Goal: Contribute content: Contribute content

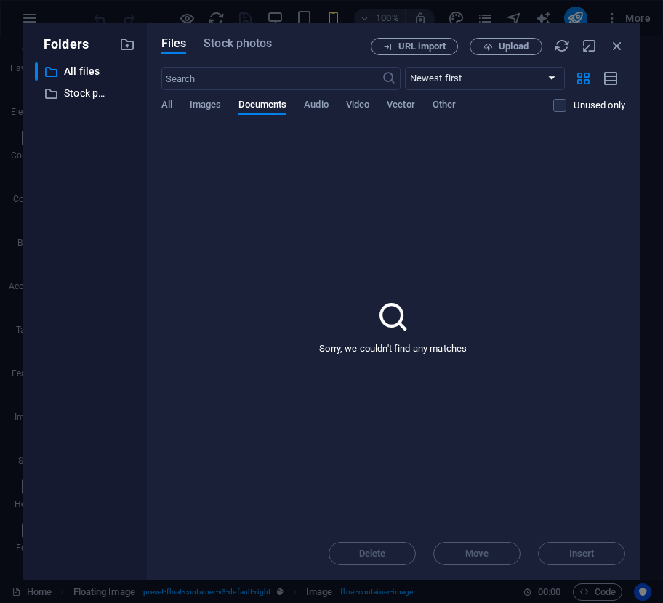
select select "%"
drag, startPoint x: 647, startPoint y: 206, endPoint x: 628, endPoint y: 140, distance: 68.1
click at [647, 206] on div "Folders ​ All files All files ​ Stock photos & videos Stock photos & videos Fil…" at bounding box center [331, 301] width 663 height 603
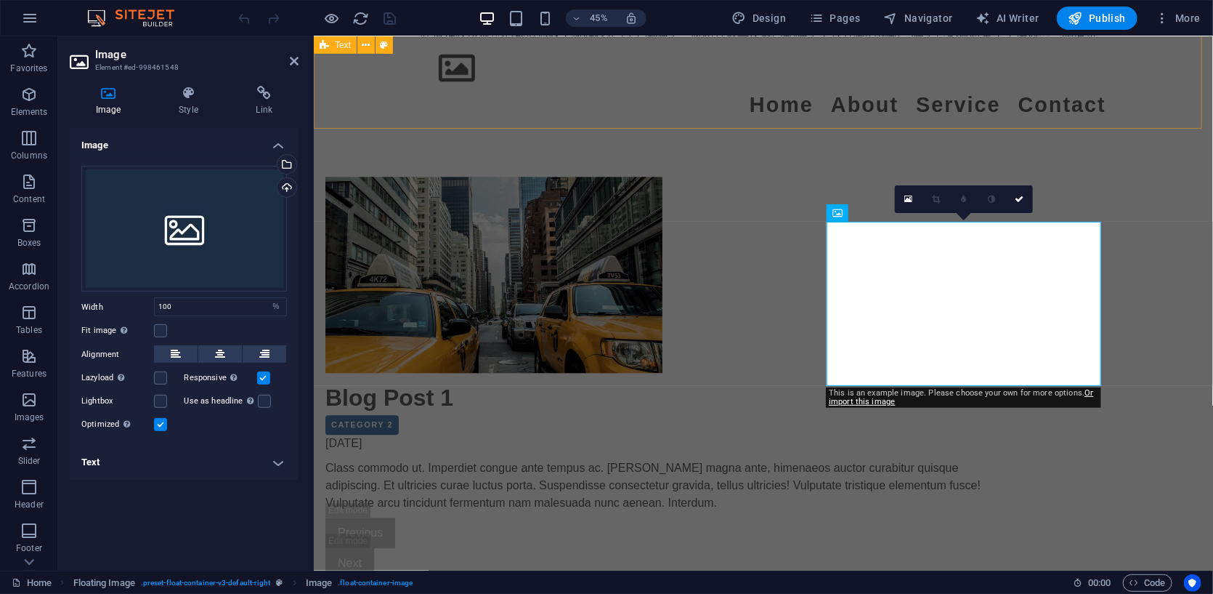
scroll to position [1524, 0]
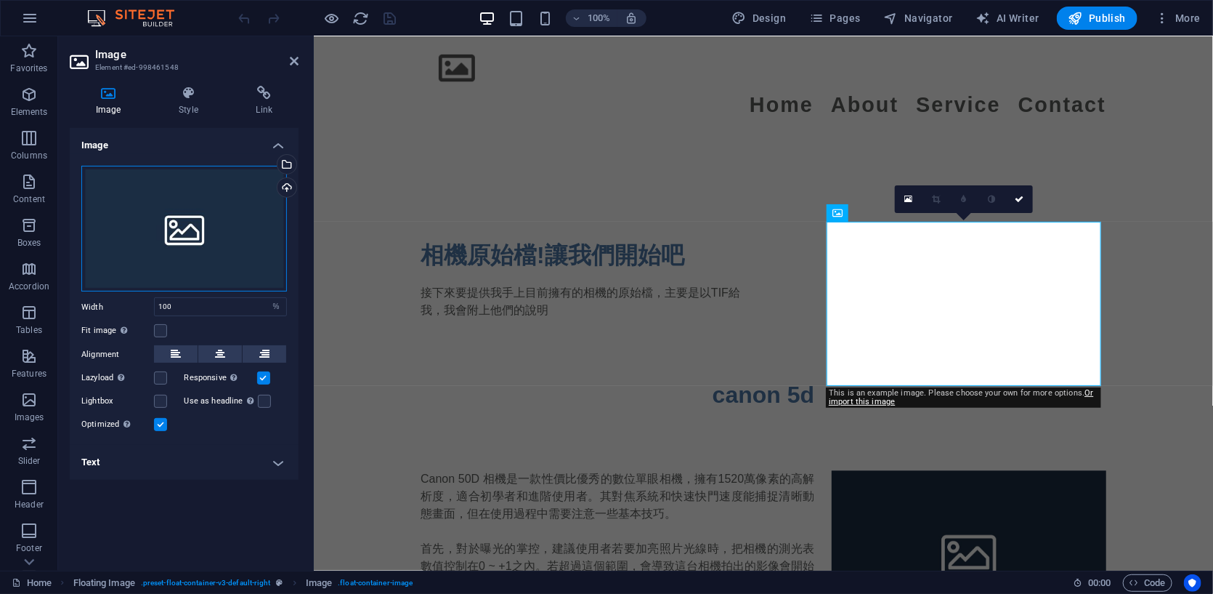
click at [240, 217] on div "Drag files here, click to choose files or select files from Files or our free s…" at bounding box center [184, 229] width 206 height 126
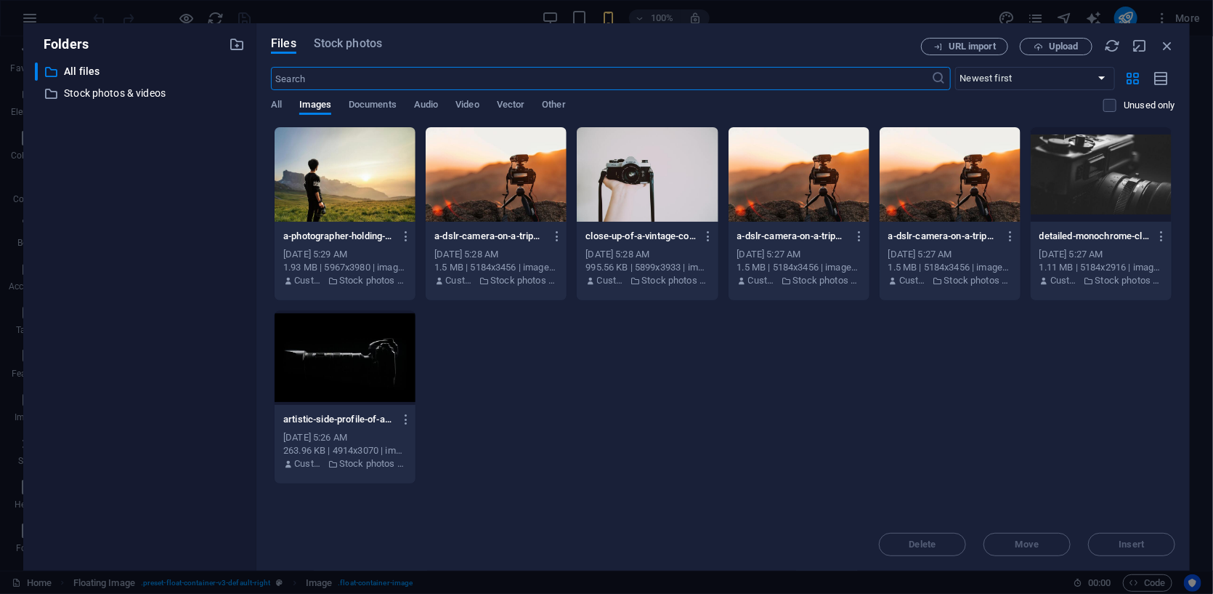
scroll to position [1722, 0]
click at [381, 414] on p "artistic-side-profile-of-a-dslr-camera-with-lens-in-dark-setting-2Tx8bmiXLhQQLH…" at bounding box center [338, 419] width 110 height 13
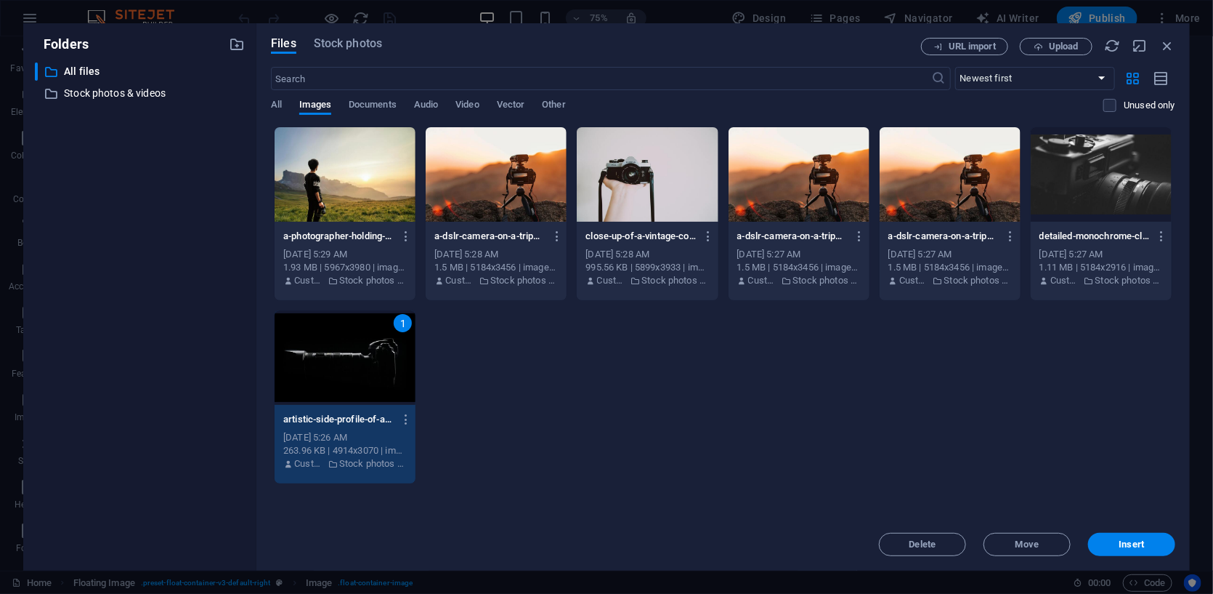
click at [375, 235] on p "a-photographer-holding-a-camera-gazing-at-a-stunning-mountain-sunset-capturing-…" at bounding box center [338, 236] width 110 height 13
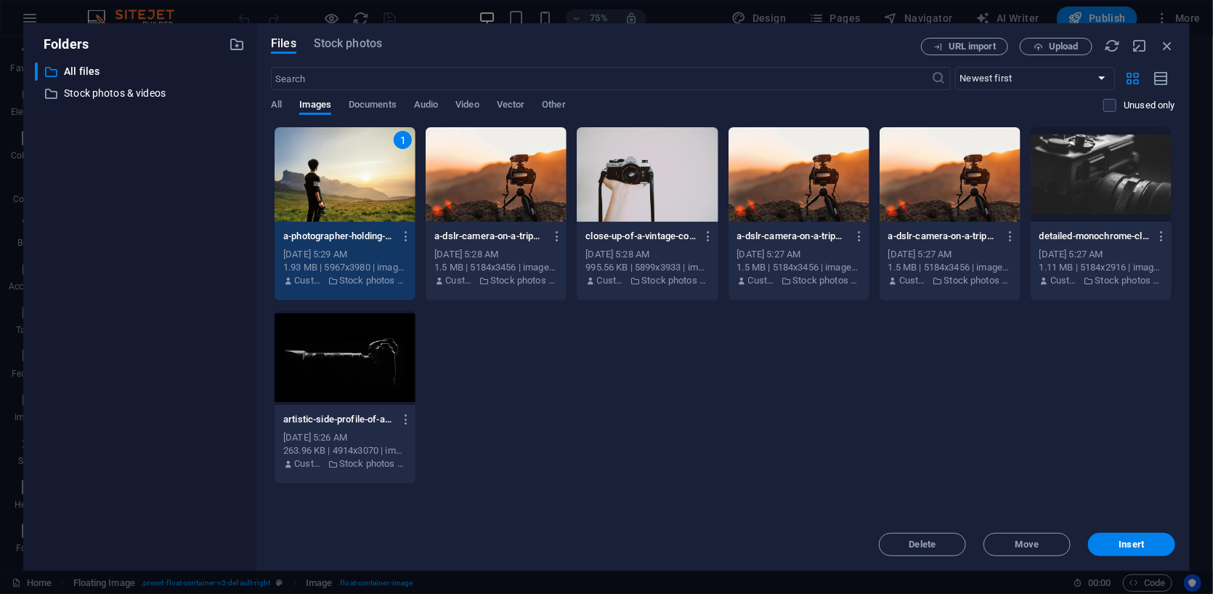
drag, startPoint x: 496, startPoint y: 325, endPoint x: 473, endPoint y: 348, distance: 32.4
click at [473, 348] on div "1 a-photographer-holding-a-camera-gazing-at-a-stunning-mountain-sunset-capturin…" at bounding box center [723, 304] width 905 height 357
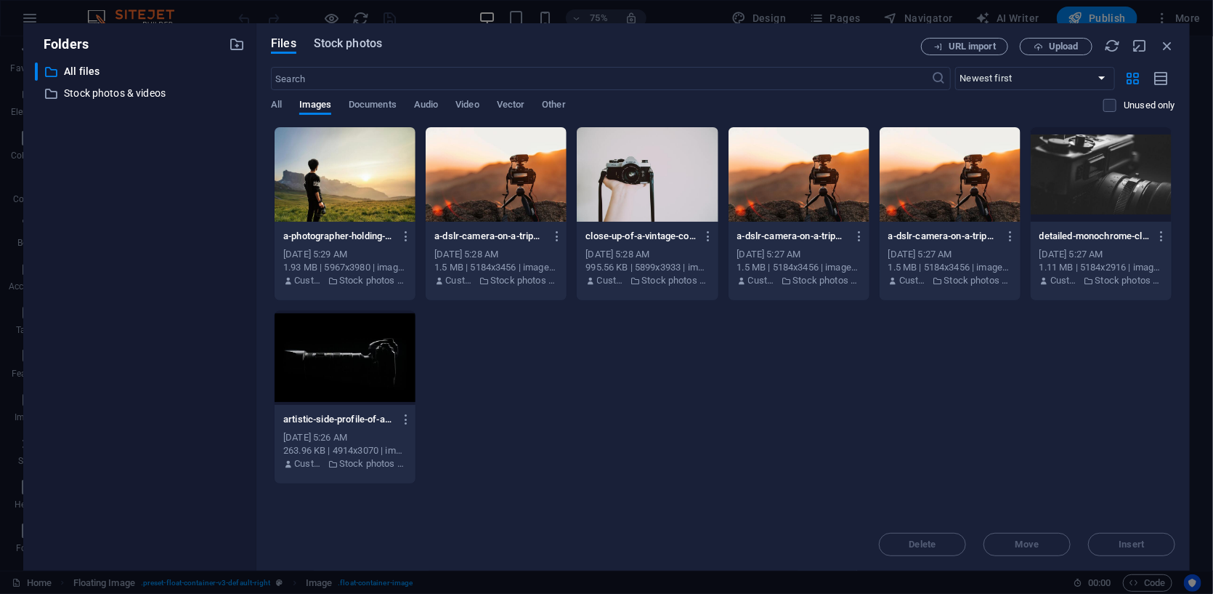
click at [345, 44] on span "Stock photos" at bounding box center [348, 43] width 68 height 17
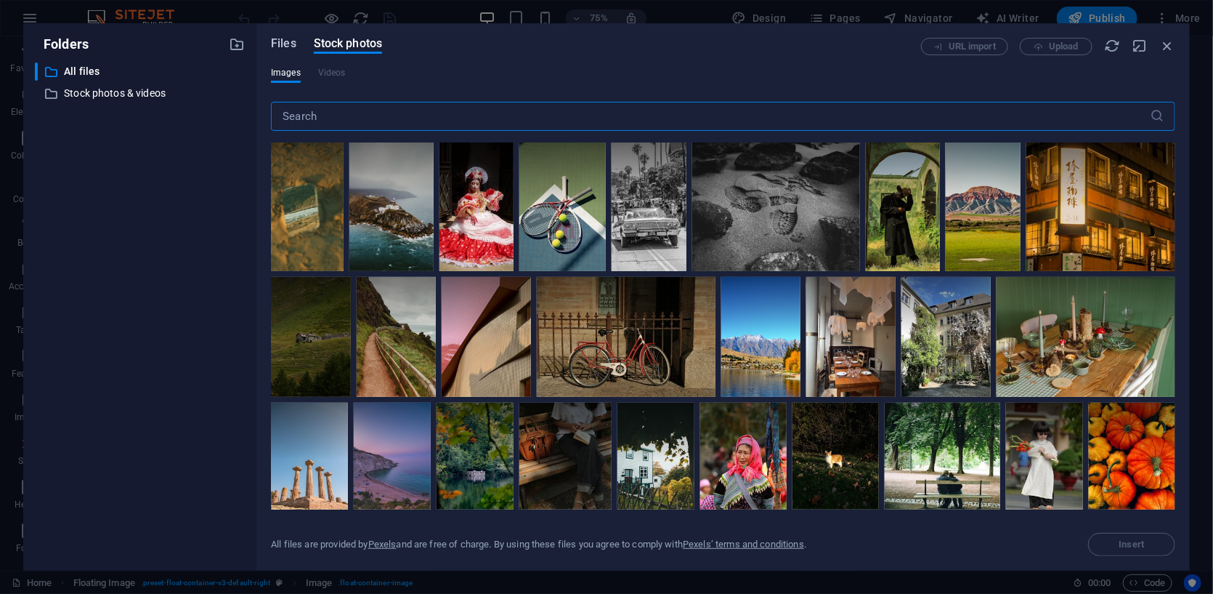
click at [292, 39] on span "Files" at bounding box center [283, 43] width 25 height 17
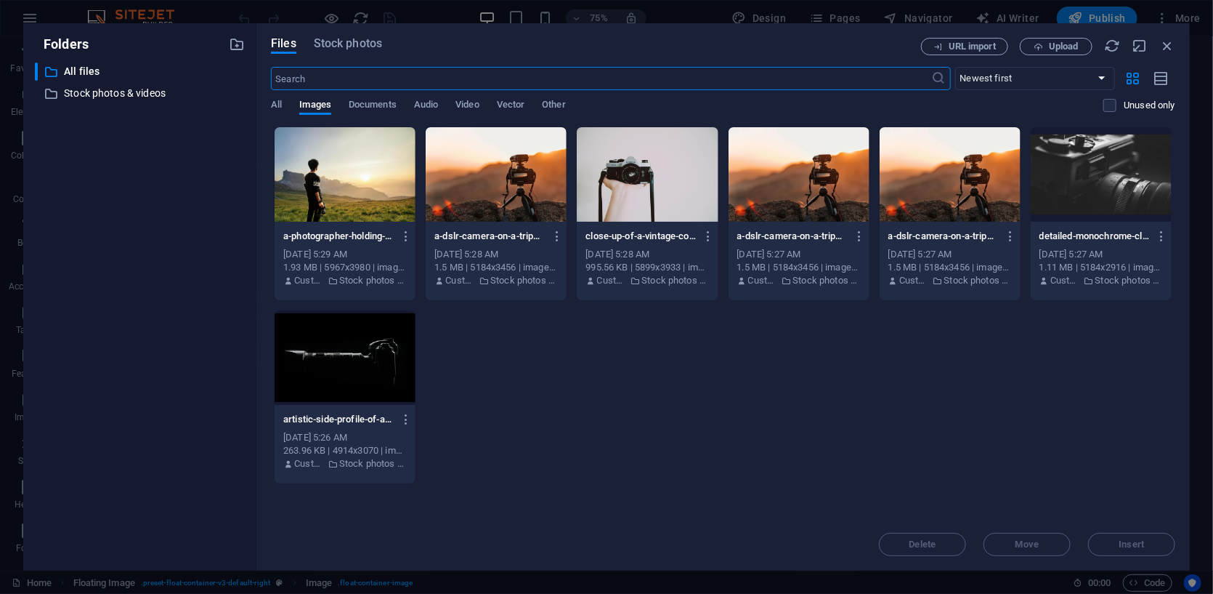
click at [275, 96] on div "​ Newest first Oldest first Name (A-Z) Name (Z-A) Size (0-9) Size (9-0) Resolut…" at bounding box center [723, 97] width 905 height 60
click at [662, 84] on select "Newest first Oldest first Name (A-Z) Name (Z-A) Size (0-9) Size (9-0) Resolutio…" at bounding box center [1035, 78] width 160 height 23
click at [662, 46] on span "Upload" at bounding box center [1064, 46] width 30 height 9
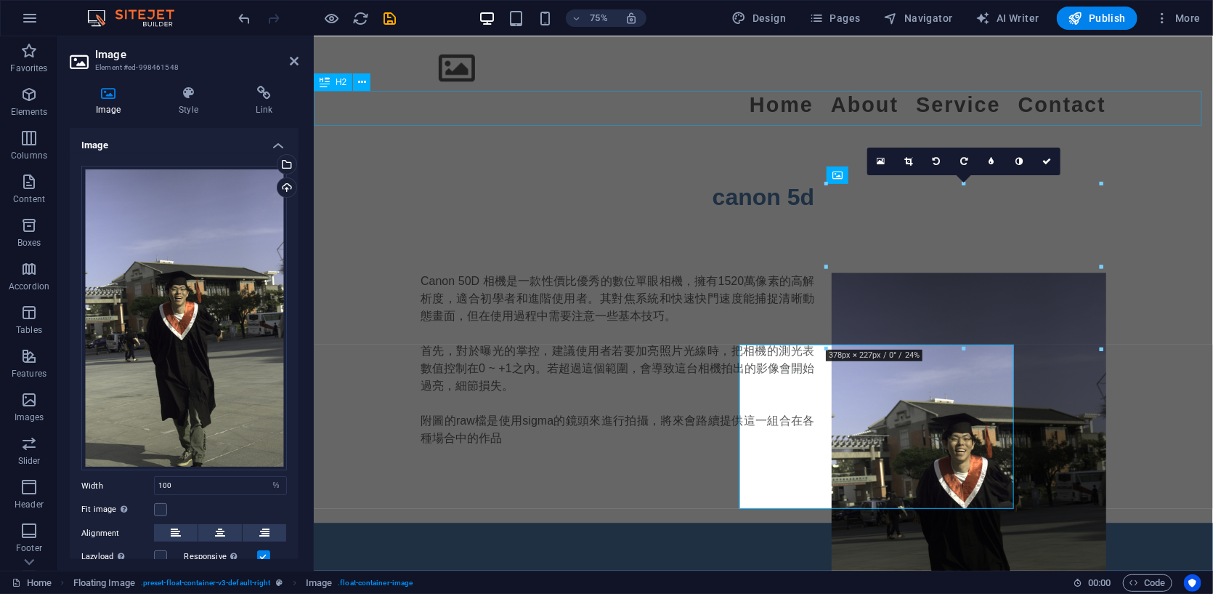
scroll to position [1561, 0]
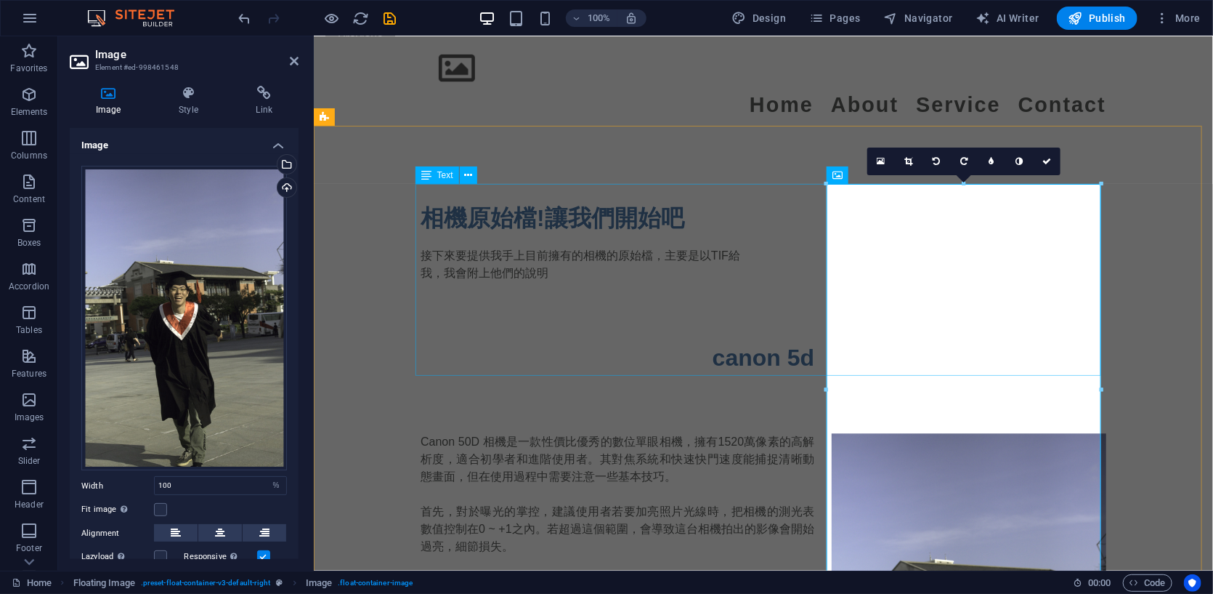
click at [538, 432] on div "Canon 50D 相機是一款性價比優秀的數位單眼相機，擁有1520萬像素的高解析度，適合初學者和進階使用者。其對焦系統和快速快門速度能捕捉清晰動態畫面，但在…" at bounding box center [763, 528] width 686 height 192
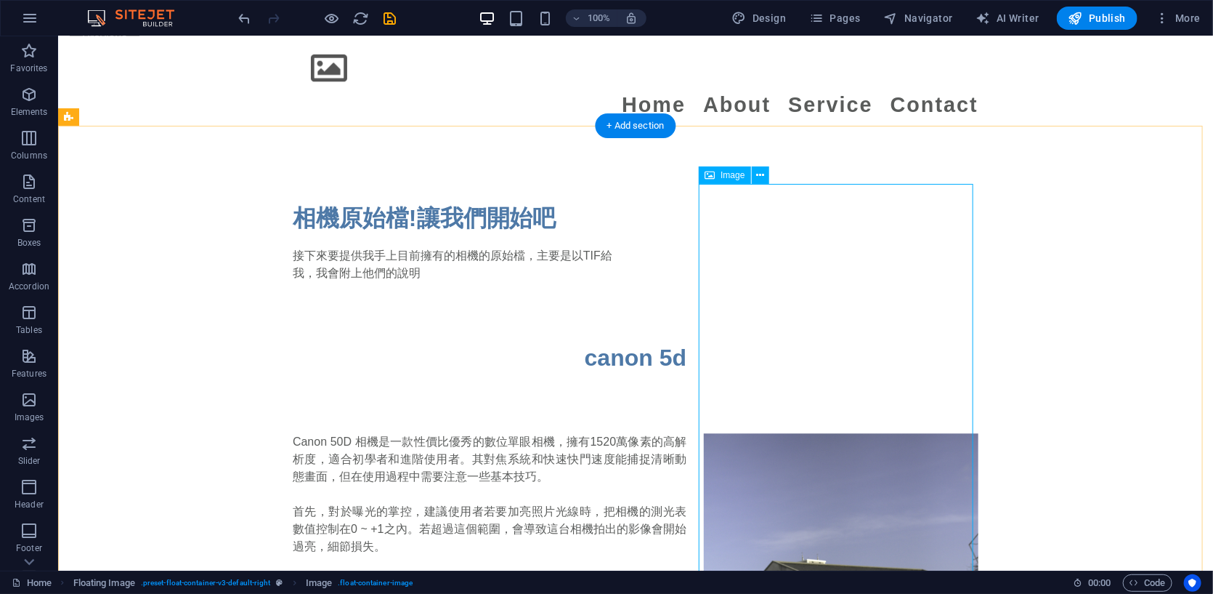
select select "%"
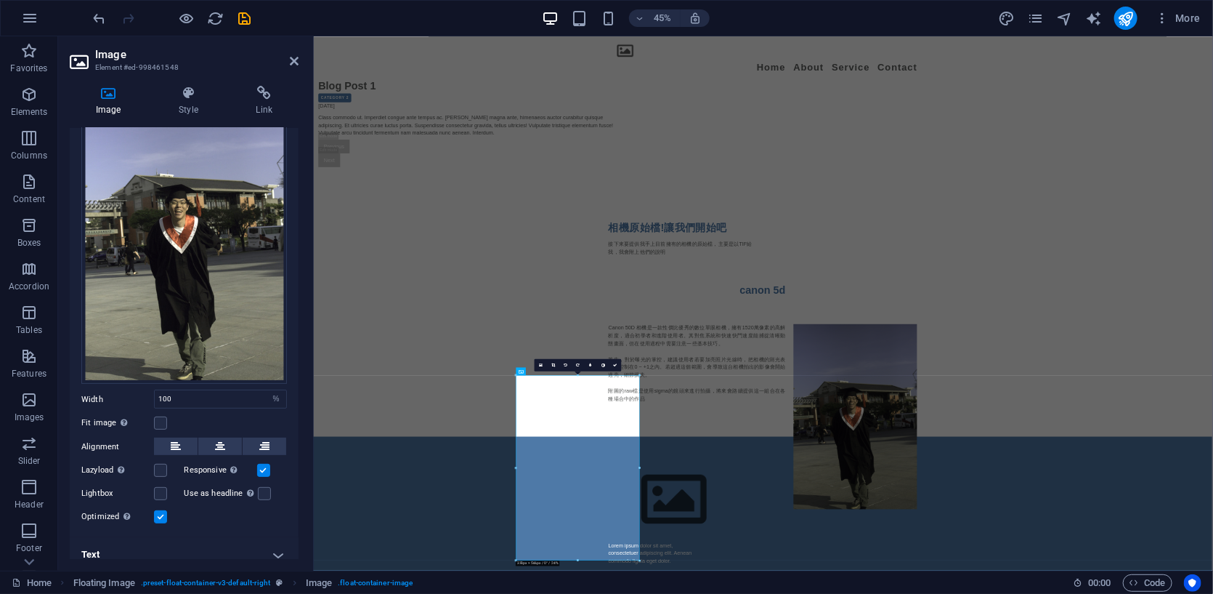
scroll to position [95, 0]
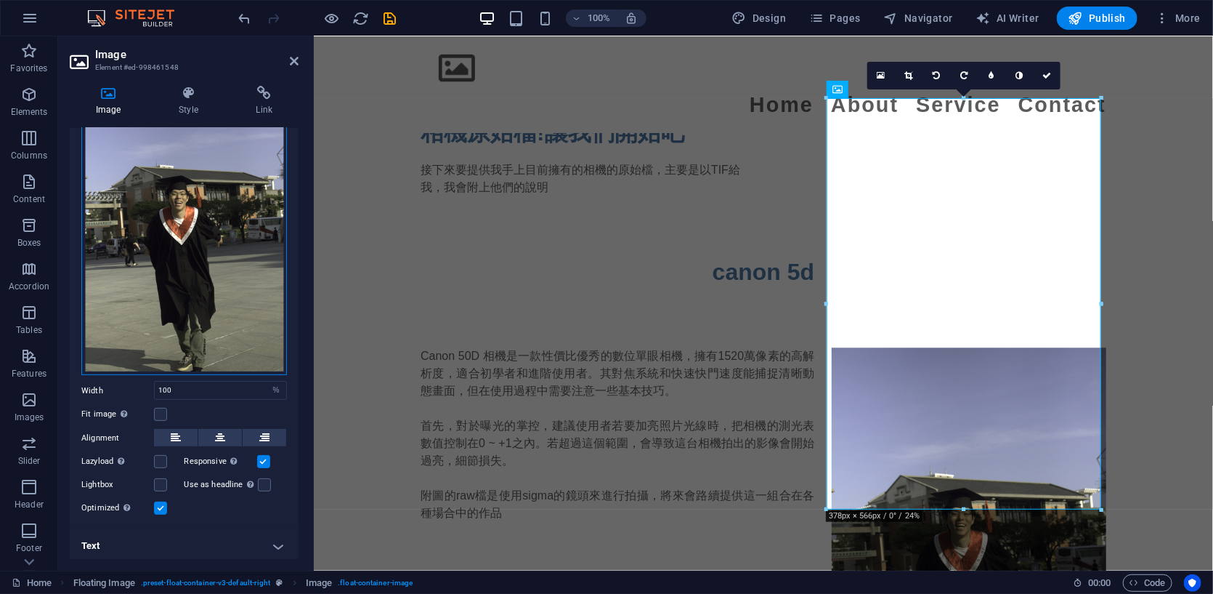
click at [207, 286] on div "Drag files here, click to choose files or select files from Files or our free s…" at bounding box center [184, 222] width 206 height 305
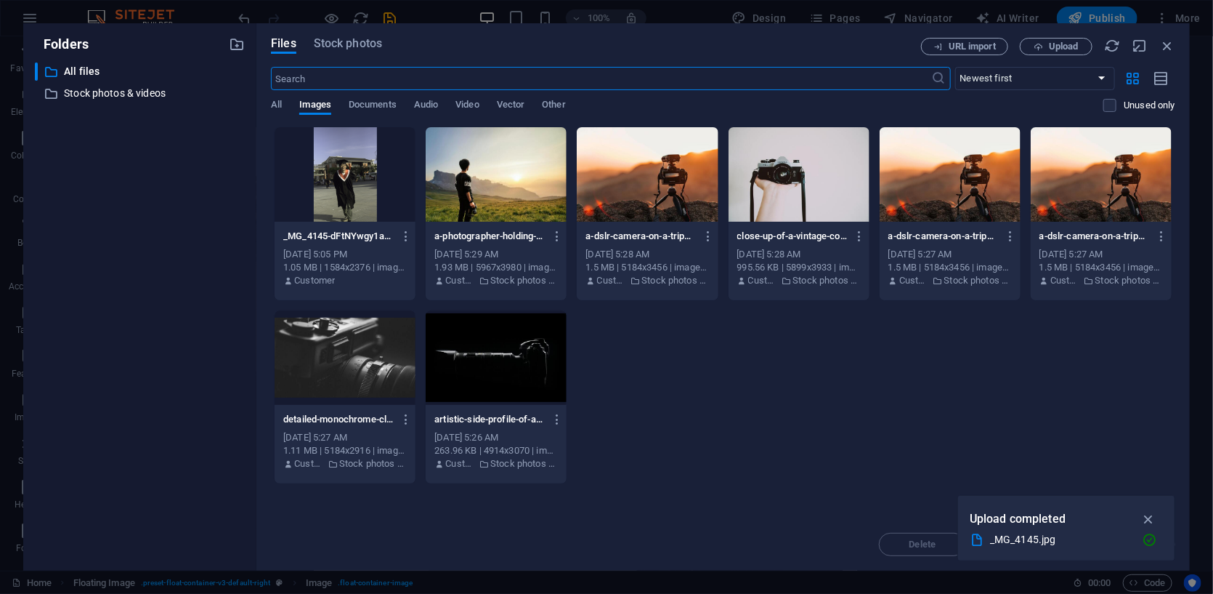
scroll to position [1807, 0]
click at [662, 54] on div "URL import Upload" at bounding box center [1048, 46] width 254 height 17
click at [662, 45] on icon "button" at bounding box center [1168, 46] width 16 height 16
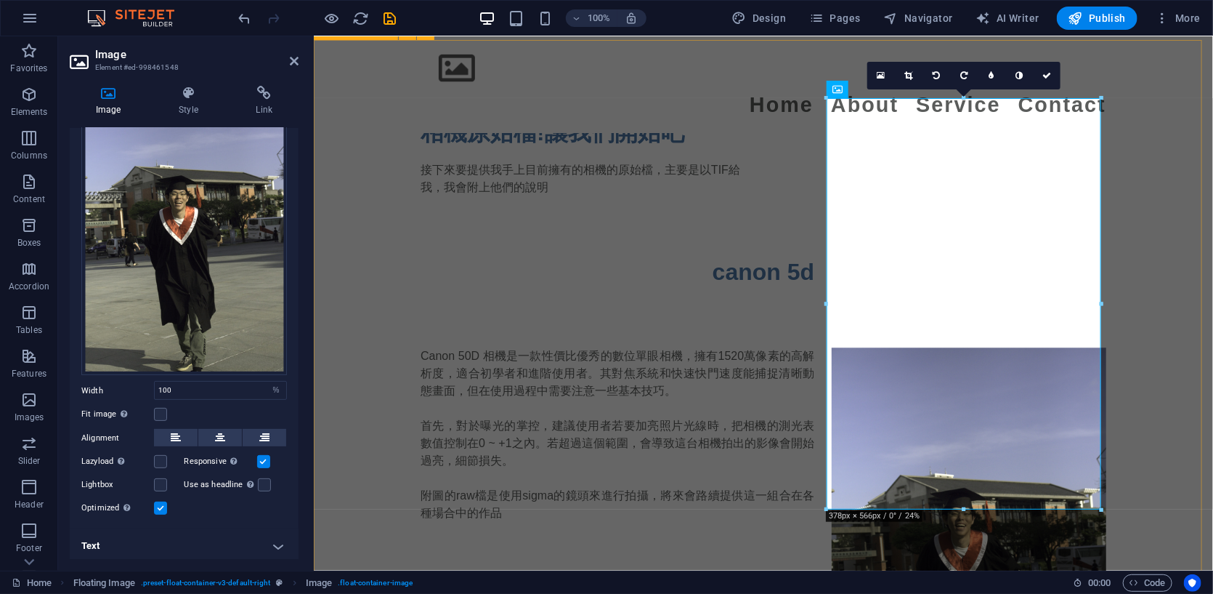
click at [417, 424] on div "Canon 50D 相機是一款性價比優秀的數位單眼相機，擁有1520萬像素的高解析度，適合初學者和進階使用者。其對焦系統和快速快門速度能捕捉清晰動態畫面，但在…" at bounding box center [762, 442] width 899 height 308
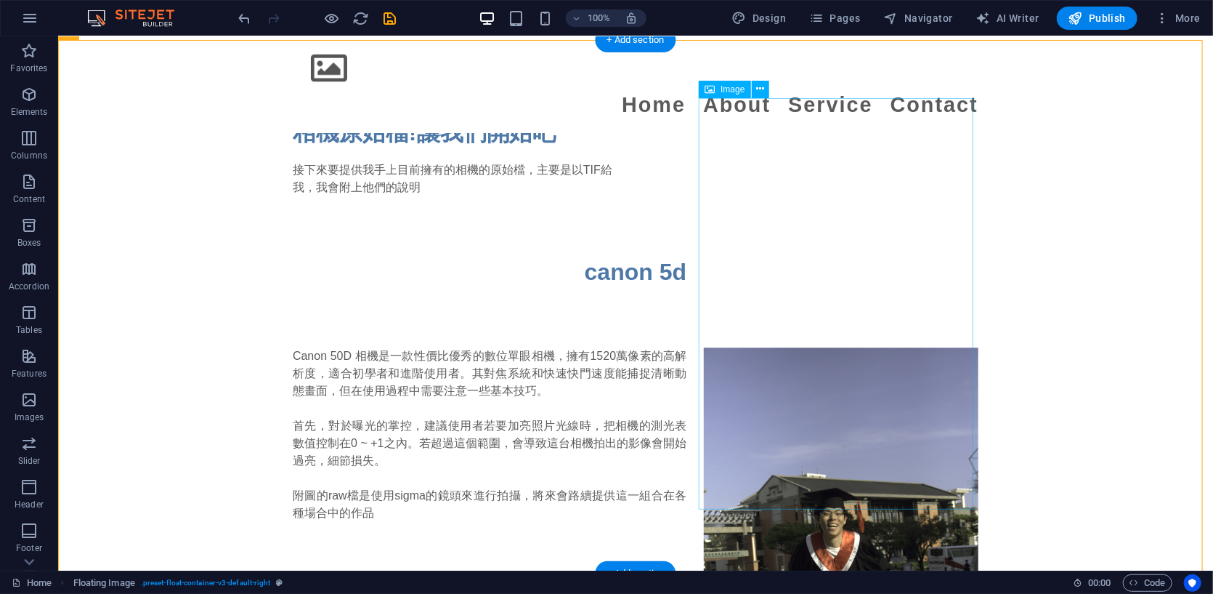
click at [662, 347] on figure at bounding box center [840, 552] width 275 height 411
select select "%"
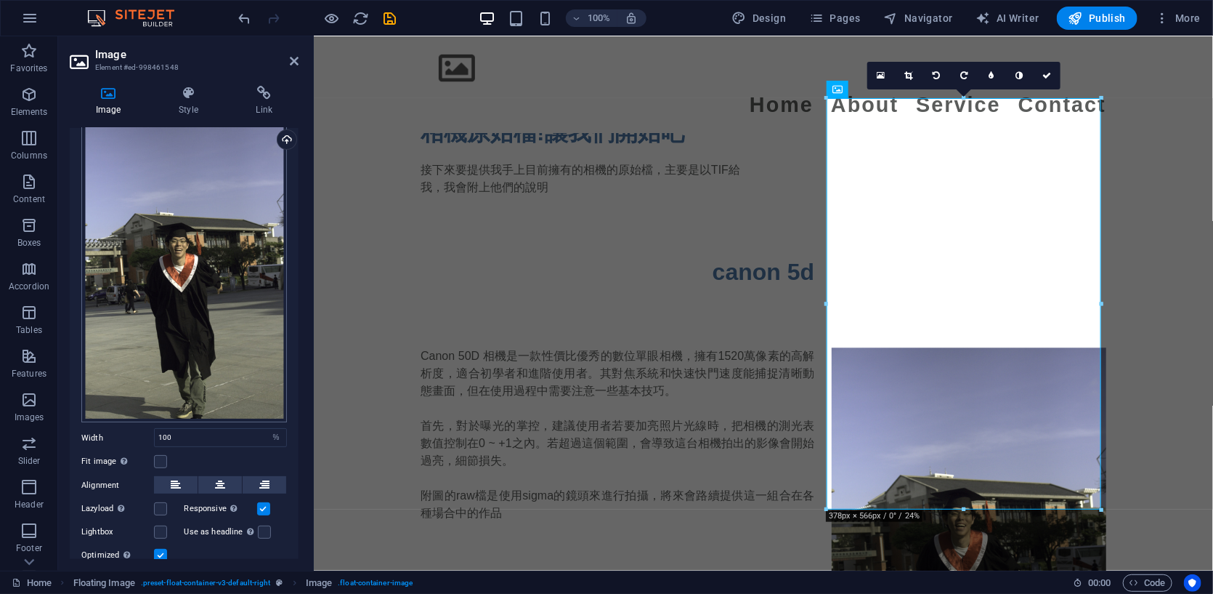
scroll to position [0, 0]
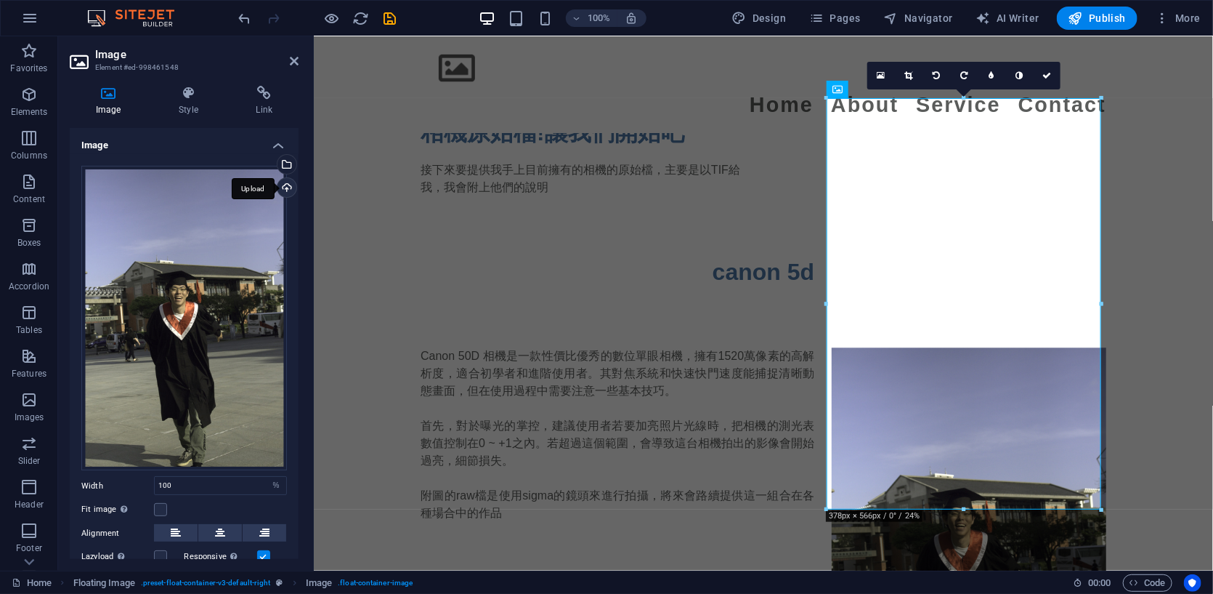
click at [282, 185] on div "Upload" at bounding box center [286, 189] width 22 height 22
click at [478, 397] on div "Canon 50D 相機是一款性價比優秀的數位單眼相機，擁有1520萬像素的高解析度，適合初學者和進階使用者。其對焦系統和快速快門速度能捕捉清晰動態畫面，但在…" at bounding box center [762, 442] width 899 height 308
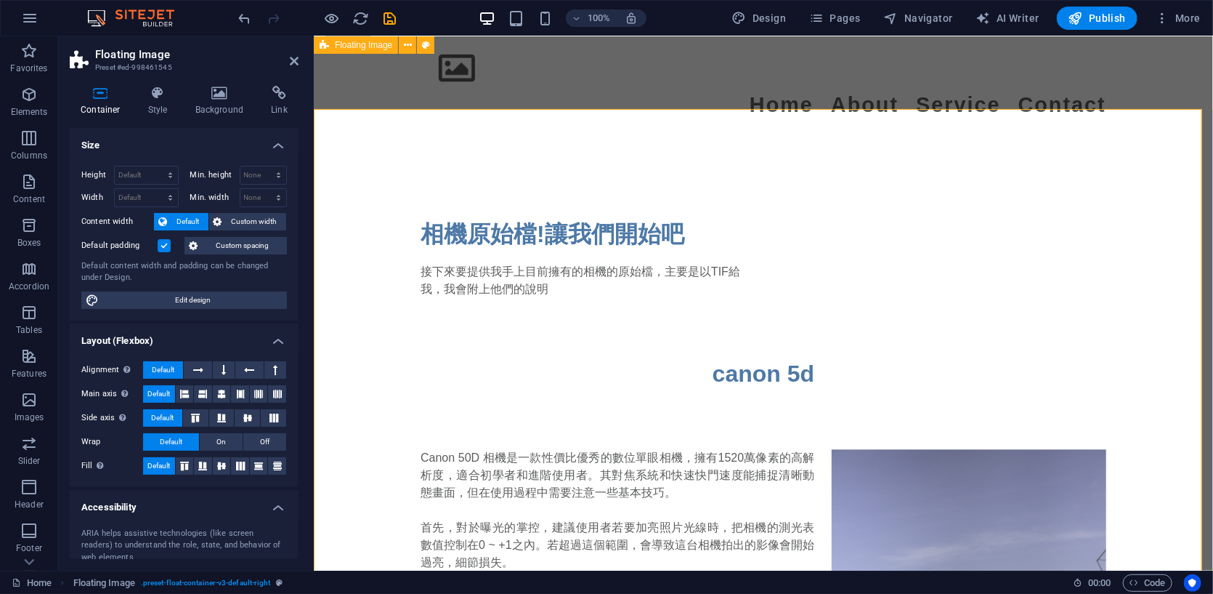
scroll to position [1526, 0]
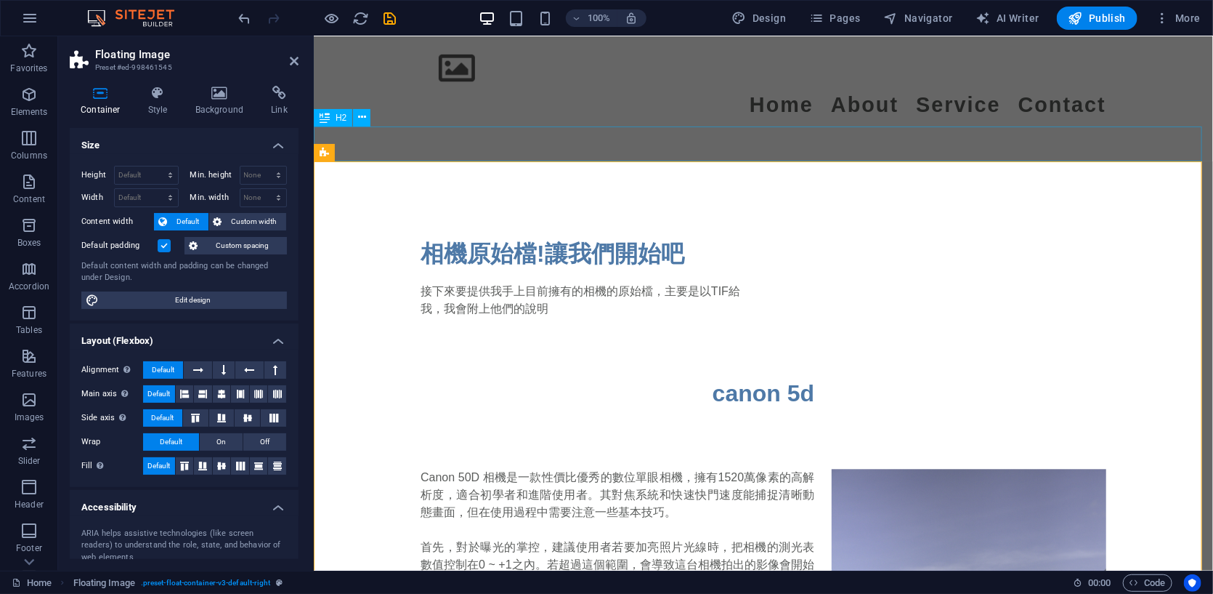
click at [400, 375] on div "canon 5d" at bounding box center [762, 392] width 899 height 35
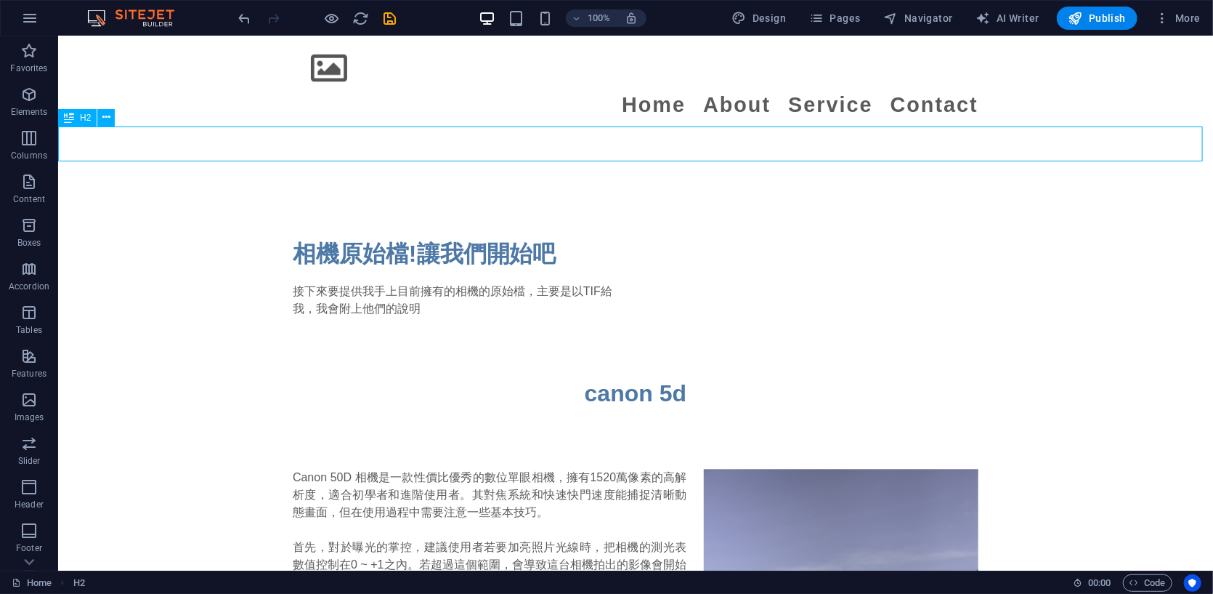
click at [400, 375] on div "canon 5d" at bounding box center [634, 392] width 1155 height 35
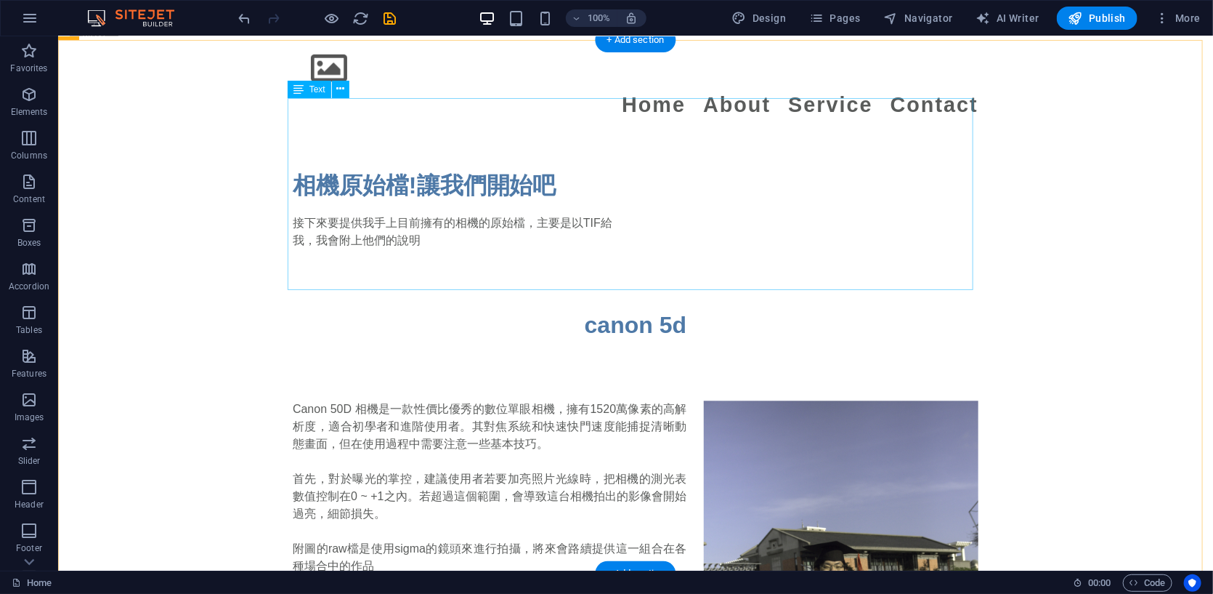
scroll to position [1647, 0]
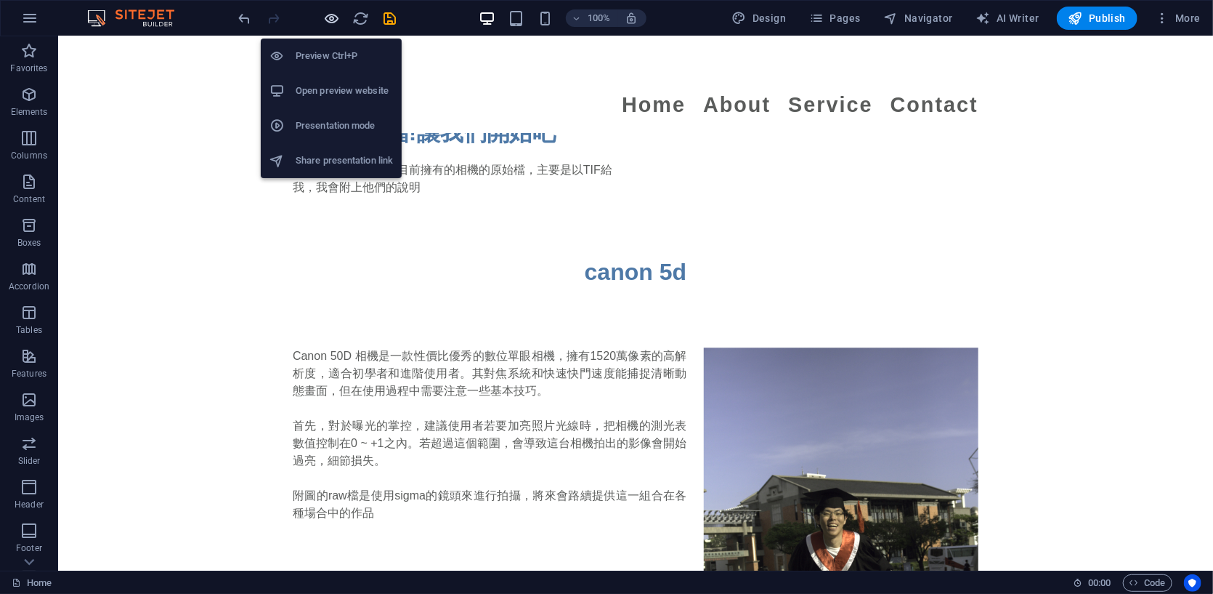
click at [332, 17] on icon "button" at bounding box center [332, 18] width 17 height 17
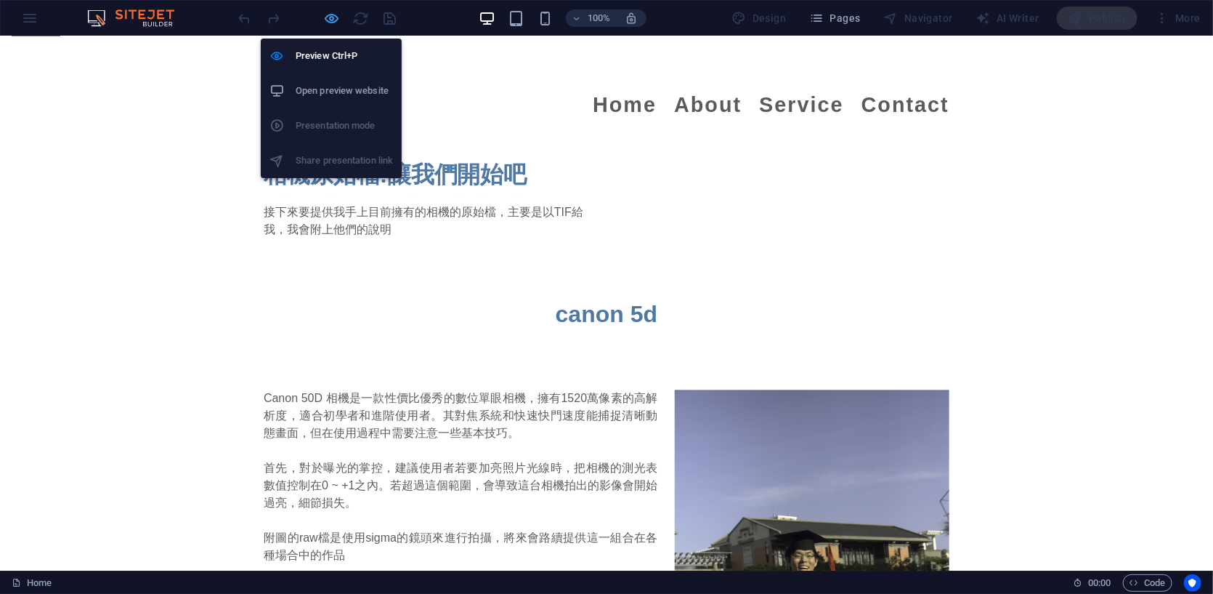
click at [332, 14] on icon "button" at bounding box center [332, 18] width 17 height 17
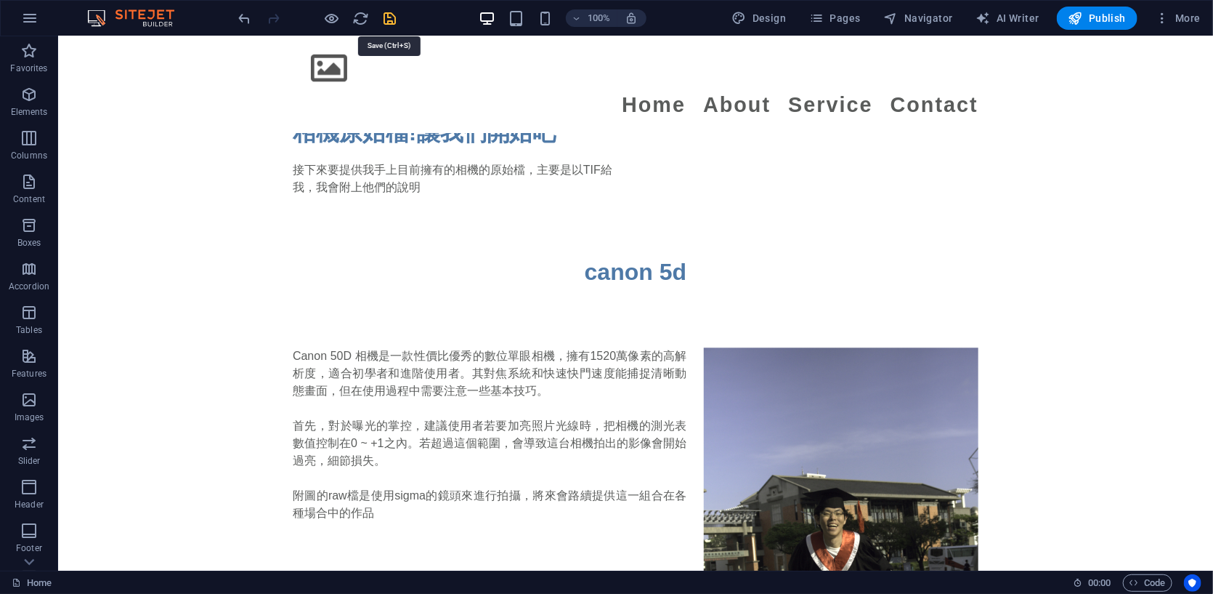
click at [383, 20] on icon "save" at bounding box center [390, 18] width 17 height 17
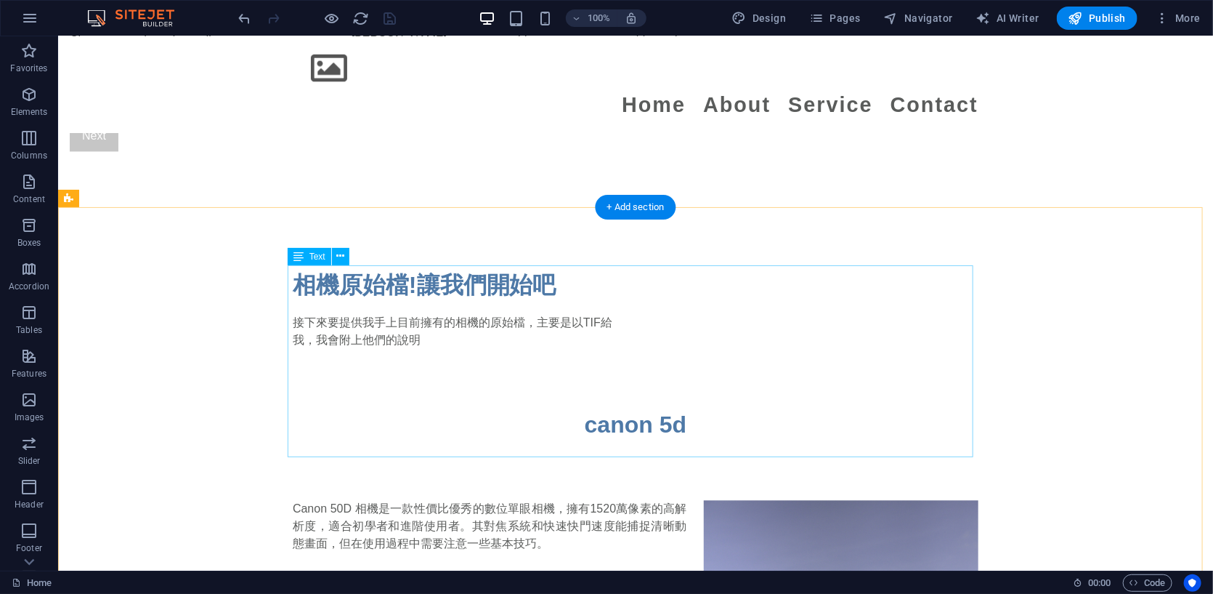
scroll to position [1602, 0]
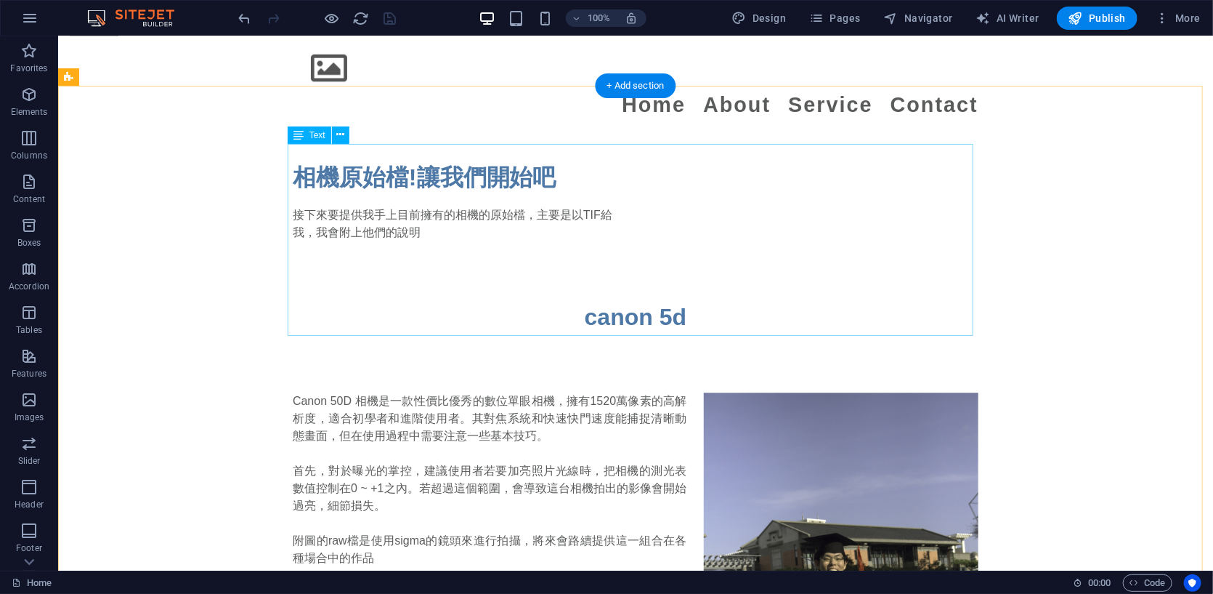
click at [433, 392] on div "Canon 50D 相機是一款性價比優秀的數位單眼相機，擁有1520萬像素的高解析度，適合初學者和進階使用者。其對焦系統和快速快門速度能捕捉清晰動態畫面，但在…" at bounding box center [635, 488] width 686 height 192
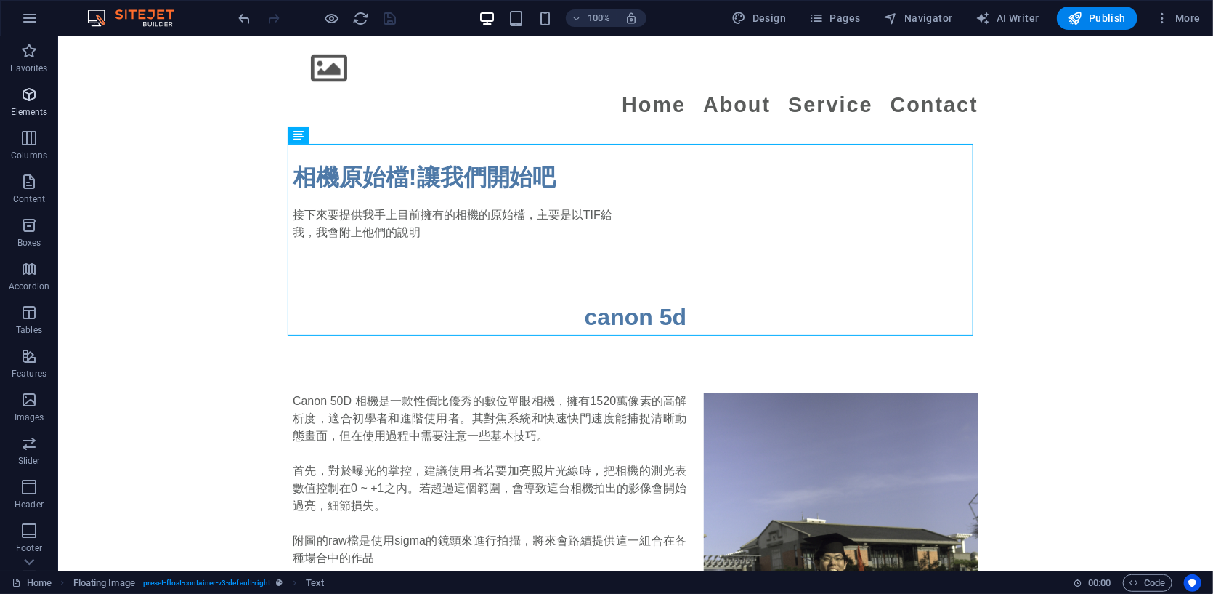
click at [33, 100] on icon "button" at bounding box center [28, 94] width 17 height 17
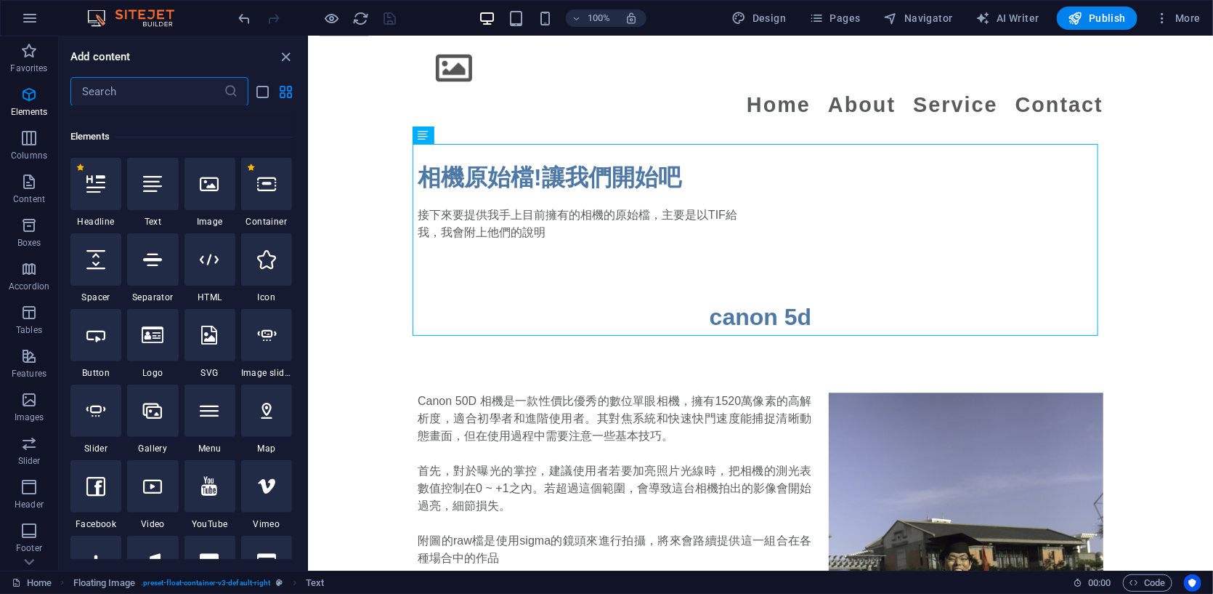
scroll to position [155, 0]
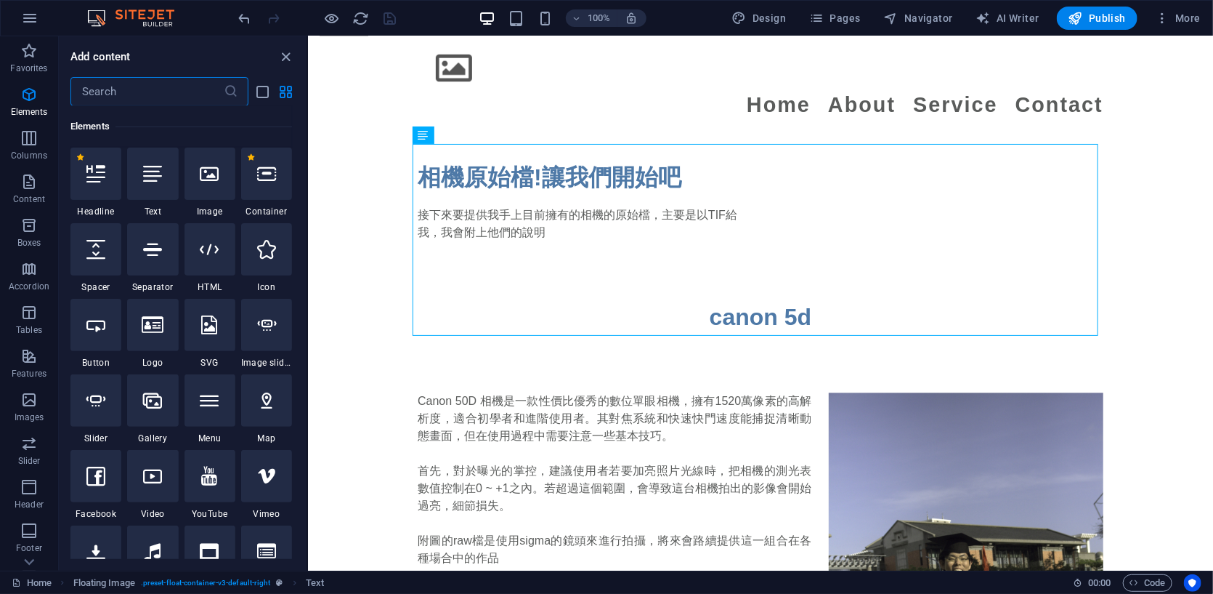
click at [141, 93] on input "text" at bounding box center [146, 91] width 153 height 29
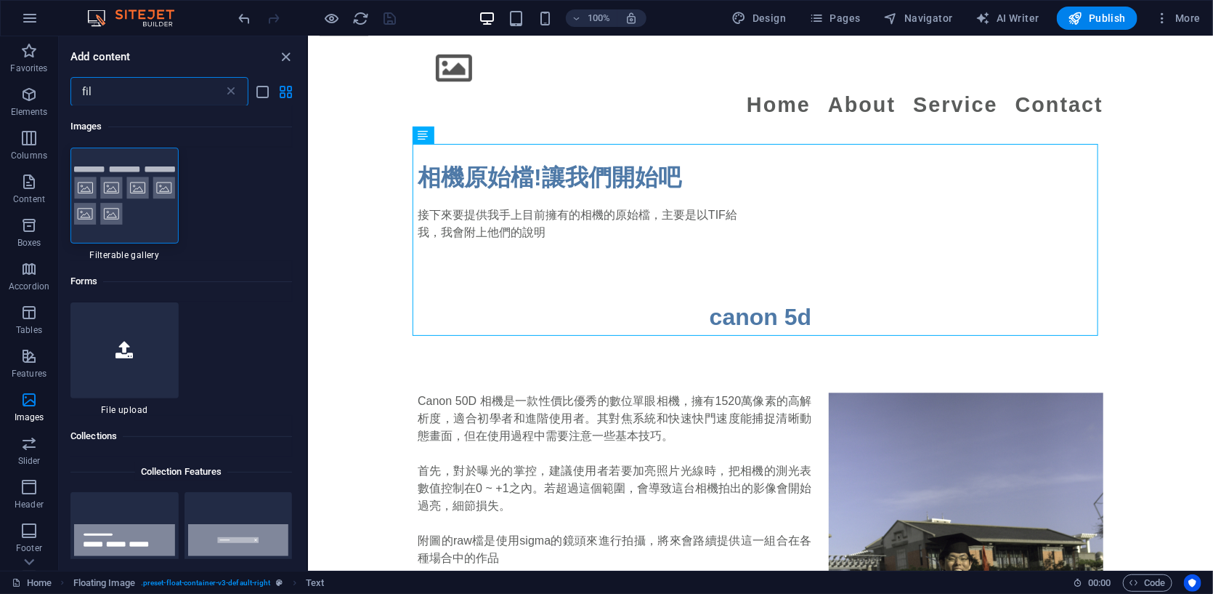
scroll to position [0, 0]
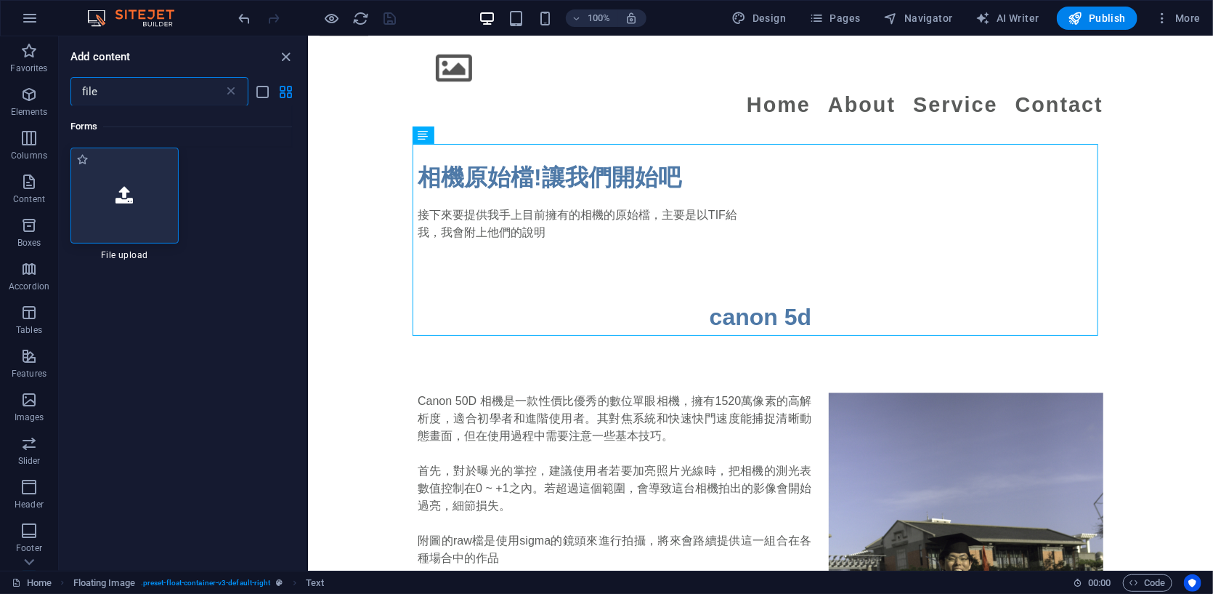
type input "file"
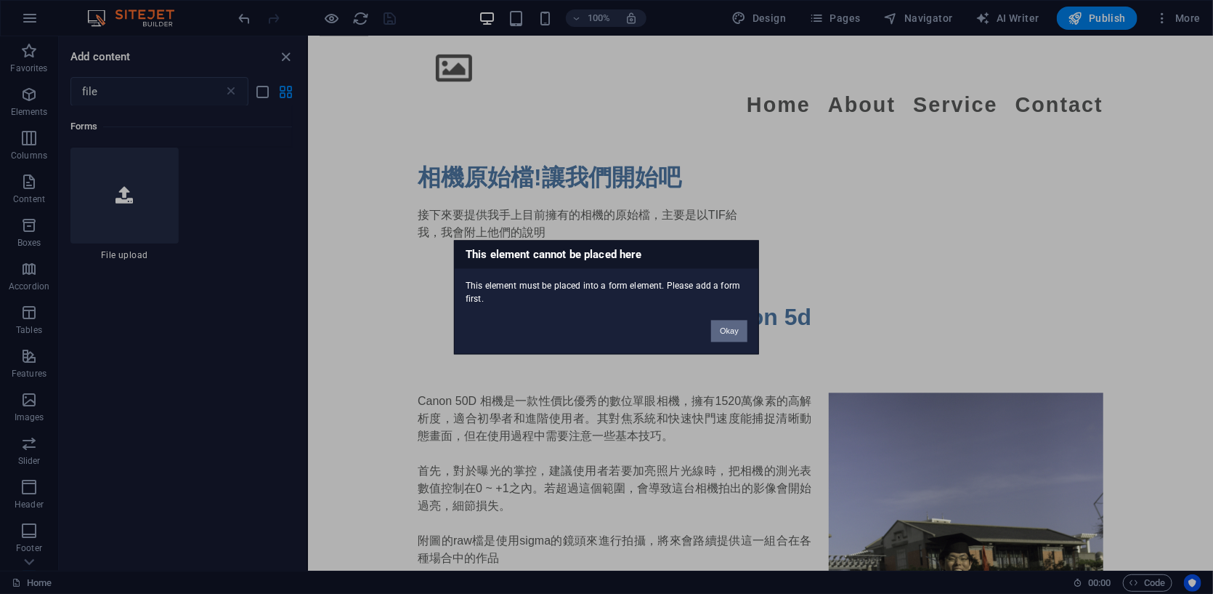
click at [662, 331] on button "Okay" at bounding box center [729, 331] width 36 height 22
click at [662, 338] on button "Okay" at bounding box center [729, 331] width 36 height 22
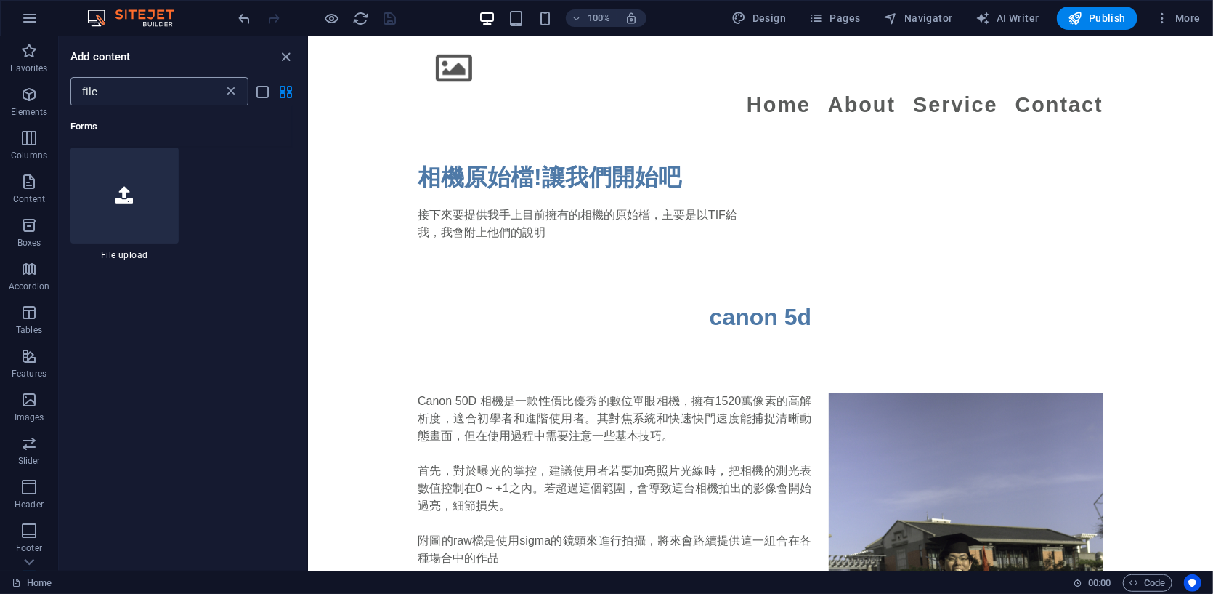
click at [233, 97] on icon at bounding box center [231, 91] width 15 height 15
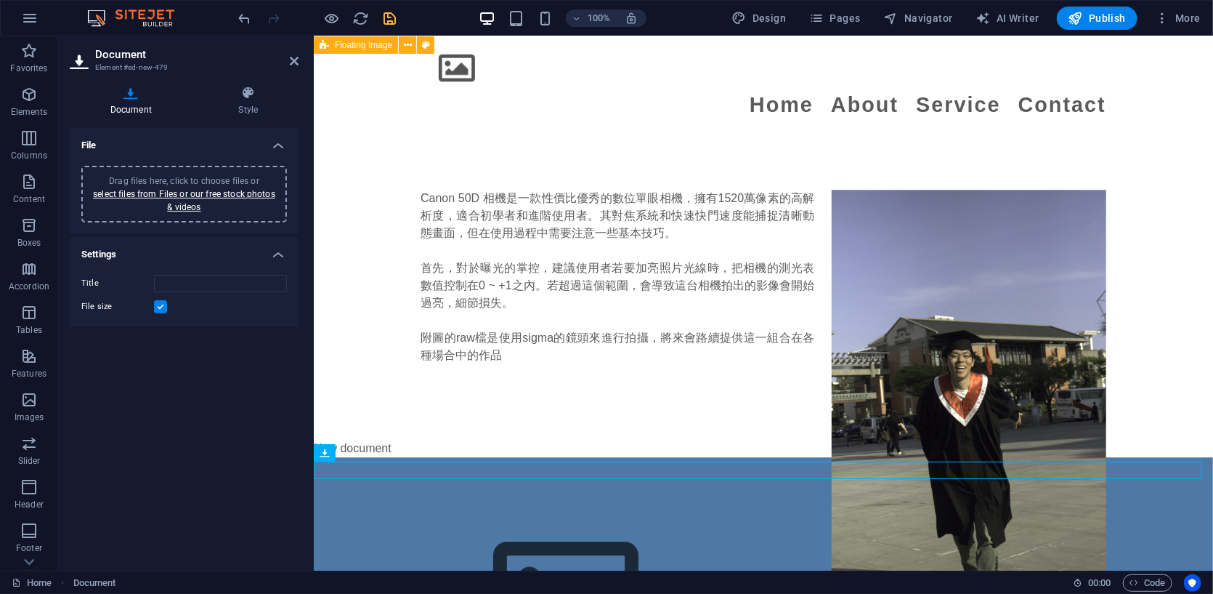
scroll to position [1844, 0]
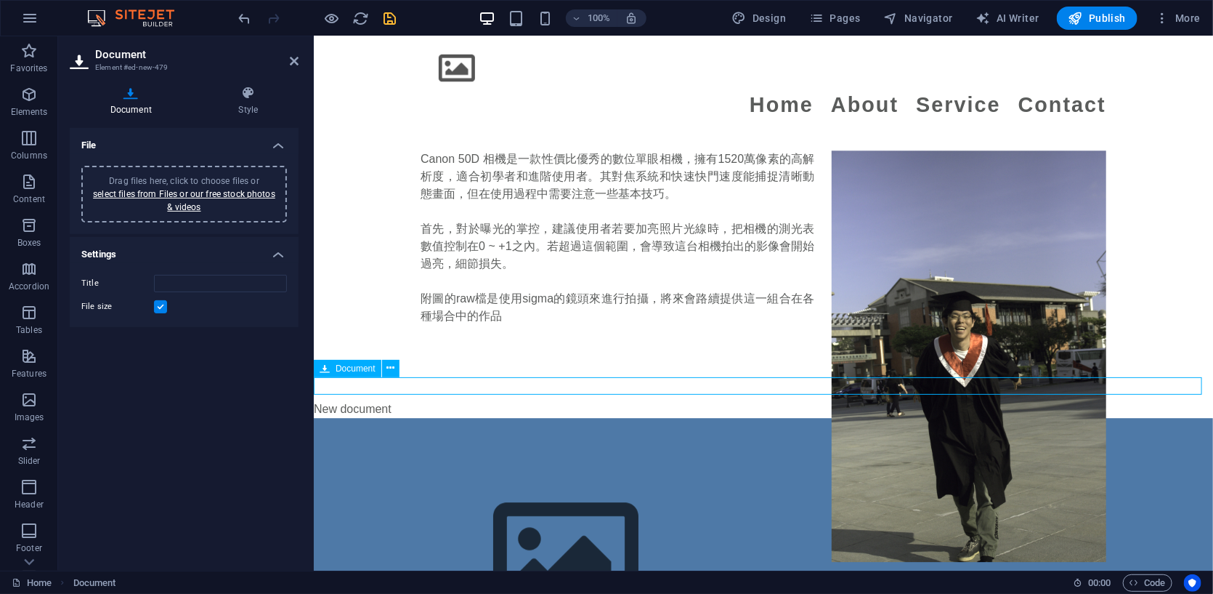
click at [353, 372] on span "Document" at bounding box center [356, 368] width 40 height 9
click at [396, 368] on button at bounding box center [390, 368] width 17 height 17
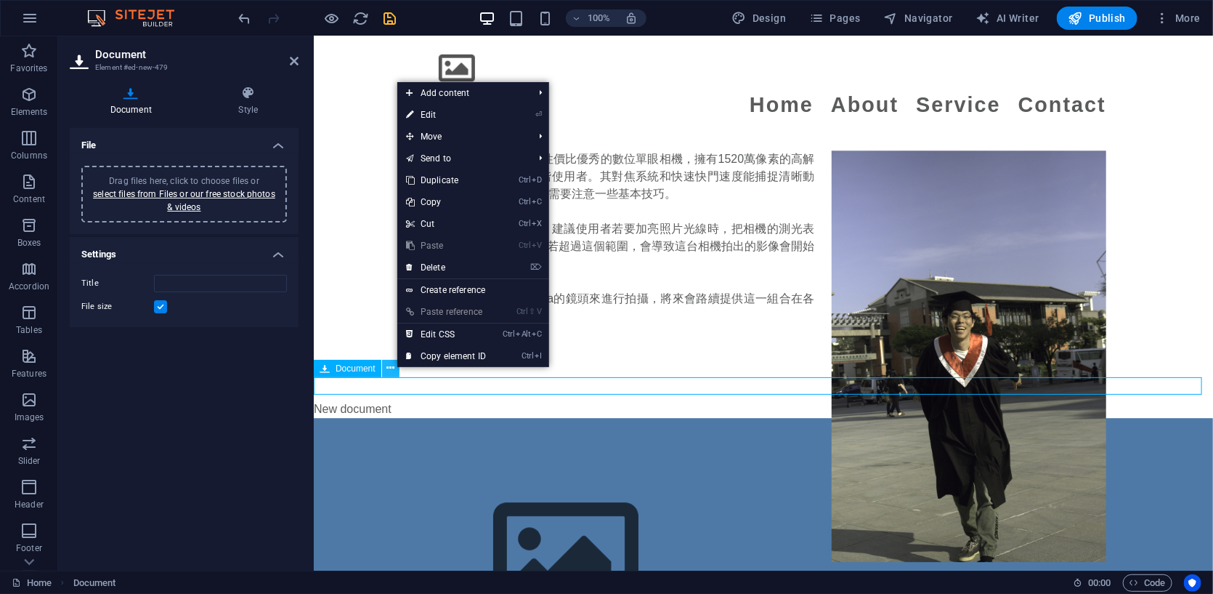
click at [387, 365] on icon at bounding box center [391, 367] width 8 height 15
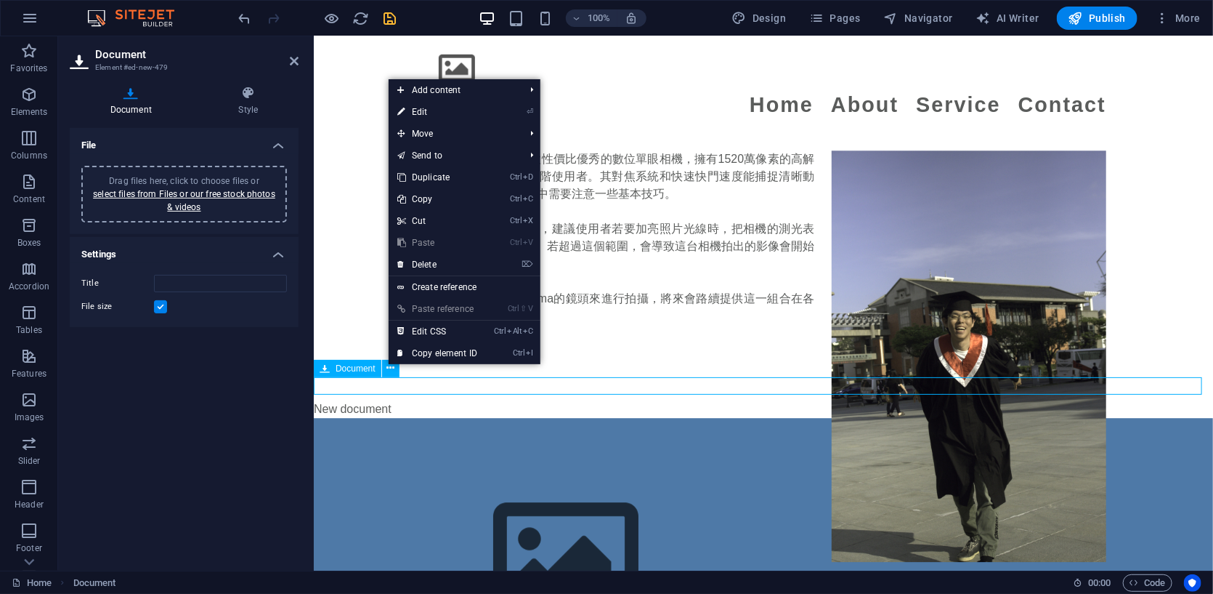
click at [345, 367] on span "Document" at bounding box center [356, 368] width 40 height 9
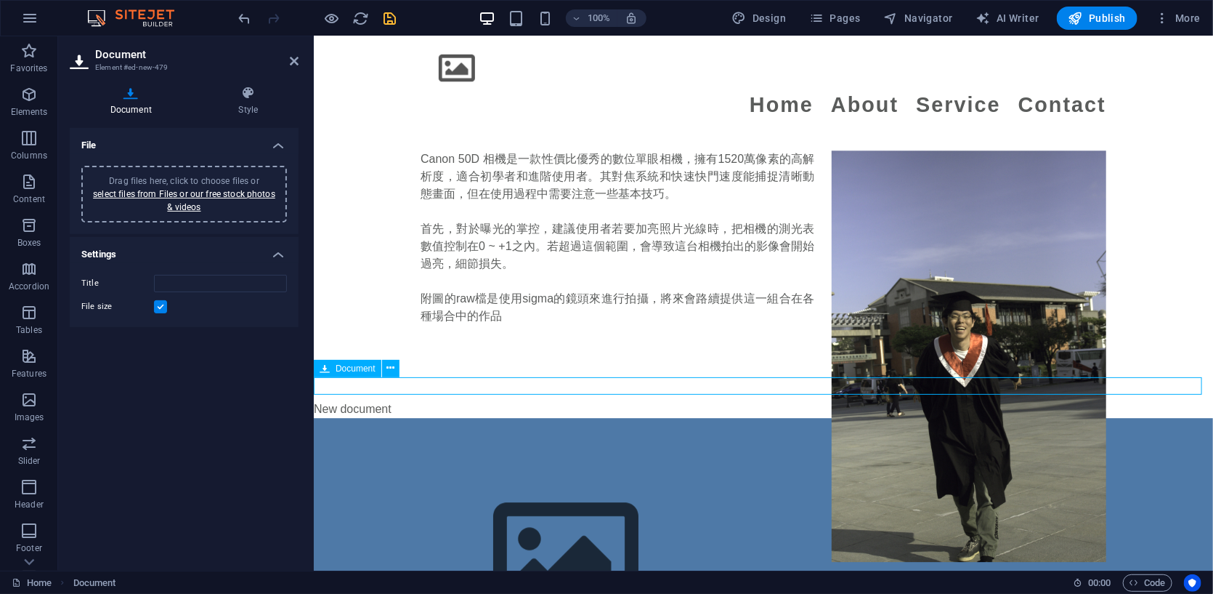
click at [345, 367] on span "Document" at bounding box center [356, 368] width 40 height 9
click at [204, 195] on link "select files from Files or our free stock photos & videos" at bounding box center [184, 200] width 182 height 23
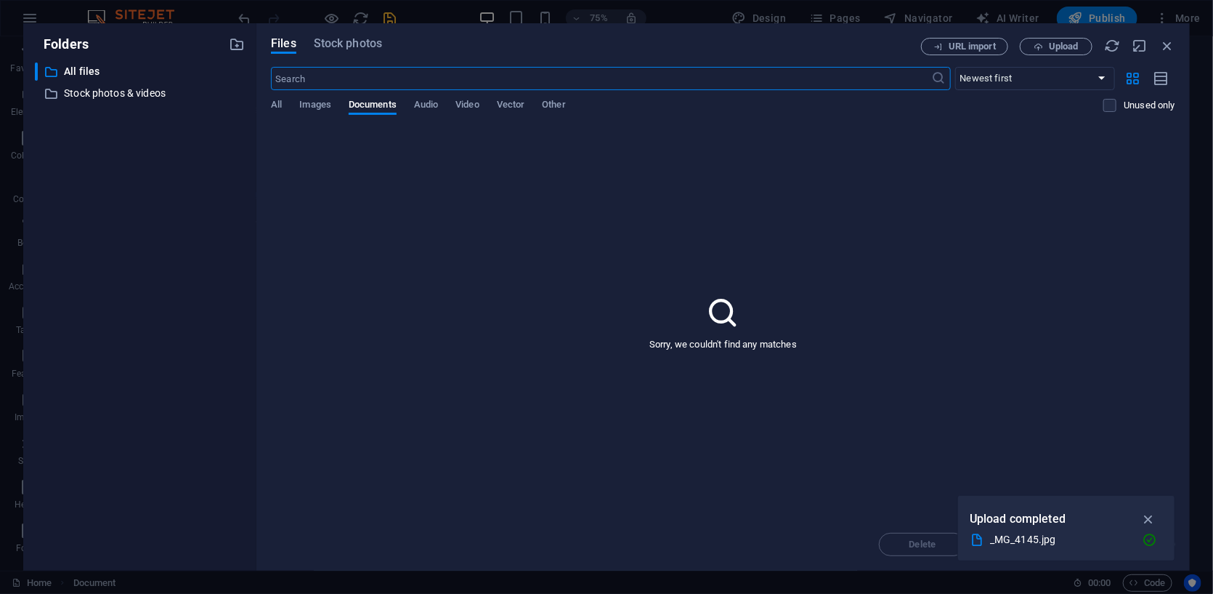
scroll to position [1965, 0]
click at [315, 100] on span "Images" at bounding box center [315, 106] width 32 height 20
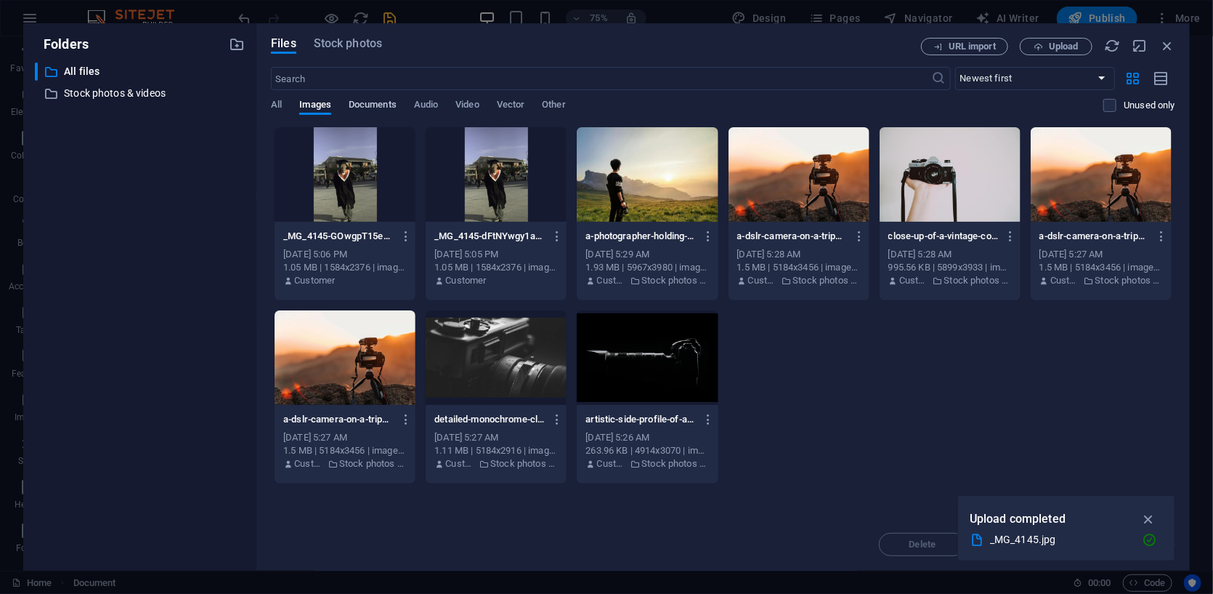
click at [365, 107] on span "Documents" at bounding box center [373, 106] width 48 height 20
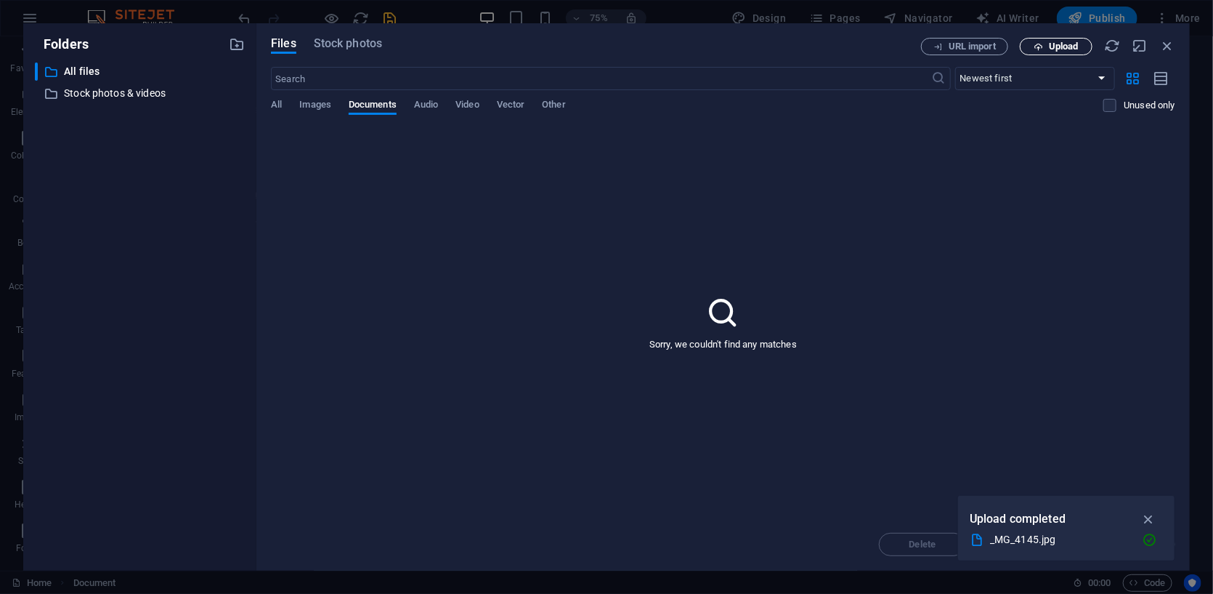
click at [662, 49] on span "Upload" at bounding box center [1064, 46] width 30 height 9
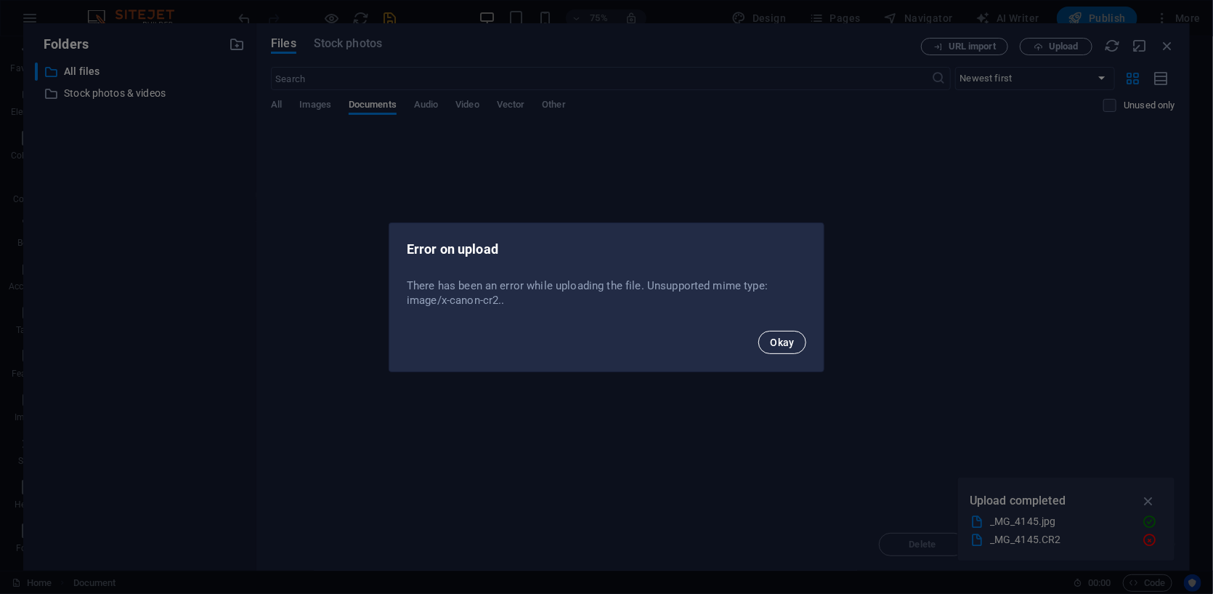
click at [662, 342] on span "Okay" at bounding box center [782, 342] width 25 height 12
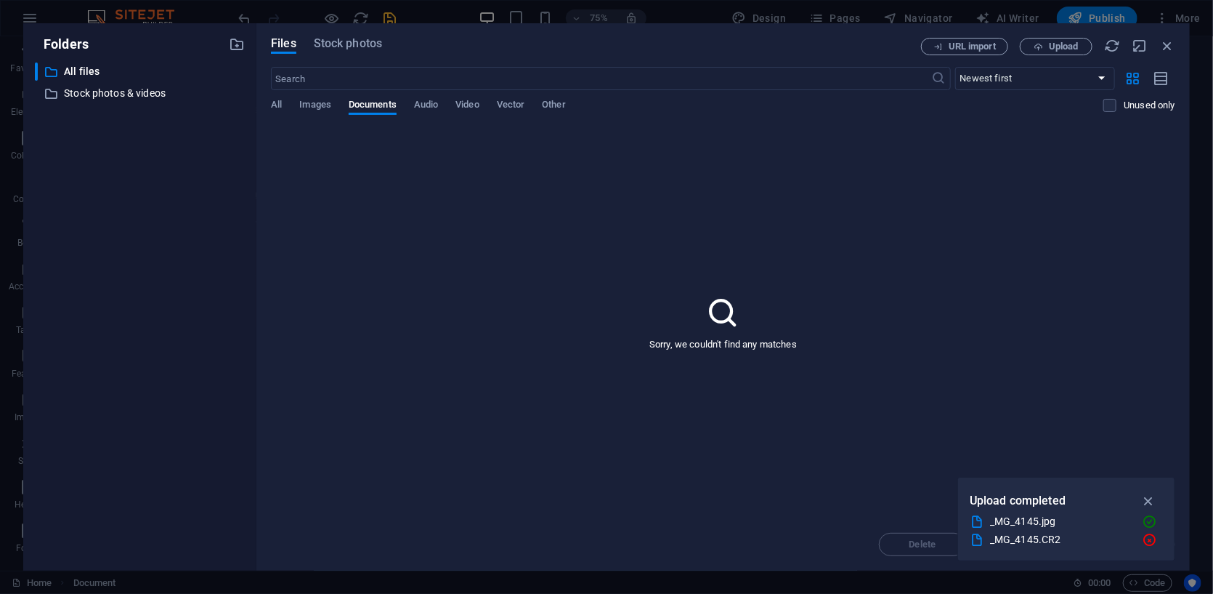
click at [662, 323] on icon at bounding box center [723, 312] width 36 height 36
click at [662, 543] on icon "button" at bounding box center [1149, 540] width 15 height 15
click at [662, 310] on icon at bounding box center [723, 312] width 36 height 36
click at [662, 522] on icon "button" at bounding box center [1149, 519] width 17 height 16
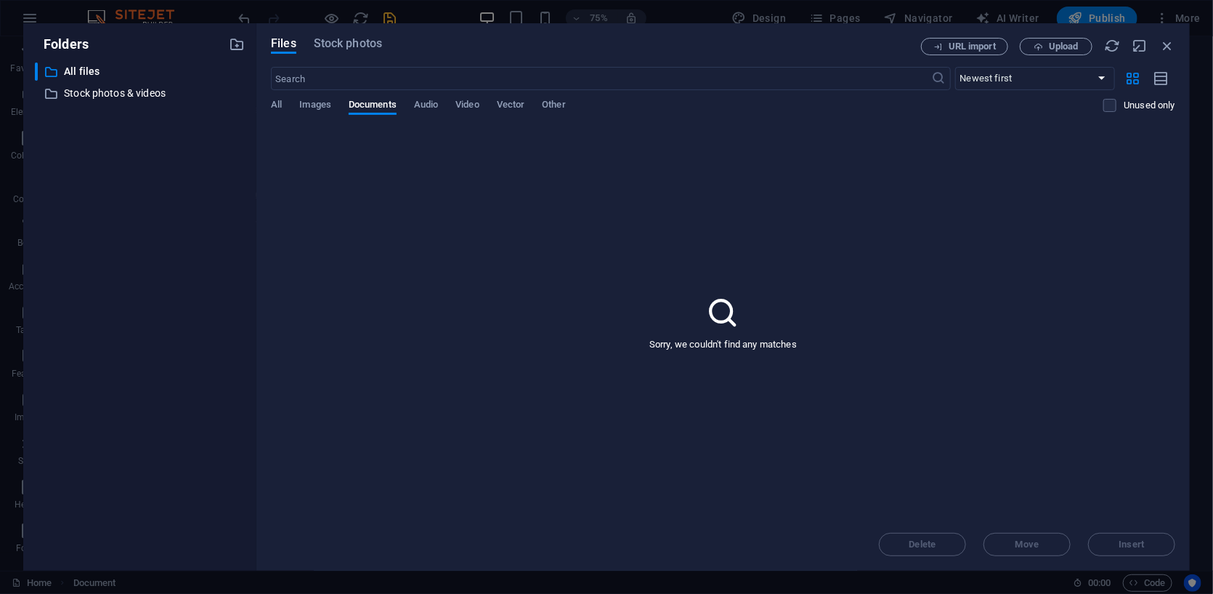
click at [662, 308] on icon at bounding box center [723, 312] width 36 height 36
click at [662, 44] on span "Upload" at bounding box center [1064, 46] width 30 height 9
click at [557, 102] on span "Other" at bounding box center [553, 106] width 23 height 20
click at [662, 44] on span "Upload" at bounding box center [1064, 46] width 30 height 9
click at [285, 102] on div "All Images Documents Audio Video Vector Other" at bounding box center [687, 113] width 833 height 28
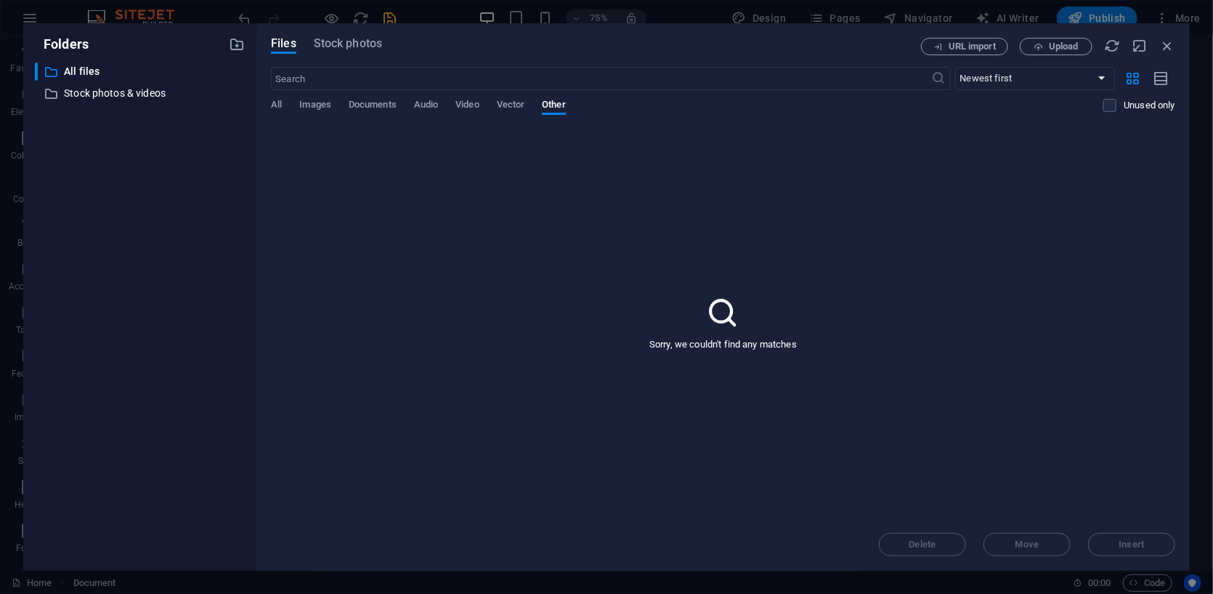
click at [255, 9] on div "Folders ​ All files All files ​ Stock photos & videos Stock photos & videos Fil…" at bounding box center [606, 297] width 1213 height 594
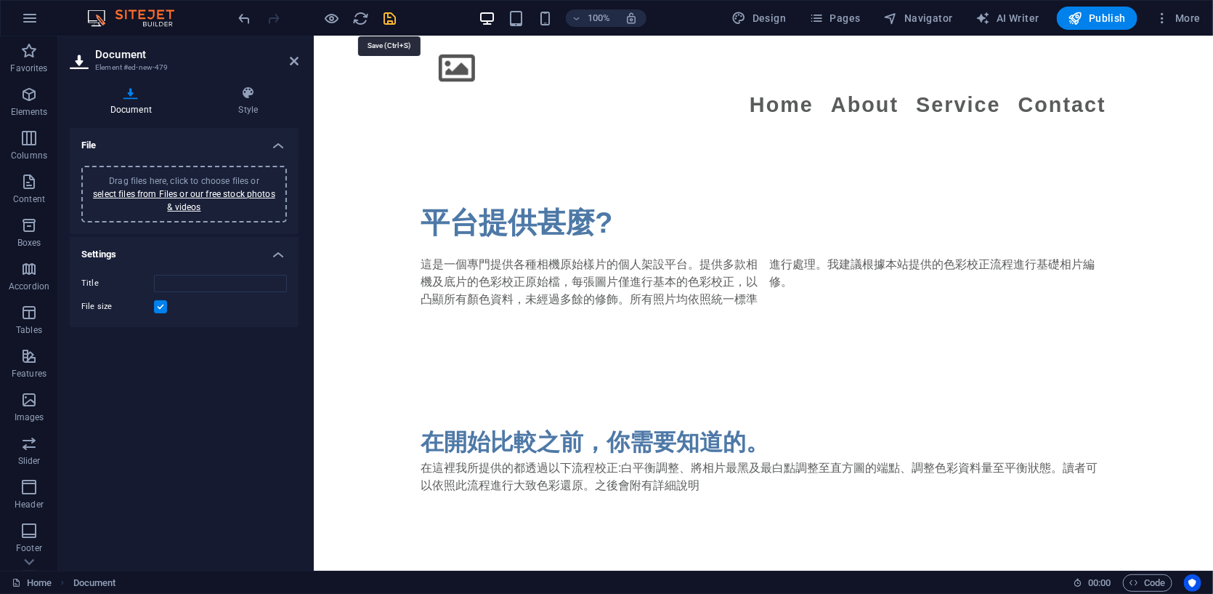
click at [388, 19] on icon "save" at bounding box center [390, 18] width 17 height 17
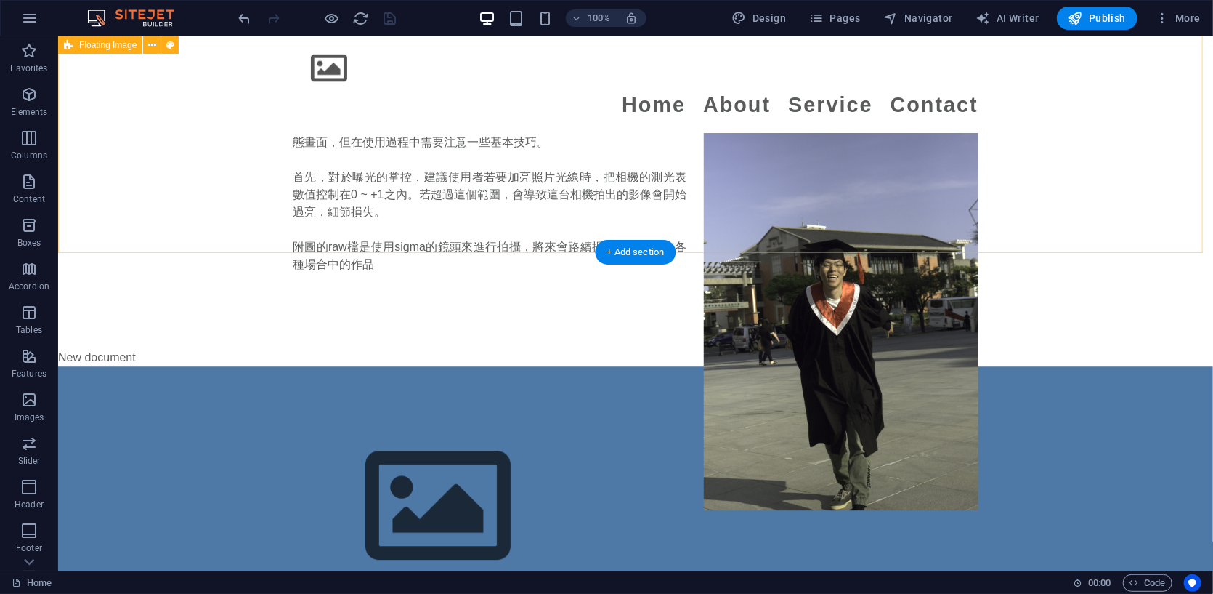
scroll to position [1861, 0]
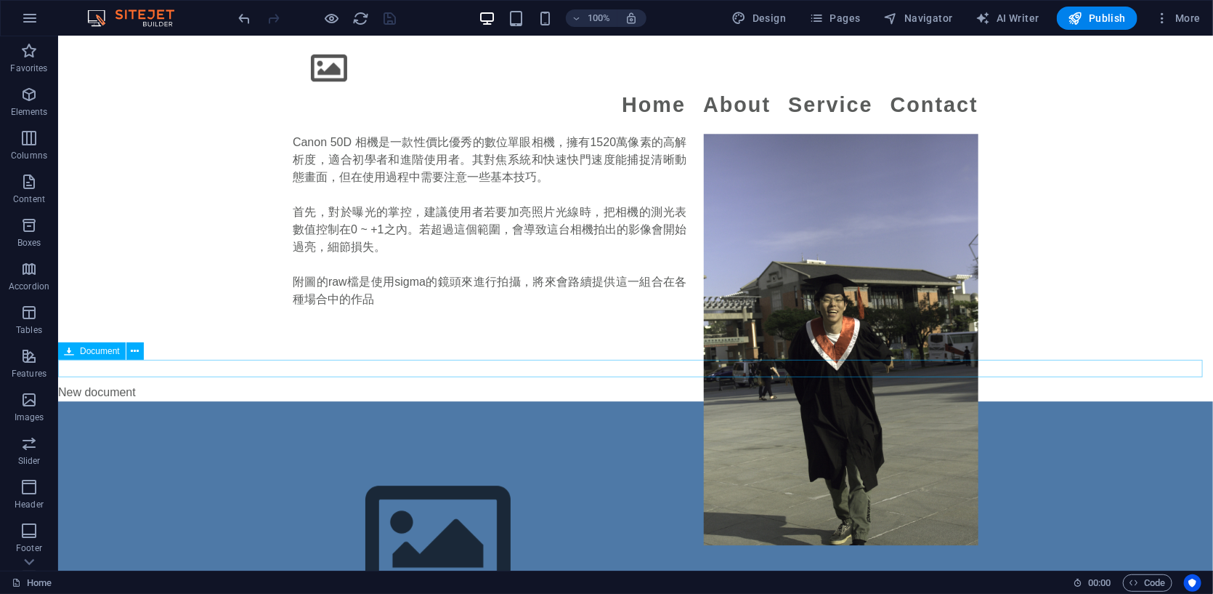
click at [92, 349] on span "Document" at bounding box center [100, 351] width 40 height 9
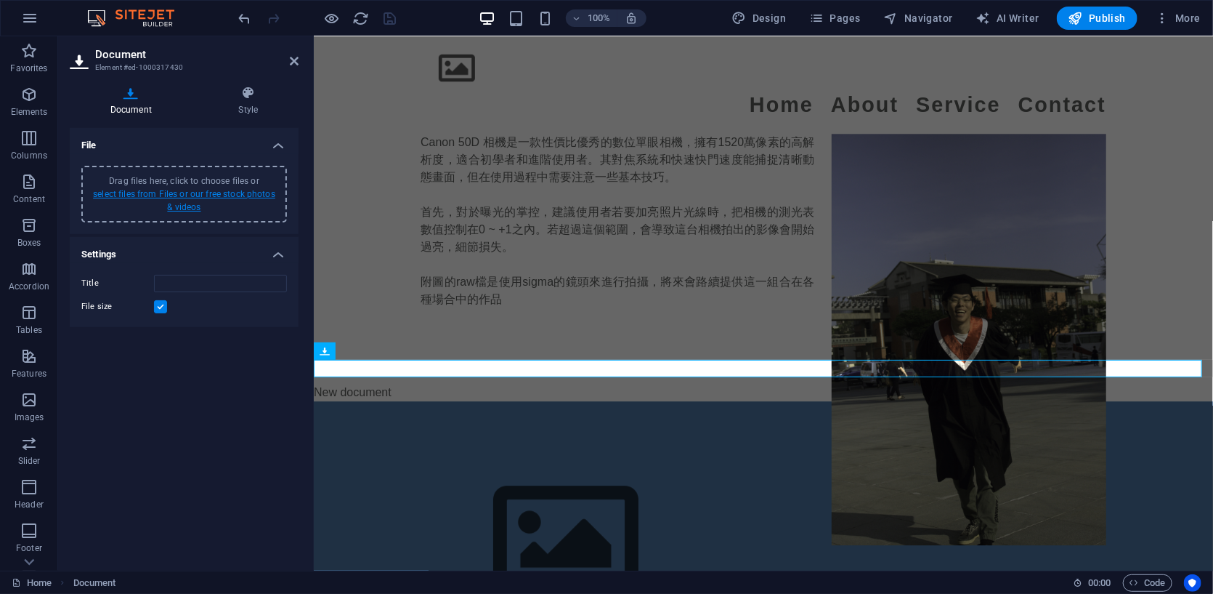
click at [205, 196] on link "select files from Files or our free stock photos & videos" at bounding box center [184, 200] width 182 height 23
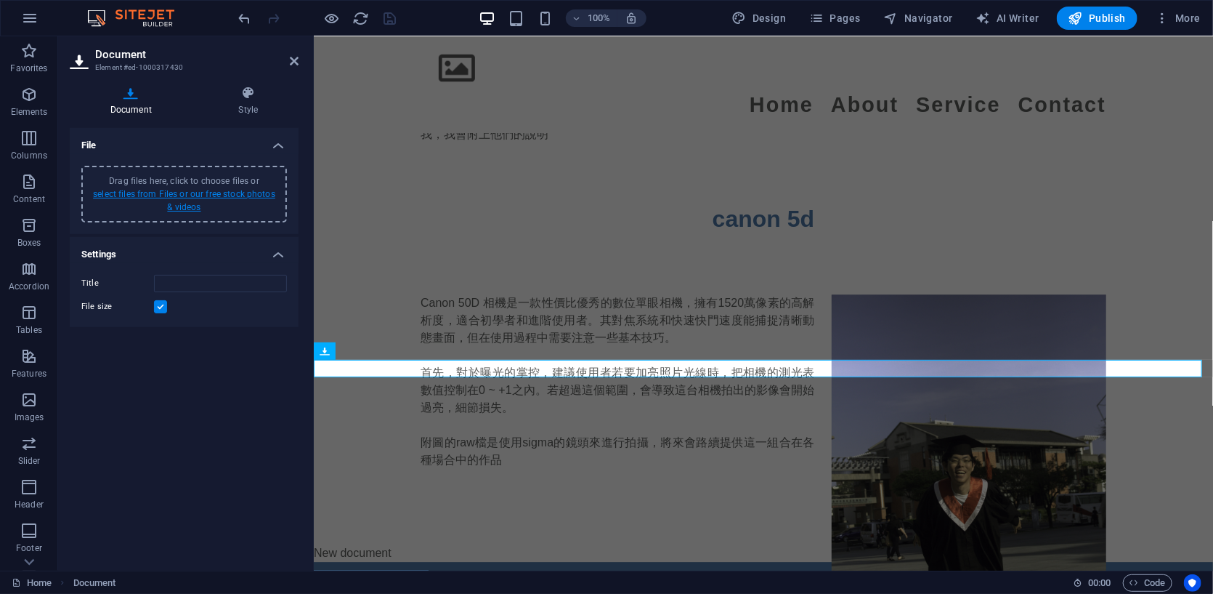
scroll to position [1965, 0]
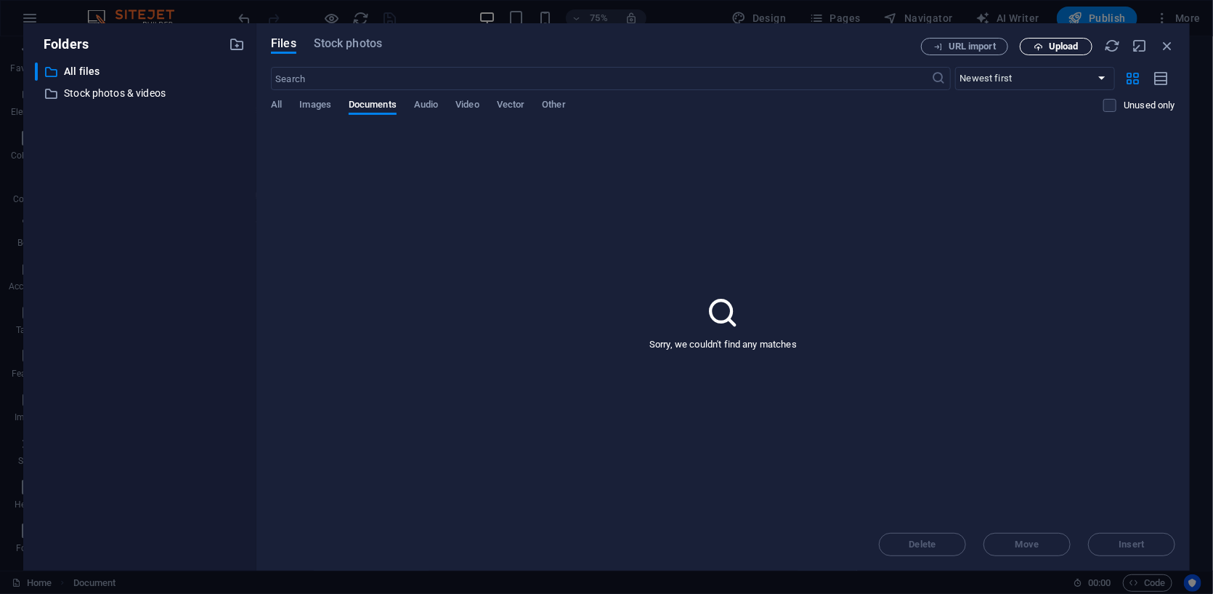
click at [662, 50] on span "Upload" at bounding box center [1064, 46] width 30 height 9
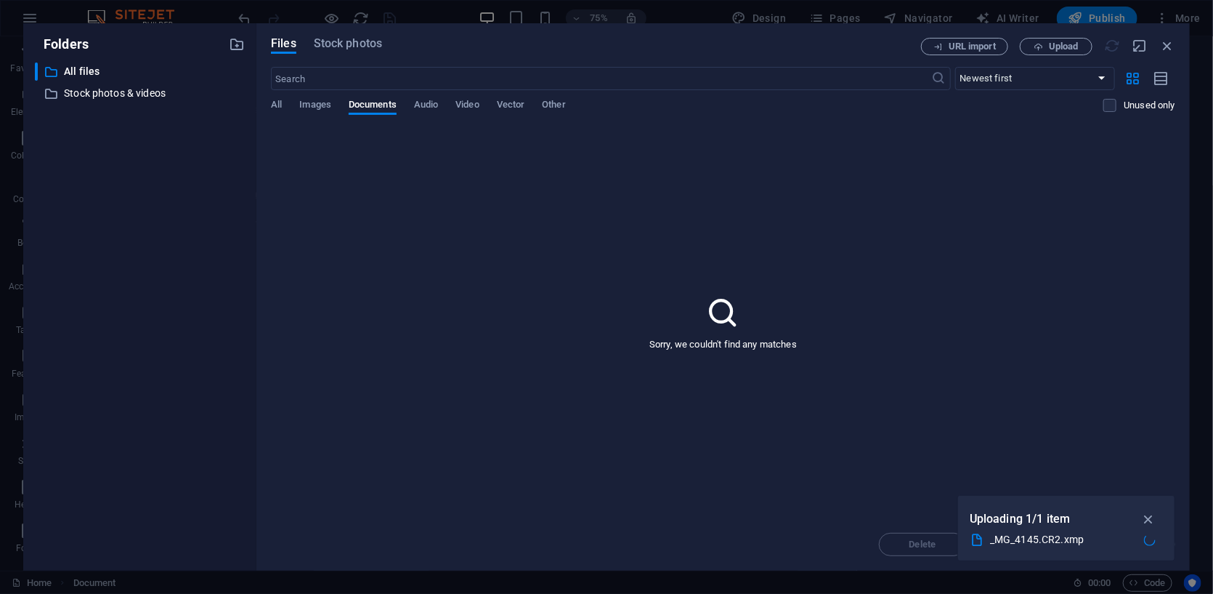
type input "_MG_4145.CR2-M9N6RniyQcPVs9GFO5UvLg.xmp"
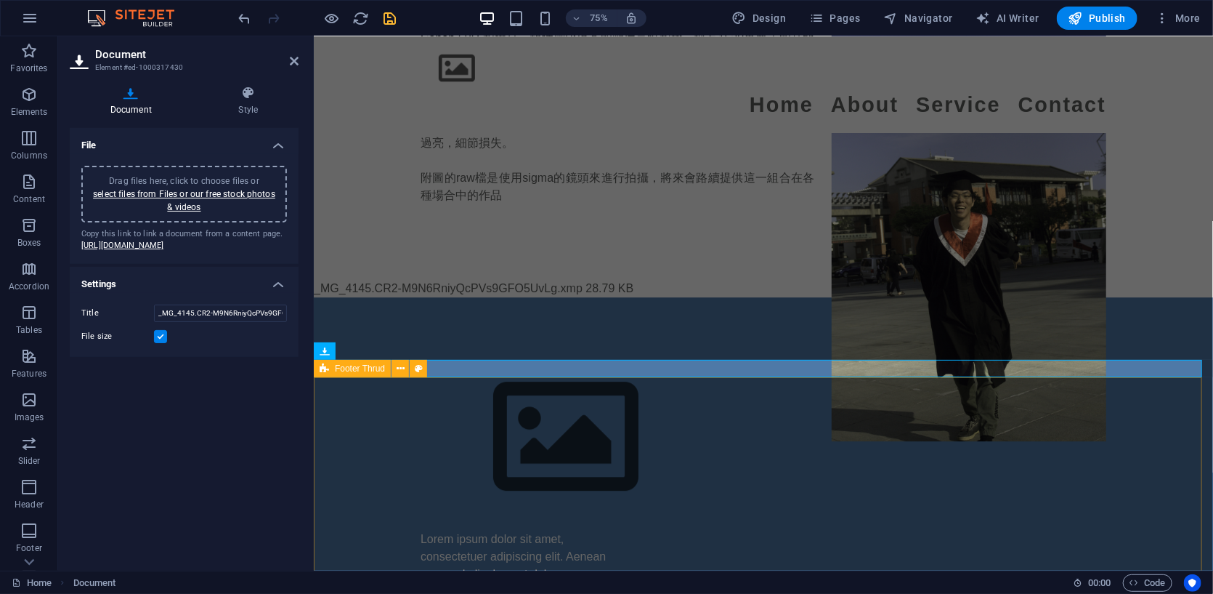
scroll to position [1861, 0]
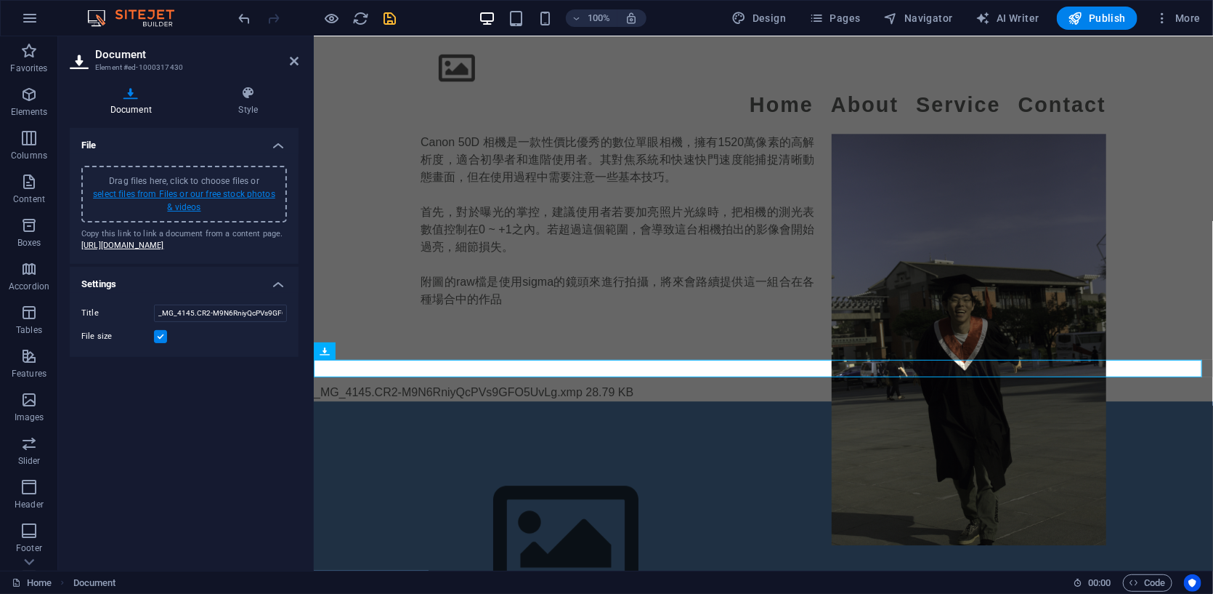
click at [256, 193] on link "select files from Files or our free stock photos & videos" at bounding box center [184, 200] width 182 height 23
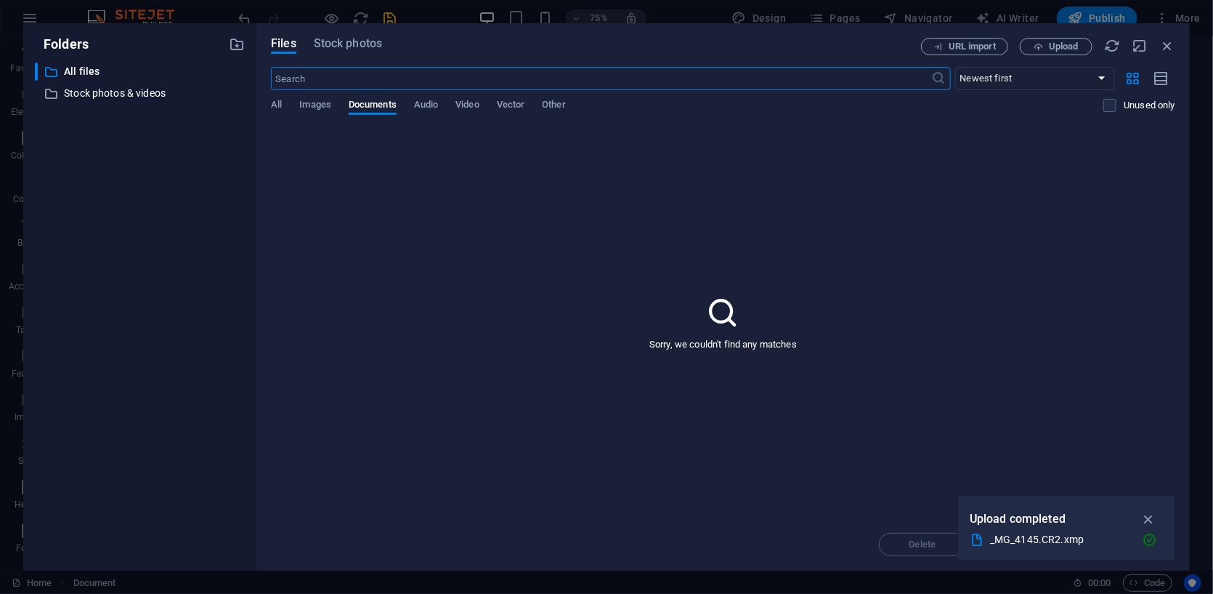
scroll to position [1965, 0]
click at [662, 38] on button "Upload" at bounding box center [1056, 46] width 73 height 17
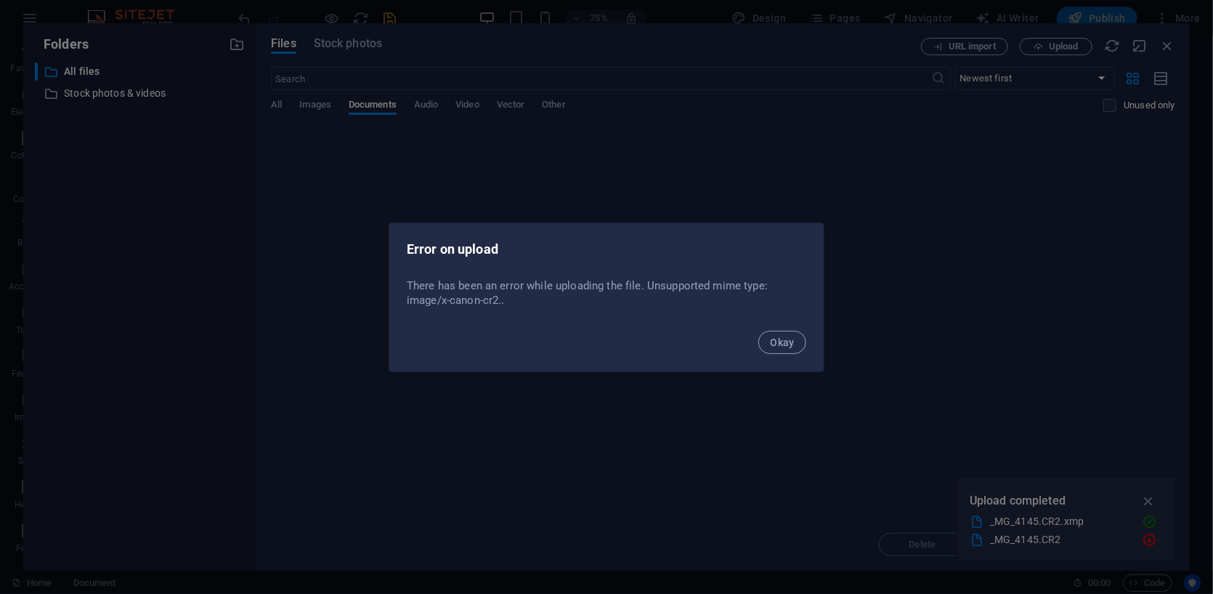
drag, startPoint x: 389, startPoint y: 275, endPoint x: 567, endPoint y: 306, distance: 179.9
click at [567, 306] on div "There has been an error while uploading the file. Unsupported mime type: image/…" at bounding box center [606, 296] width 434 height 49
click at [662, 342] on button "Okay" at bounding box center [783, 342] width 48 height 23
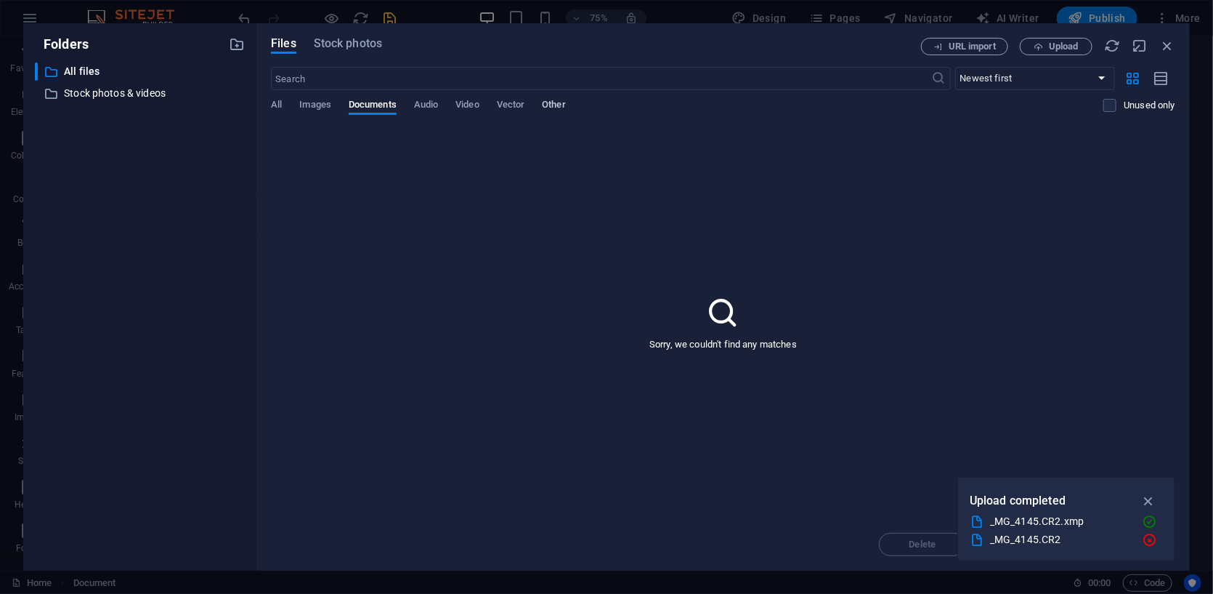
click at [557, 105] on span "Other" at bounding box center [553, 106] width 23 height 20
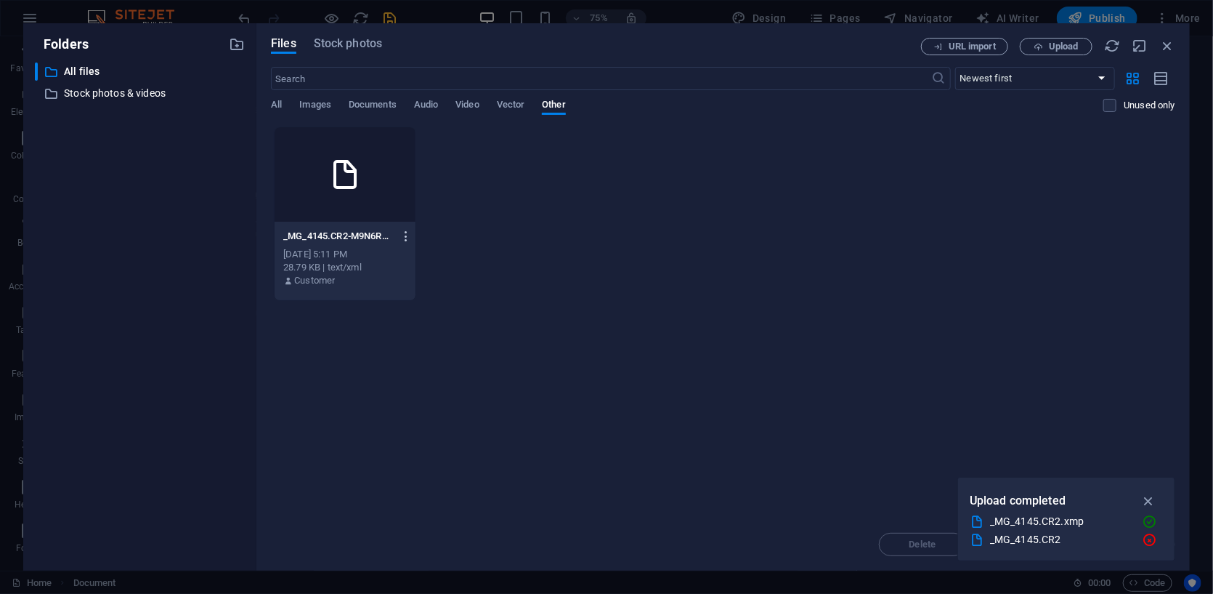
click at [411, 236] on icon "button" at bounding box center [407, 236] width 14 height 13
click at [340, 191] on div at bounding box center [606, 297] width 1213 height 594
click at [331, 166] on icon at bounding box center [345, 174] width 35 height 35
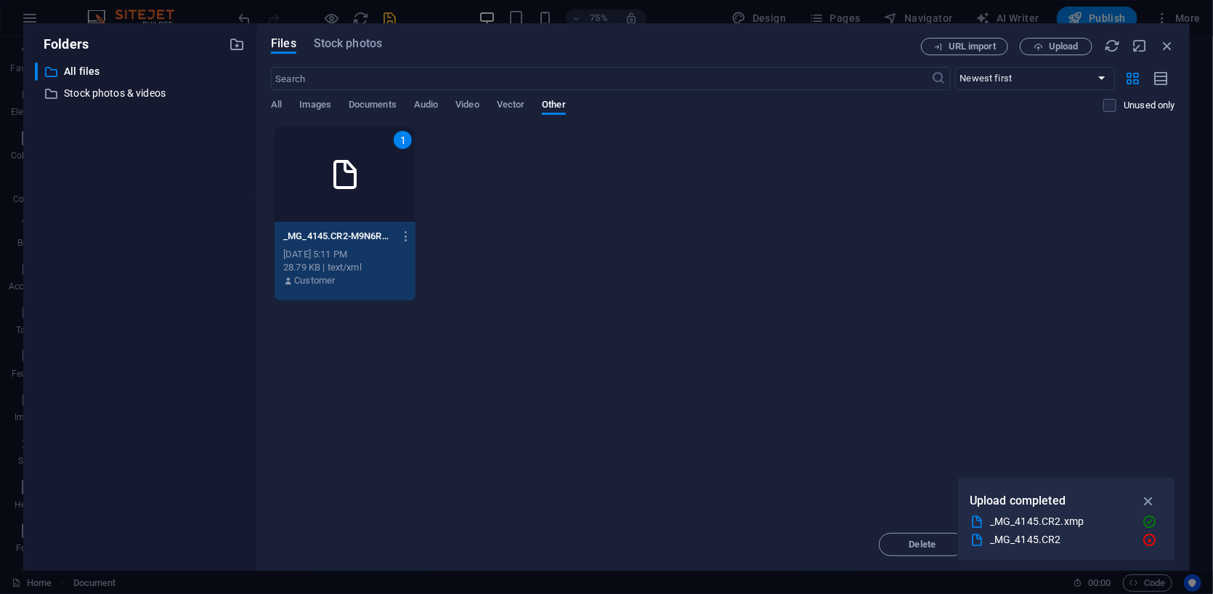
click at [349, 188] on icon at bounding box center [345, 174] width 35 height 35
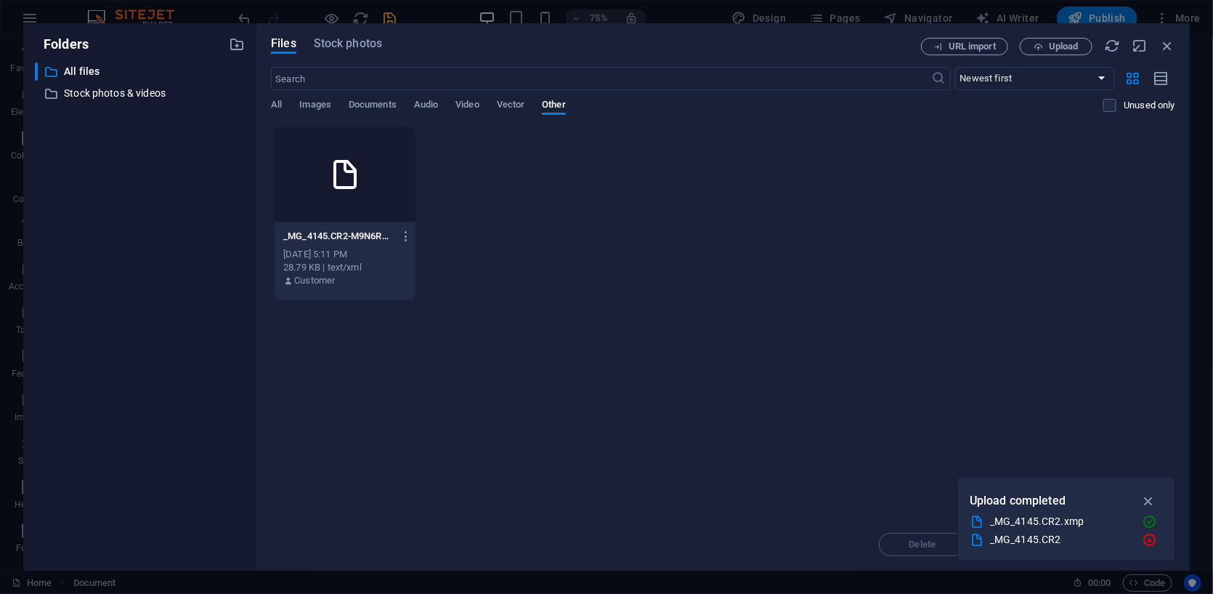
click at [350, 188] on icon at bounding box center [345, 174] width 35 height 35
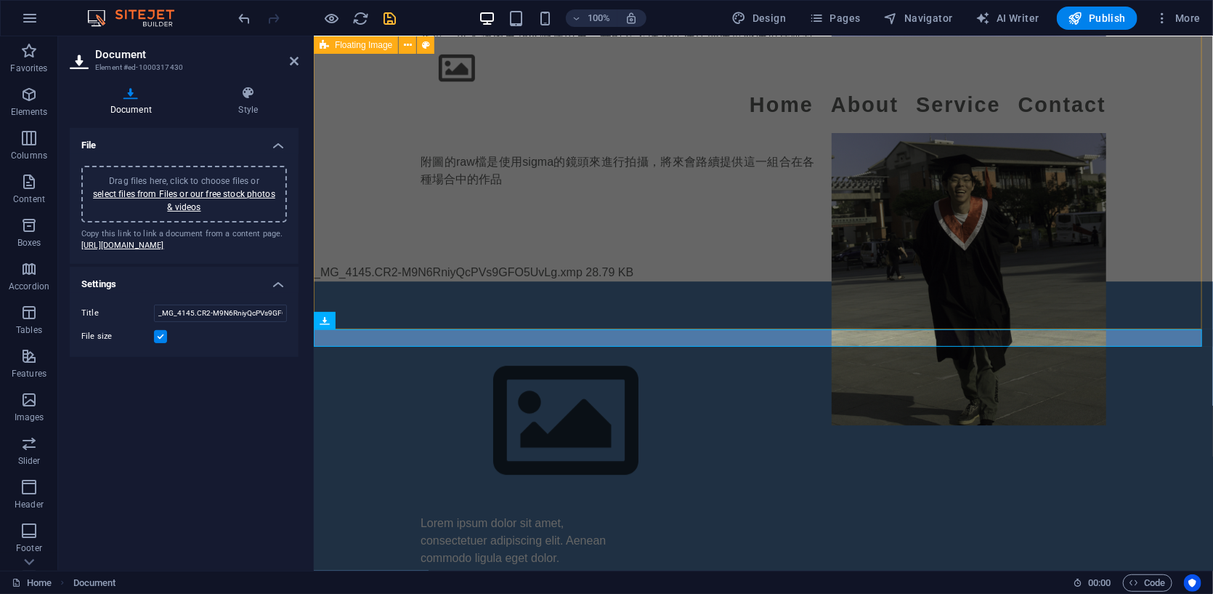
scroll to position [1982, 0]
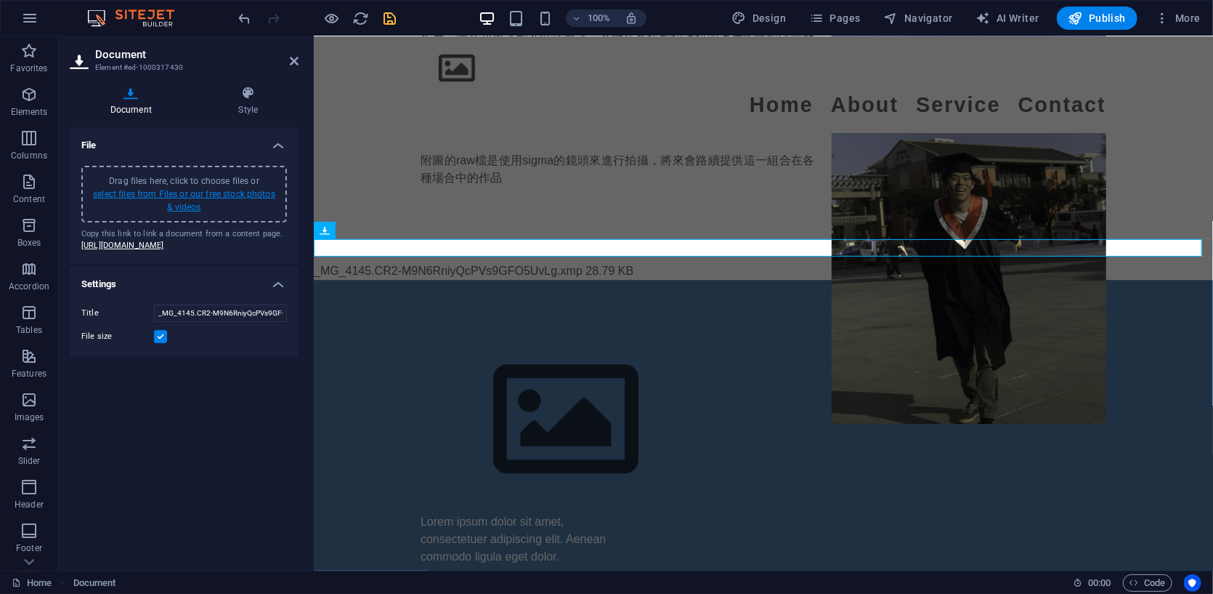
click at [246, 193] on link "select files from Files or our free stock photos & videos" at bounding box center [184, 200] width 182 height 23
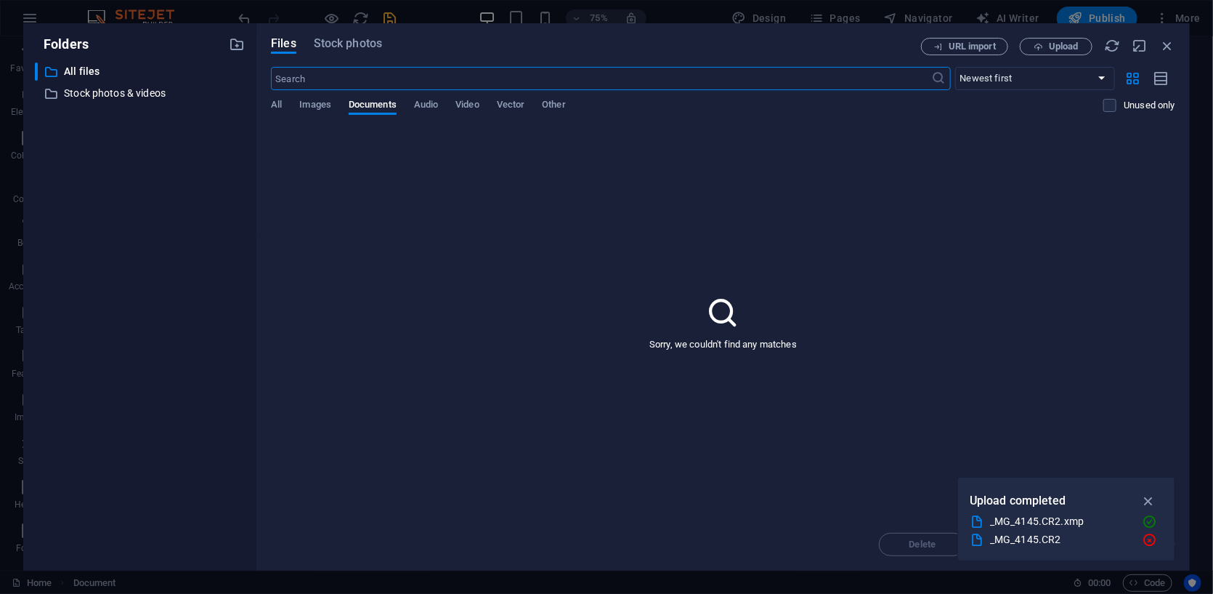
scroll to position [1965, 0]
click at [555, 102] on span "Other" at bounding box center [553, 106] width 23 height 20
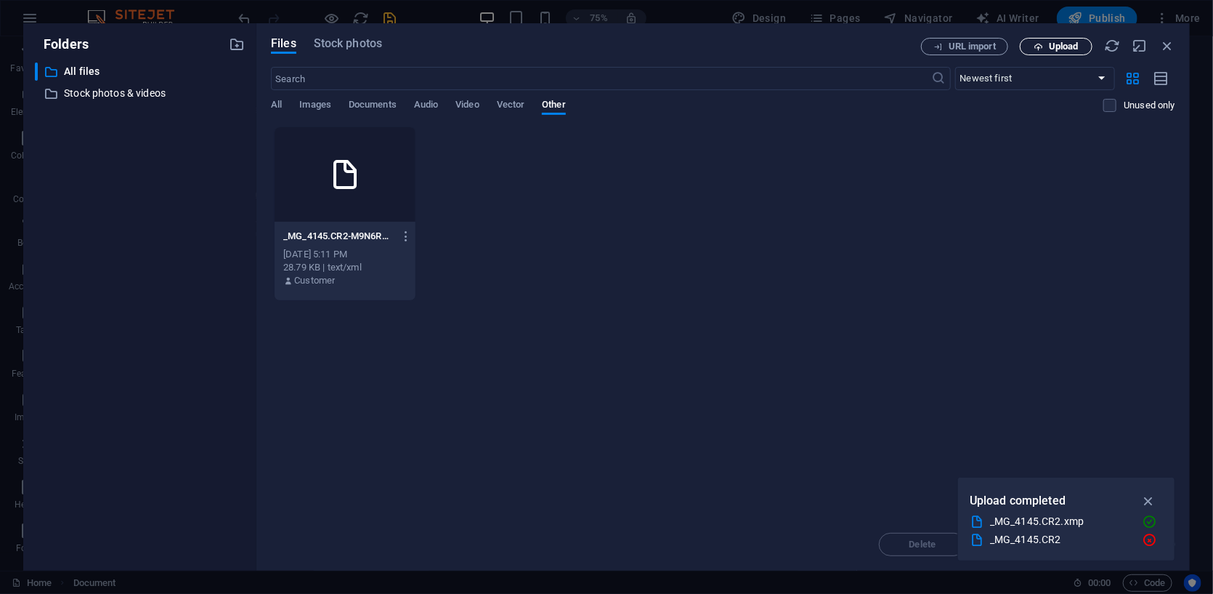
click at [662, 47] on span "Upload" at bounding box center [1064, 46] width 30 height 9
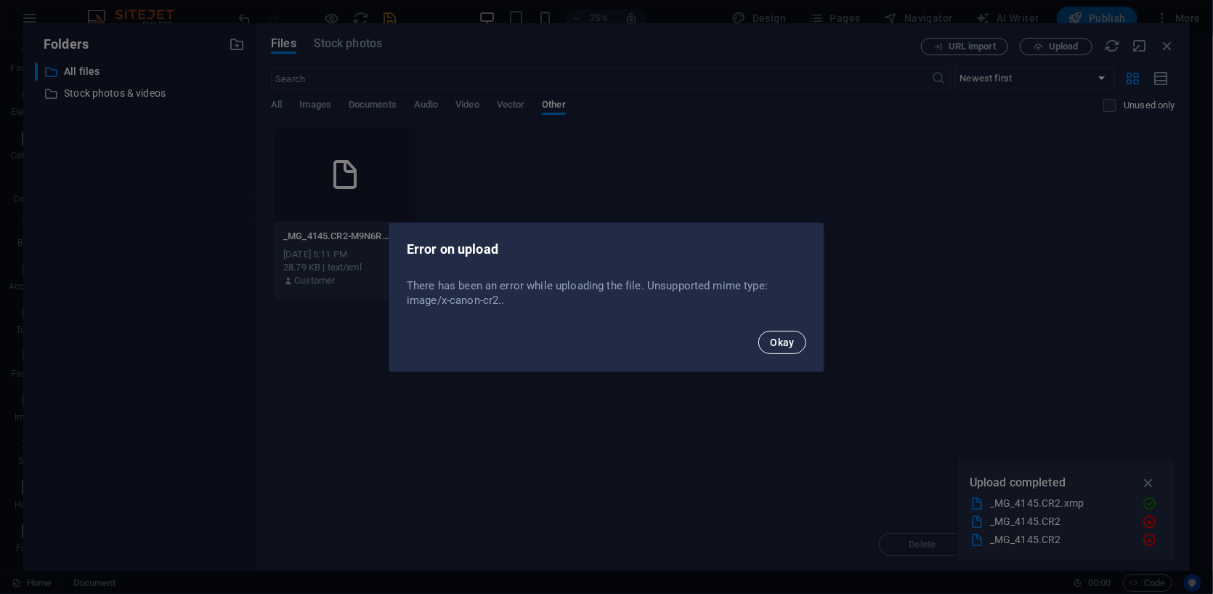
click at [662, 334] on button "Okay" at bounding box center [783, 342] width 48 height 23
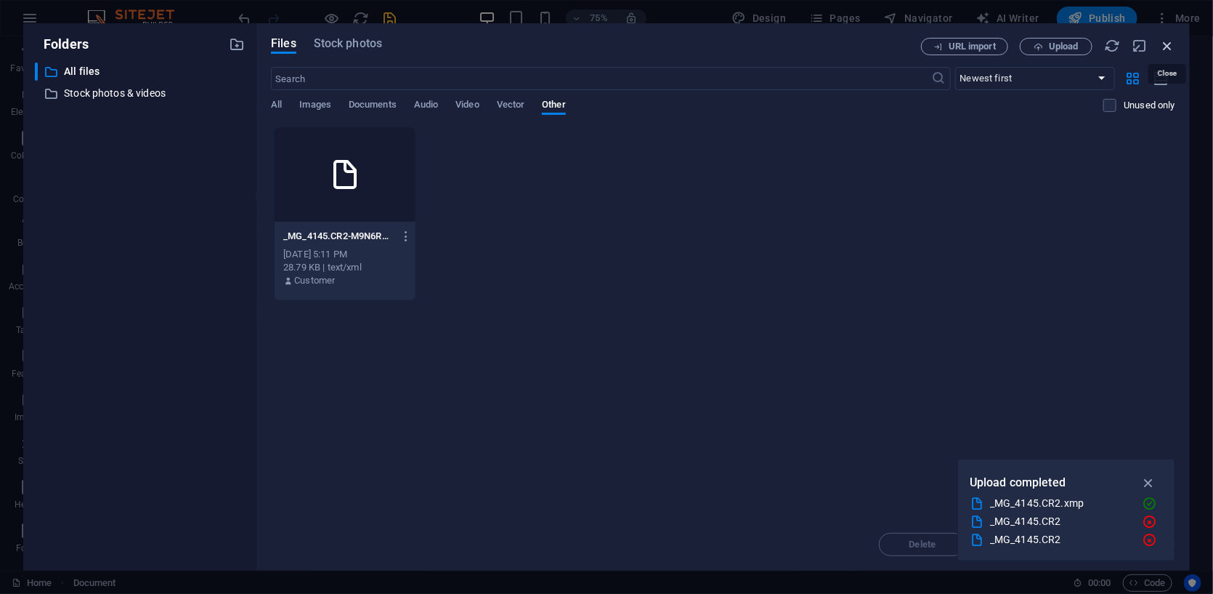
click at [662, 46] on icon "button" at bounding box center [1168, 46] width 16 height 16
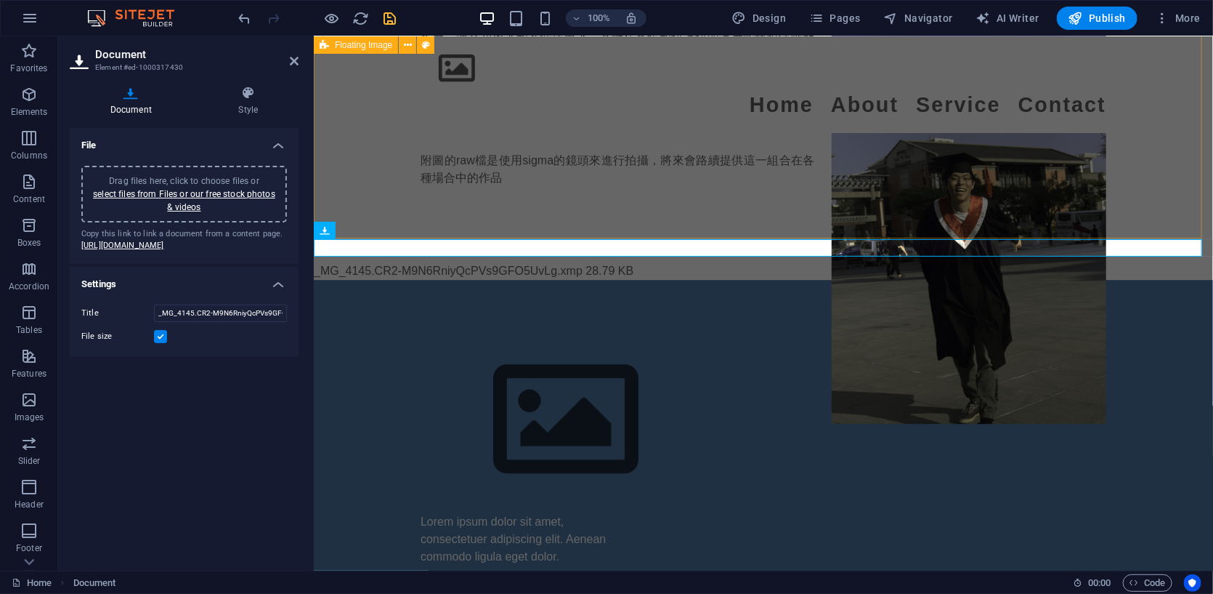
click at [581, 194] on div "Canon 50D 相機是一款性價比優秀的數位單眼相機，擁有1520萬像素的高解析度，適合初學者和進階使用者。其對焦系統和快速快門速度能捕捉清晰動態畫面，但在…" at bounding box center [762, 108] width 899 height 308
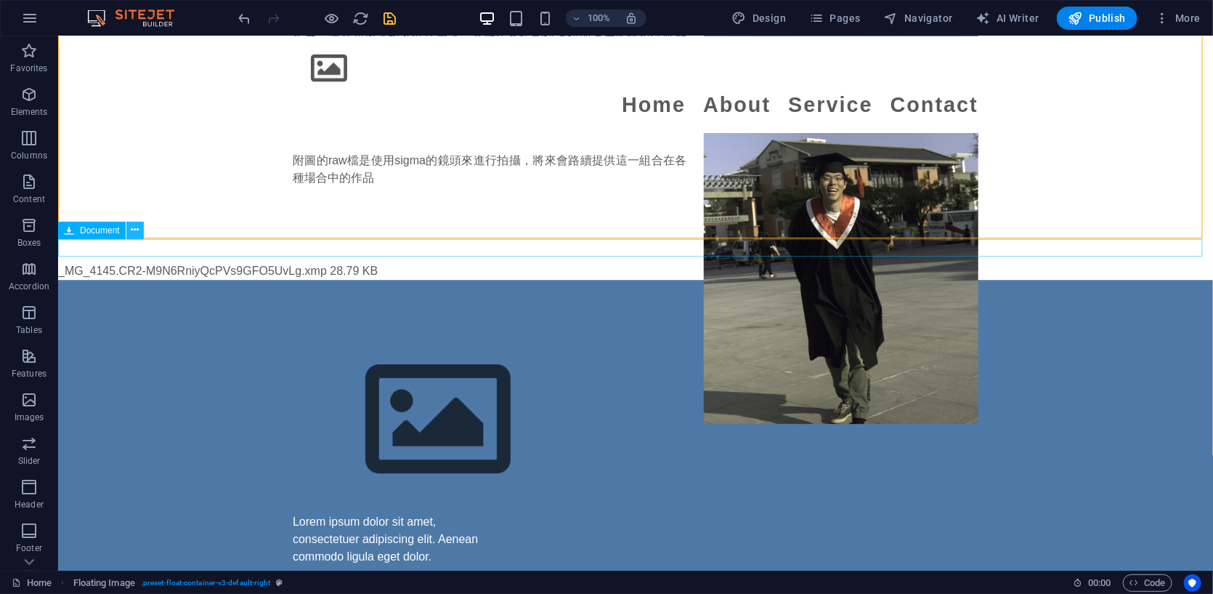
click at [140, 232] on button at bounding box center [134, 230] width 17 height 17
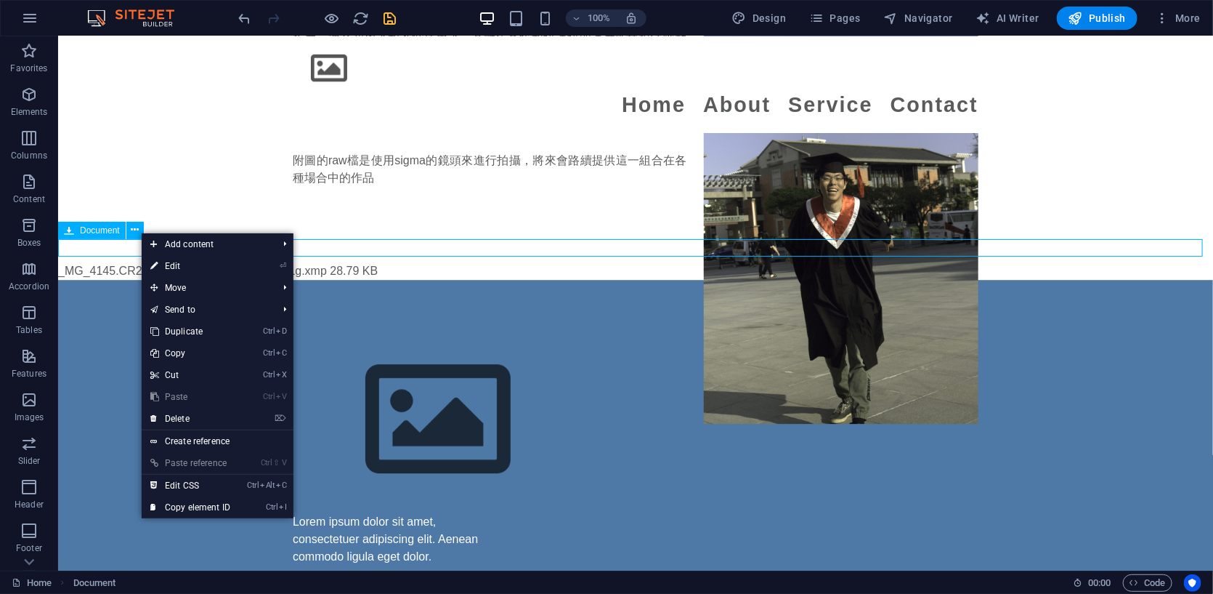
click at [113, 232] on span "Document" at bounding box center [100, 230] width 40 height 9
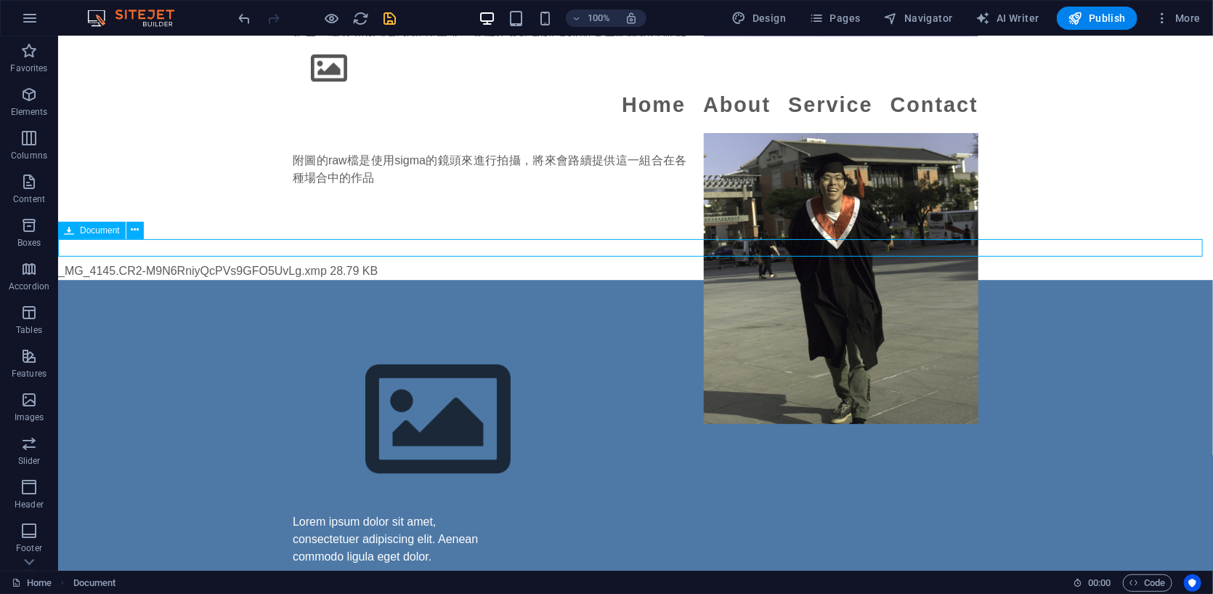
click at [113, 232] on span "Document" at bounding box center [100, 230] width 40 height 9
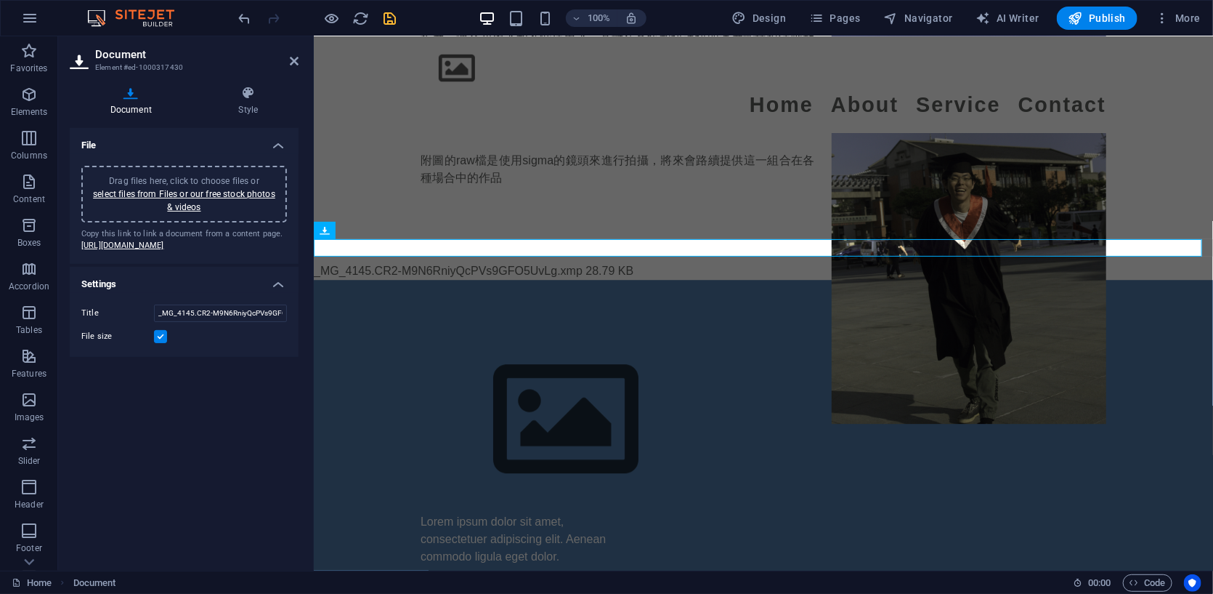
drag, startPoint x: 228, startPoint y: 267, endPoint x: 116, endPoint y: 239, distance: 115.2
click at [122, 250] on div "Copy this link to link a document from a content page. [URL][DOMAIN_NAME]" at bounding box center [184, 240] width 206 height 24
click at [294, 60] on icon at bounding box center [294, 61] width 9 height 12
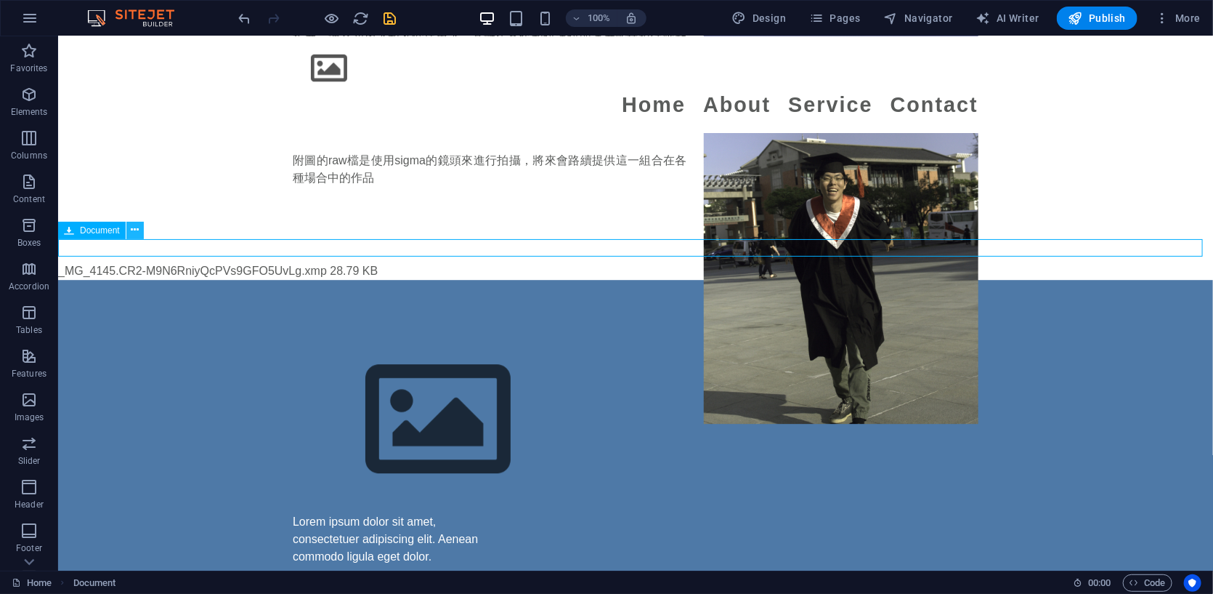
click at [135, 227] on icon at bounding box center [135, 229] width 8 height 15
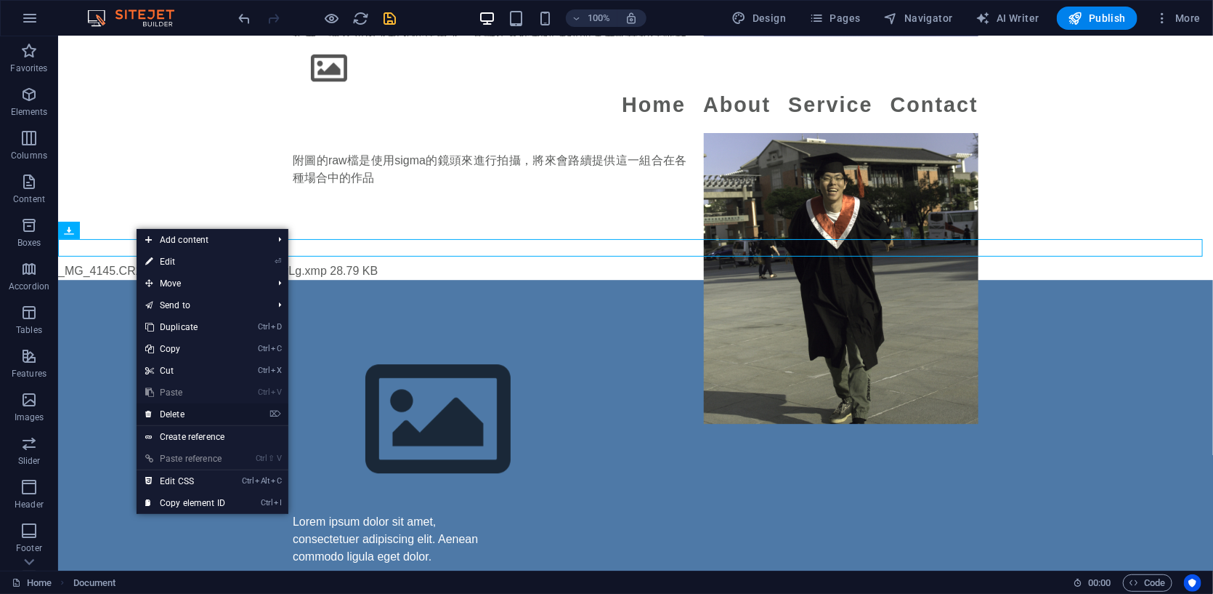
click at [182, 408] on link "⌦ Delete" at bounding box center [185, 414] width 97 height 22
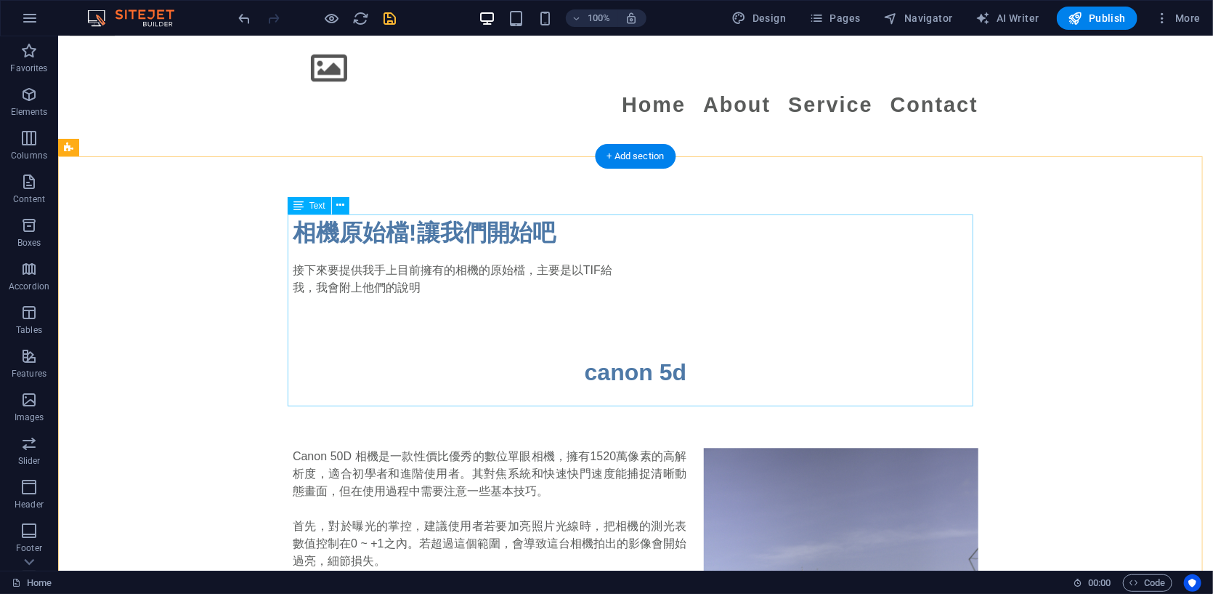
scroll to position [1602, 0]
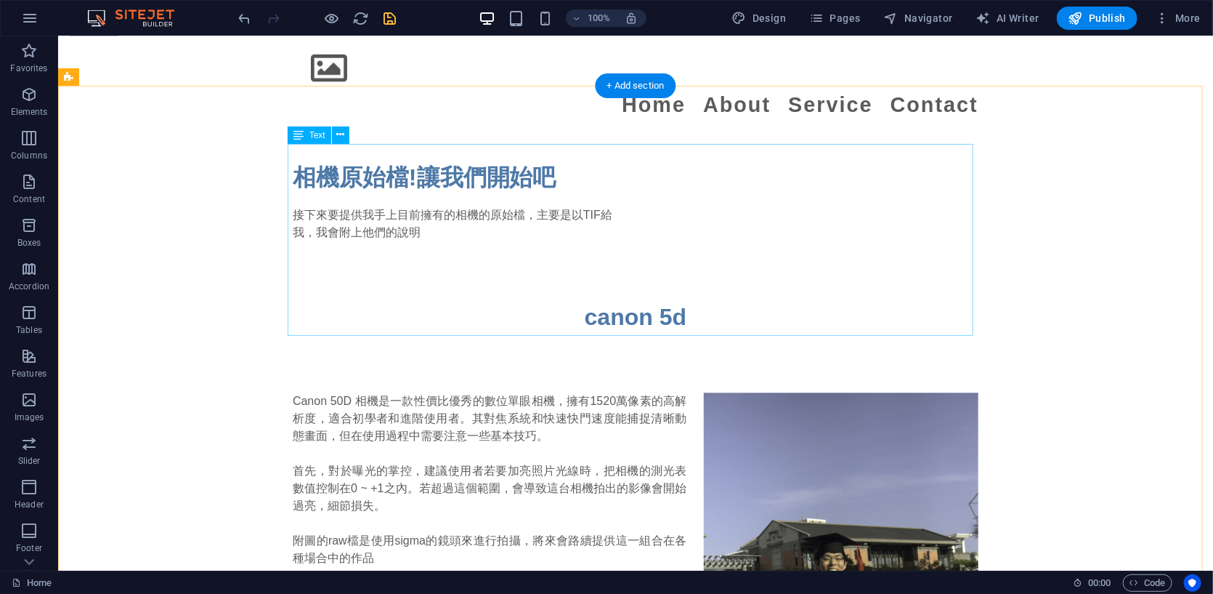
click at [462, 392] on div "Canon 50D 相機是一款性價比優秀的數位單眼相機，擁有1520萬像素的高解析度，適合初學者和進階使用者。其對焦系統和快速快門速度能捕捉清晰動態畫面，但在…" at bounding box center [635, 488] width 686 height 192
click at [476, 400] on div "Canon 50D 相機是一款性價比優秀的數位單眼相機，擁有1520萬像素的高解析度，適合初學者和進階使用者。其對焦系統和快速快門速度能捕捉清晰動態畫面，但在…" at bounding box center [634, 487] width 1155 height 308
click at [465, 392] on div "Canon 50D 相機是一款性價比優秀的數位單眼相機，擁有1520萬像素的高解析度，適合初學者和進階使用者。其對焦系統和快速快門速度能捕捉清晰動態畫面，但在…" at bounding box center [635, 488] width 686 height 192
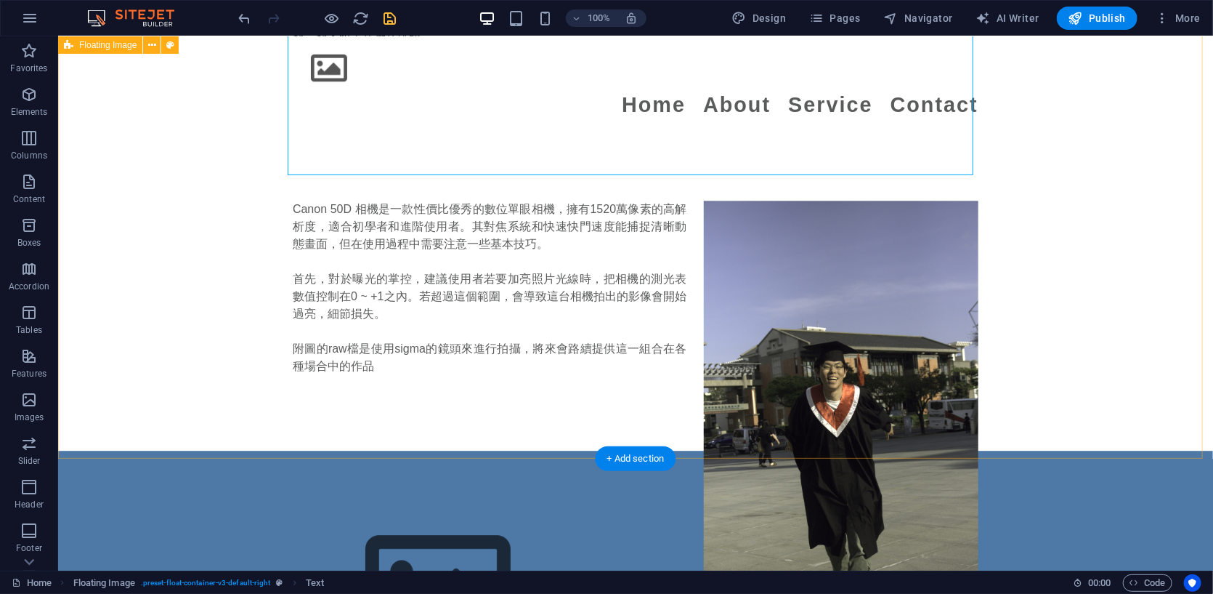
scroll to position [1844, 0]
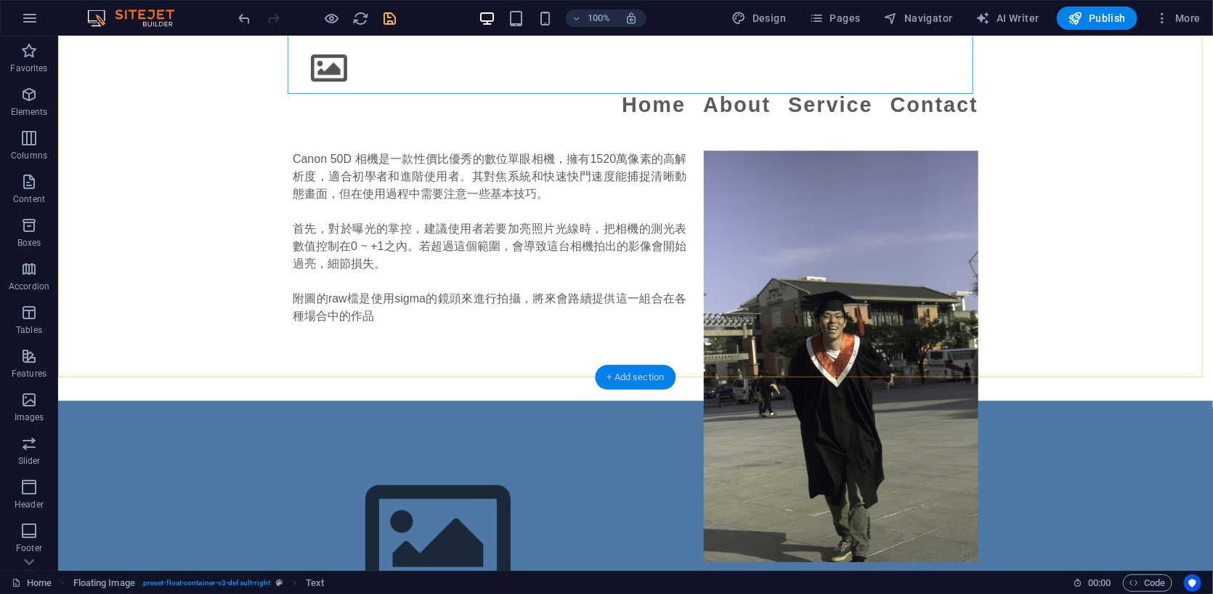
click at [639, 365] on div "+ Add section" at bounding box center [636, 377] width 81 height 25
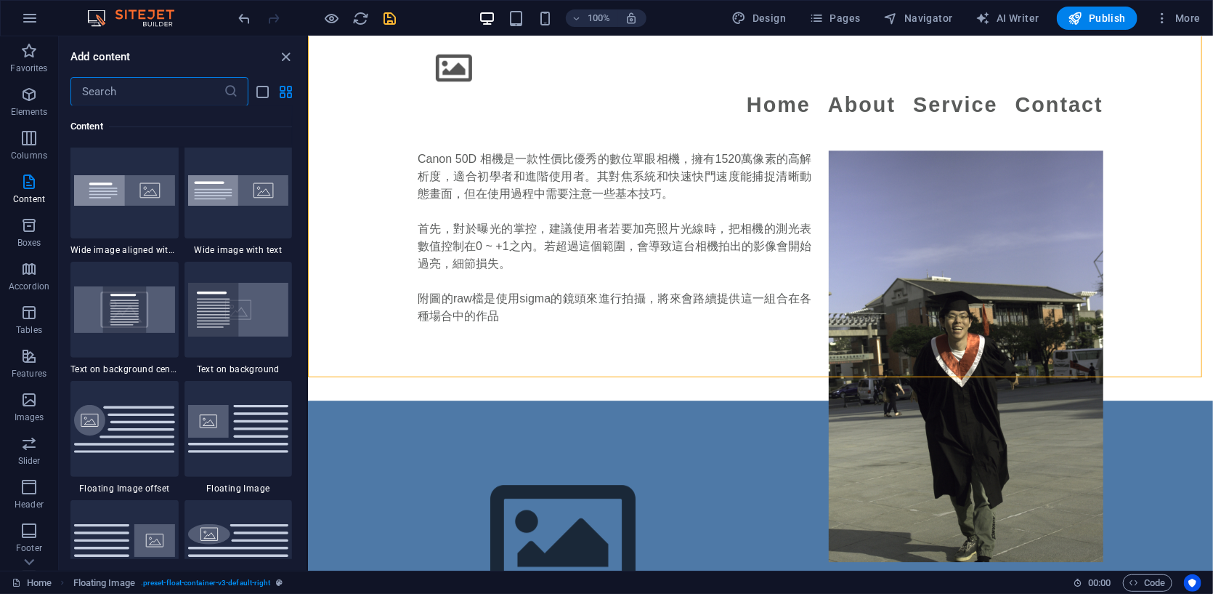
scroll to position [3026, 0]
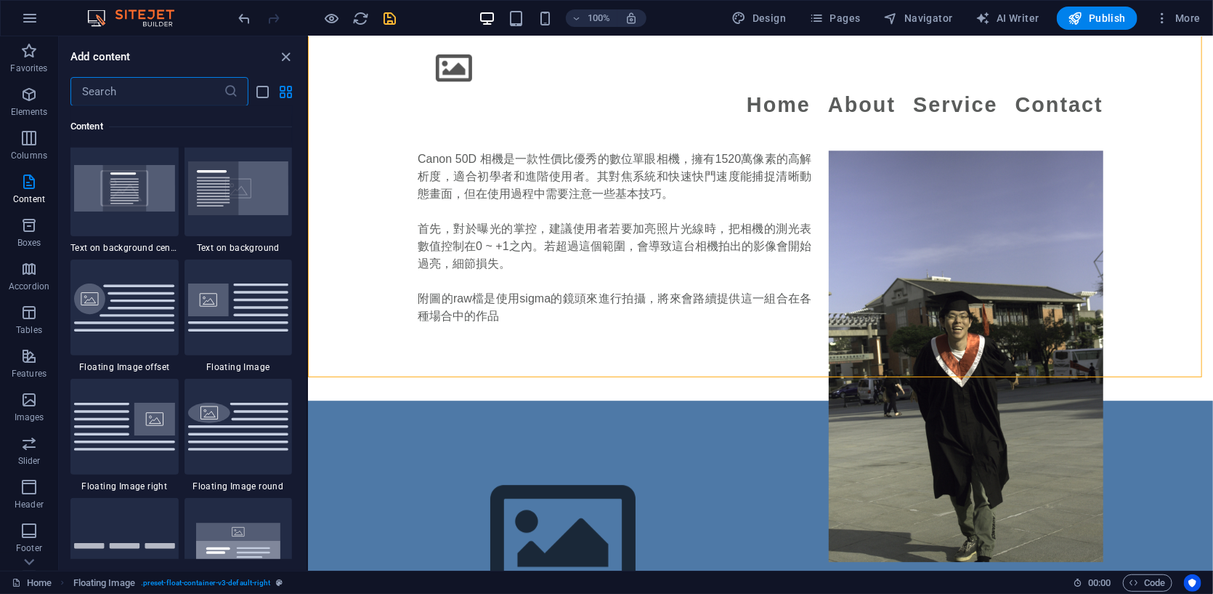
click at [135, 102] on input "text" at bounding box center [146, 91] width 153 height 29
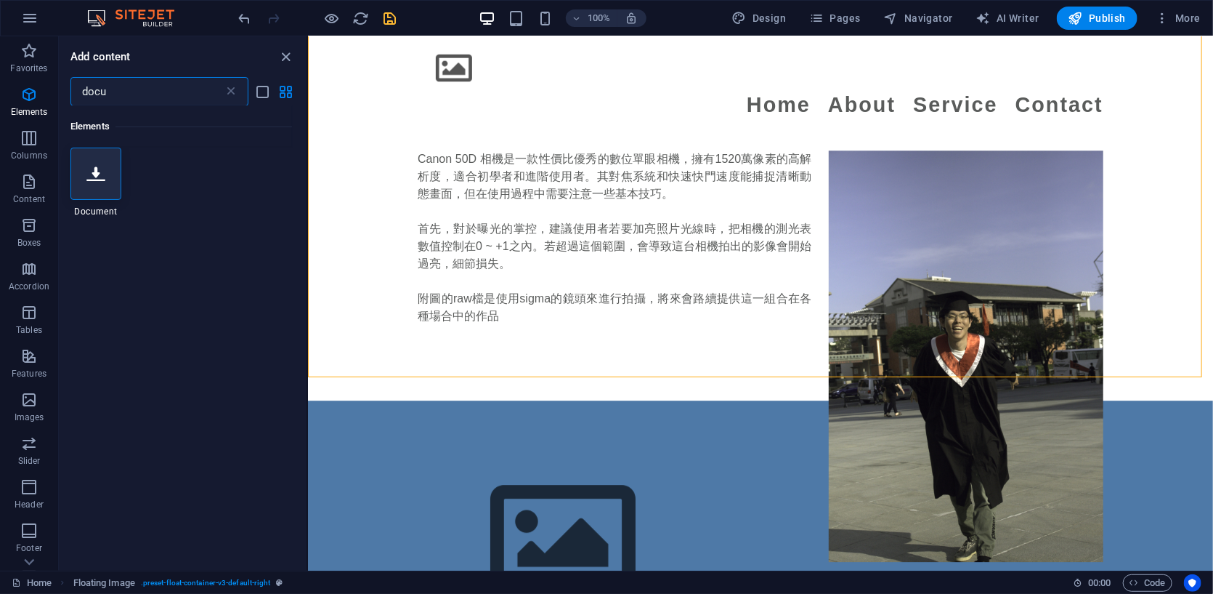
scroll to position [0, 0]
type input "docu"
click at [98, 164] on icon at bounding box center [95, 173] width 19 height 19
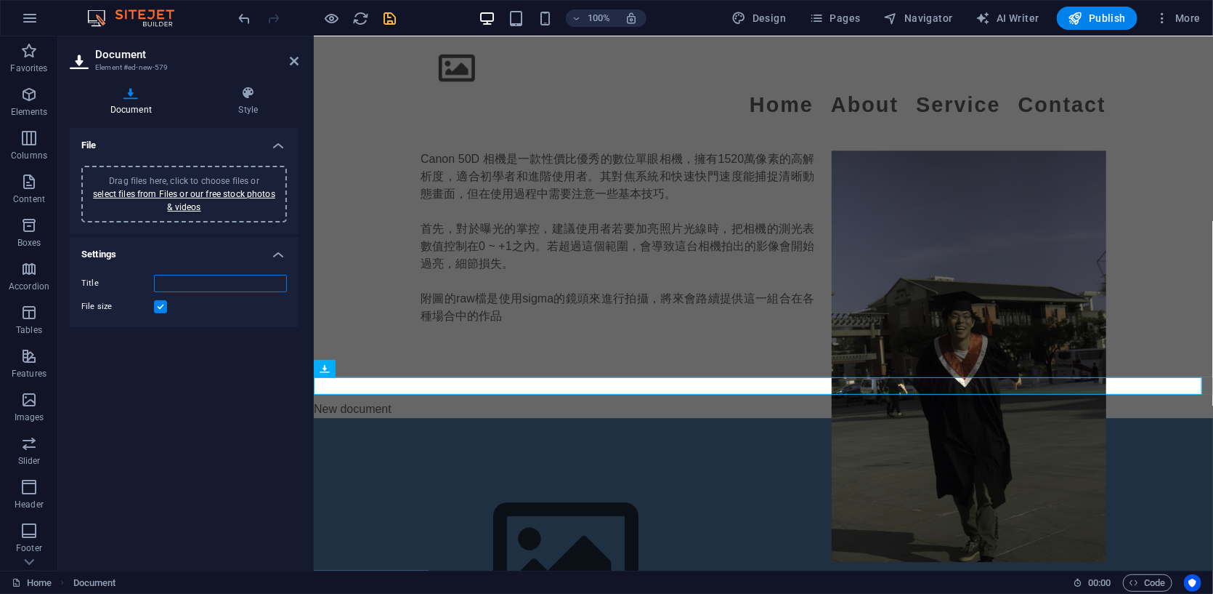
click at [209, 284] on input "Title" at bounding box center [220, 283] width 133 height 17
click at [159, 304] on label at bounding box center [160, 306] width 13 height 13
click at [0, 0] on input "File size" at bounding box center [0, 0] width 0 height 0
click at [174, 287] on input "Title" at bounding box center [220, 283] width 133 height 17
type input "raw.cr2"
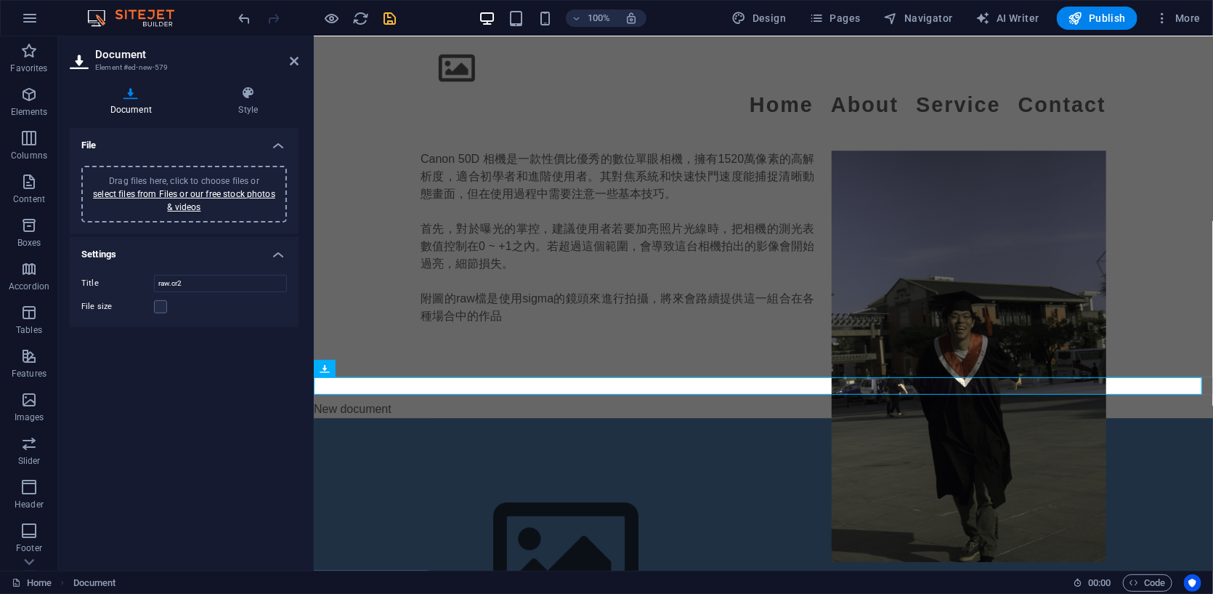
click at [195, 315] on div "Title raw.cr2 File size" at bounding box center [184, 295] width 229 height 64
click at [416, 400] on div "New document" at bounding box center [762, 408] width 899 height 17
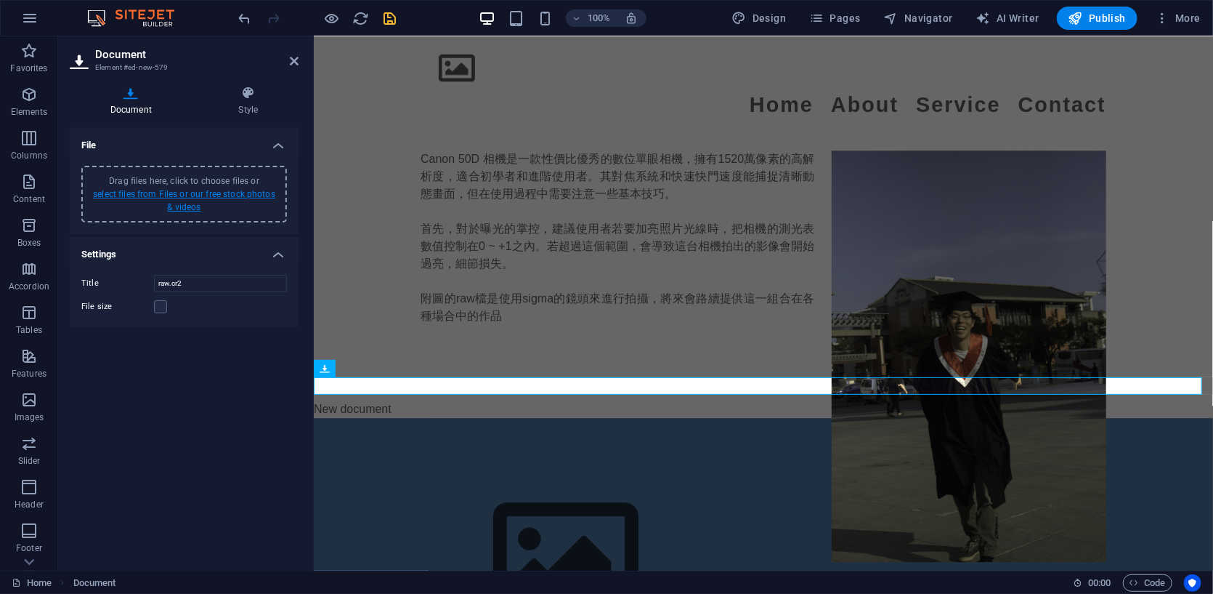
click at [166, 195] on link "select files from Files or our free stock photos & videos" at bounding box center [184, 200] width 182 height 23
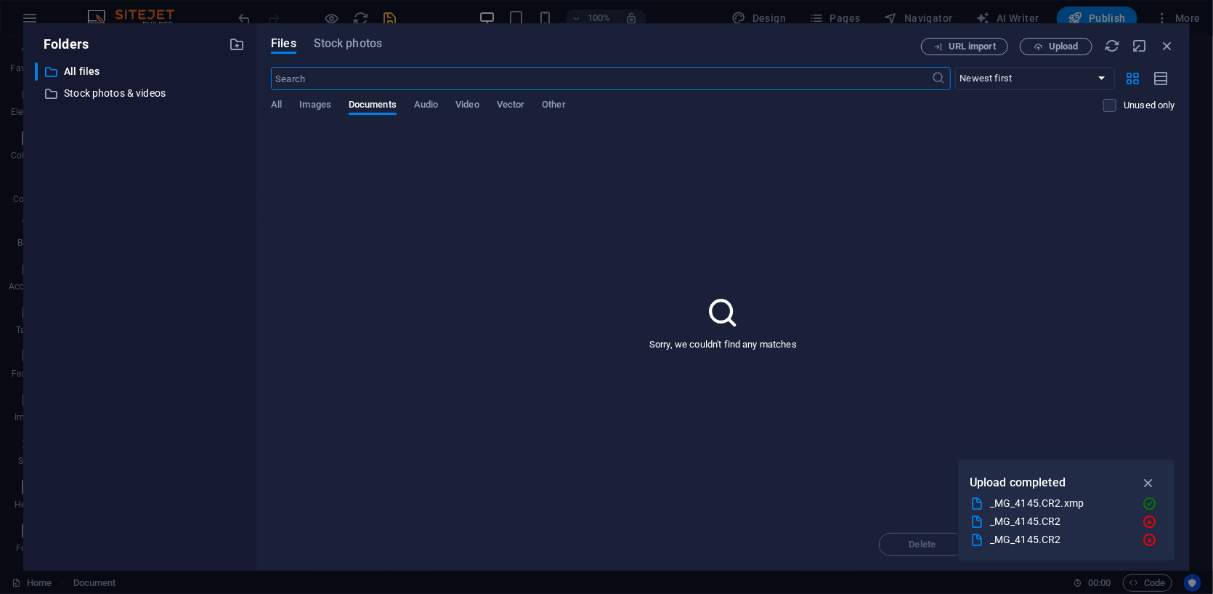
scroll to position [1965, 0]
click at [0, 166] on div "Folders ​ All files All files ​ Stock photos & videos Stock photos & videos Fil…" at bounding box center [606, 297] width 1213 height 594
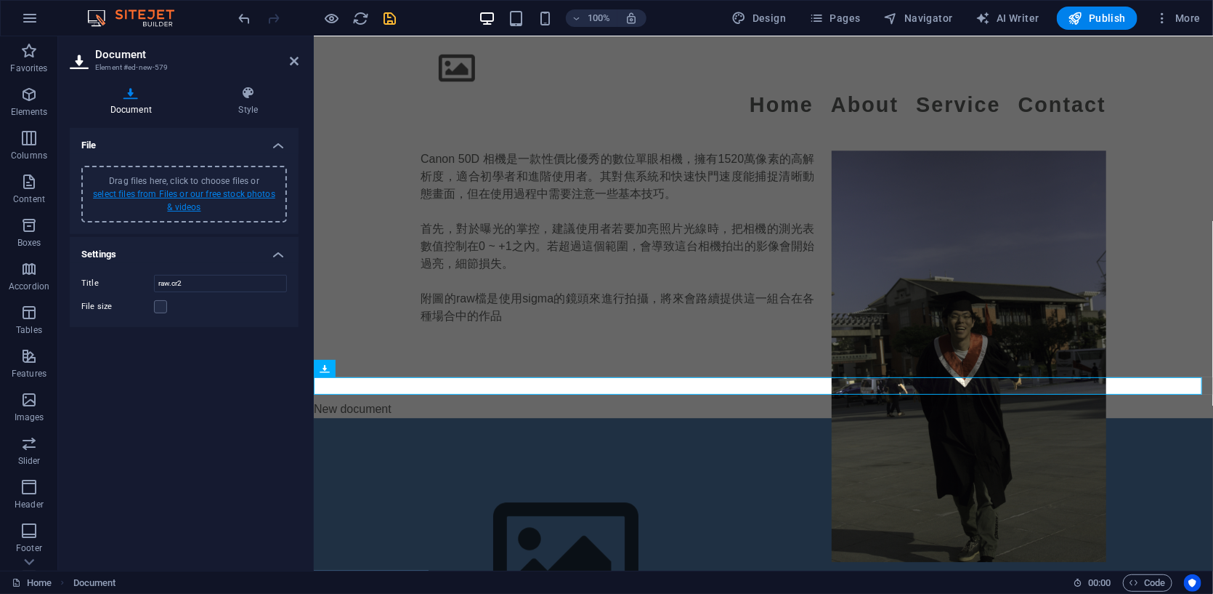
click at [227, 198] on link "select files from Files or our free stock photos & videos" at bounding box center [184, 200] width 182 height 23
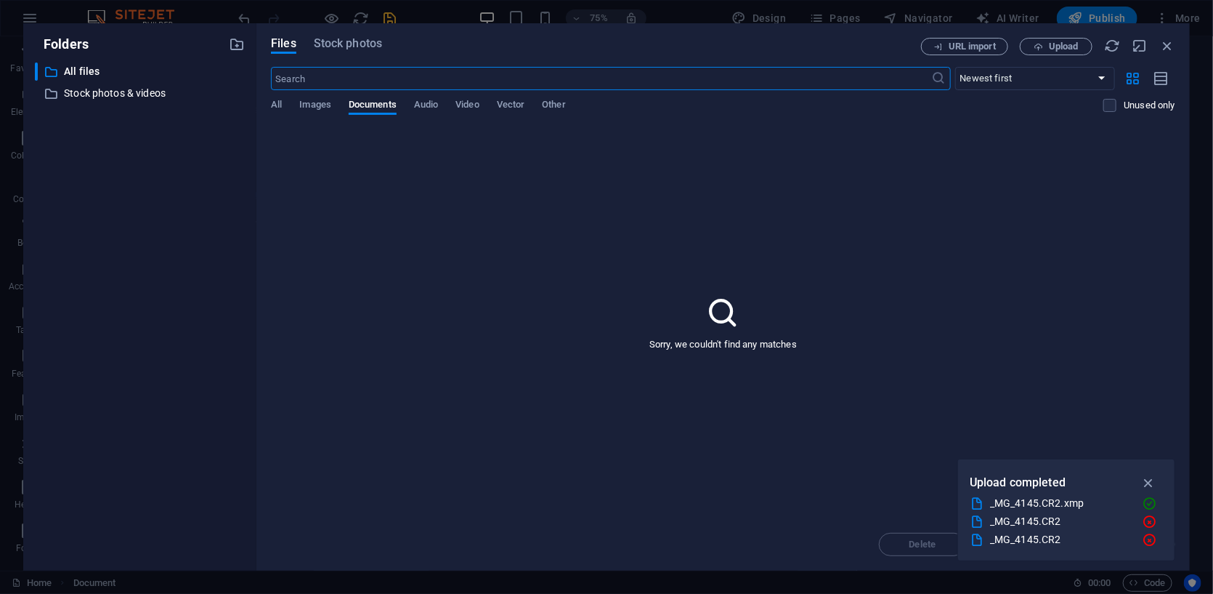
scroll to position [1965, 0]
click at [0, 135] on div "Folders ​ All files All files ​ Stock photos & videos Stock photos & videos Fil…" at bounding box center [606, 297] width 1213 height 594
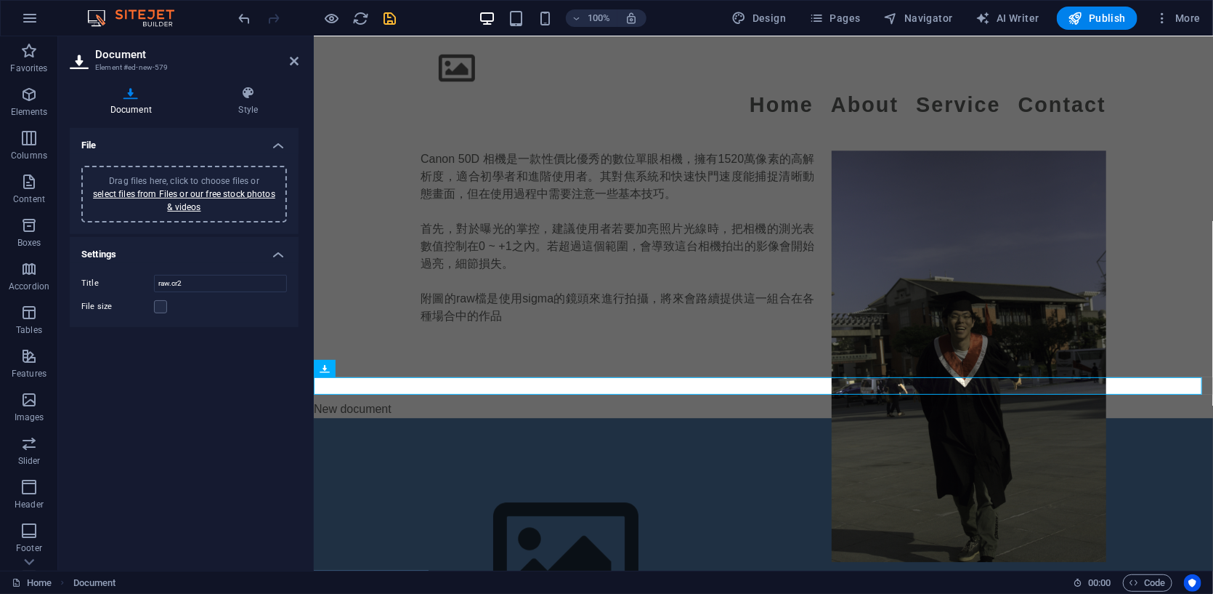
click at [280, 142] on h4 "File" at bounding box center [184, 141] width 229 height 26
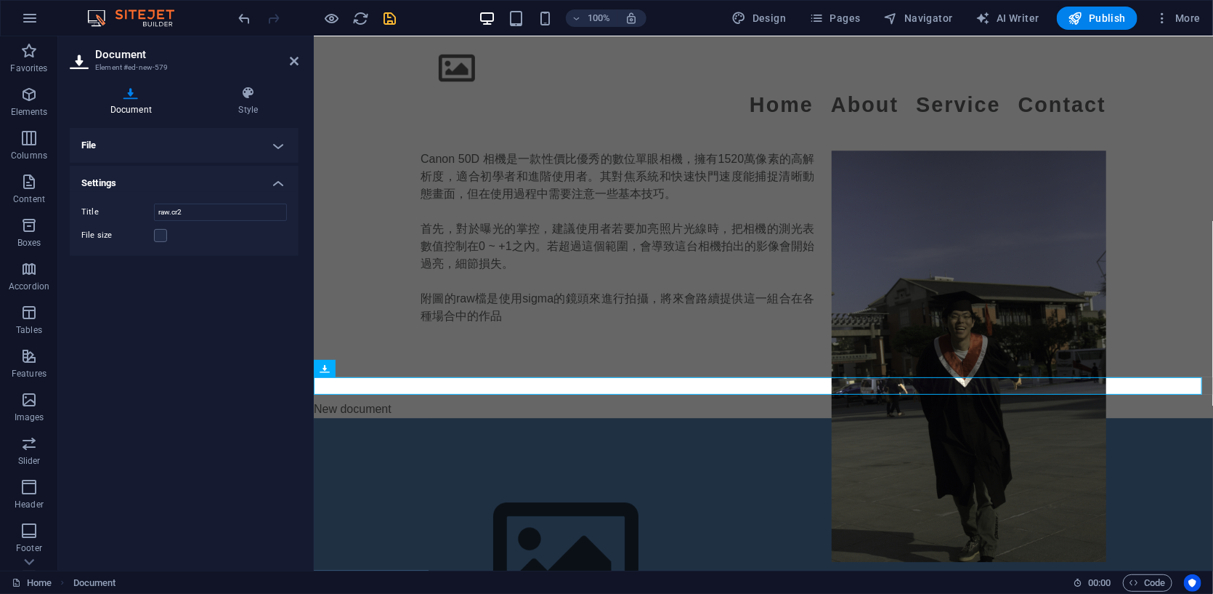
click at [280, 142] on h4 "File" at bounding box center [184, 145] width 229 height 35
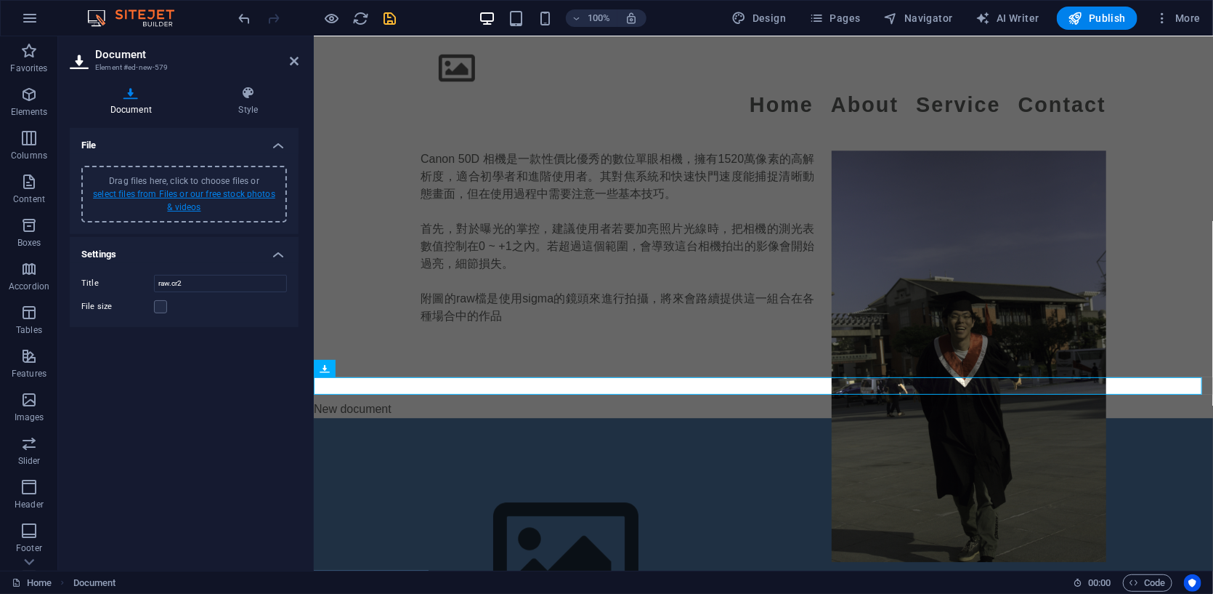
click at [176, 189] on link "select files from Files or our free stock photos & videos" at bounding box center [184, 200] width 182 height 23
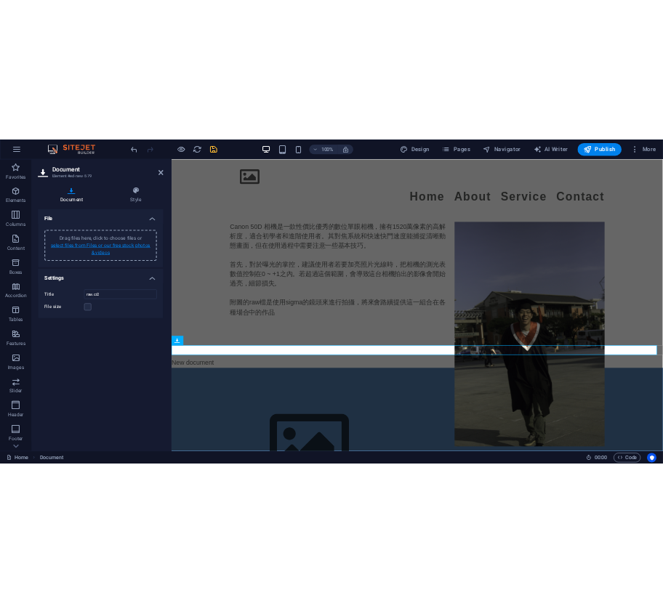
scroll to position [1965, 0]
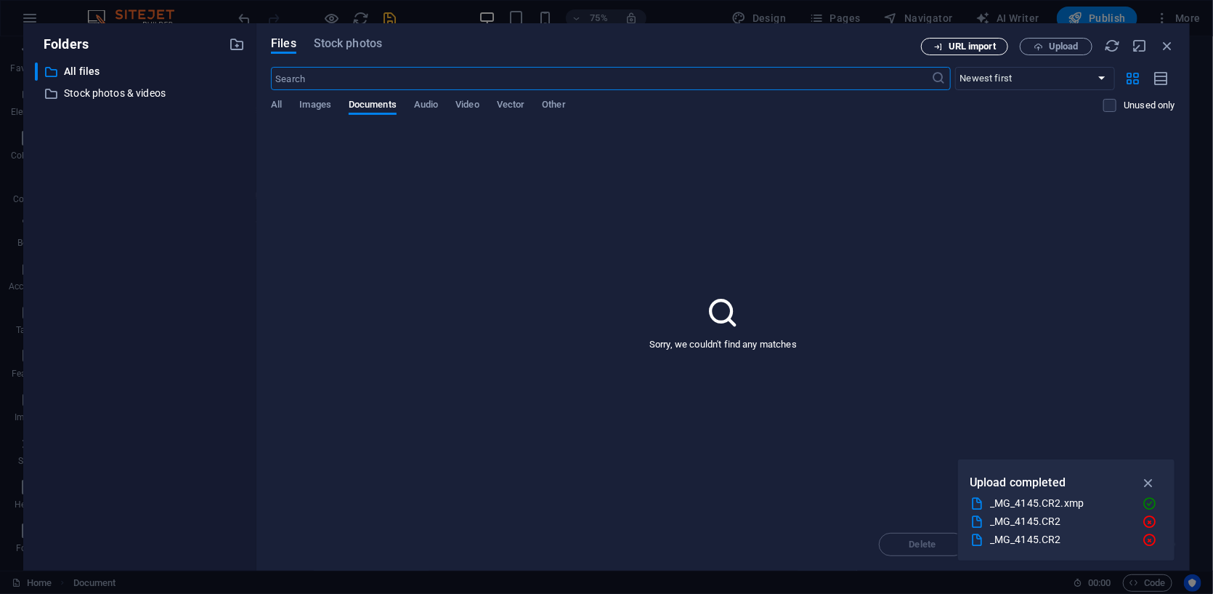
click at [662, 52] on button "URL import" at bounding box center [964, 46] width 87 height 17
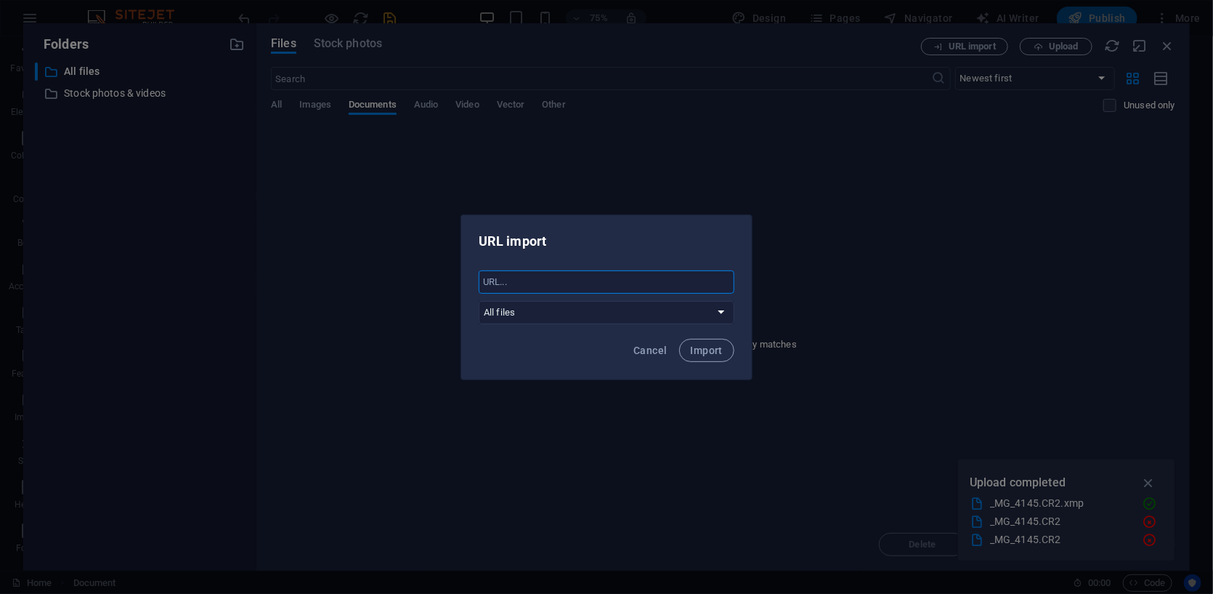
click at [602, 289] on input "text" at bounding box center [607, 281] width 256 height 23
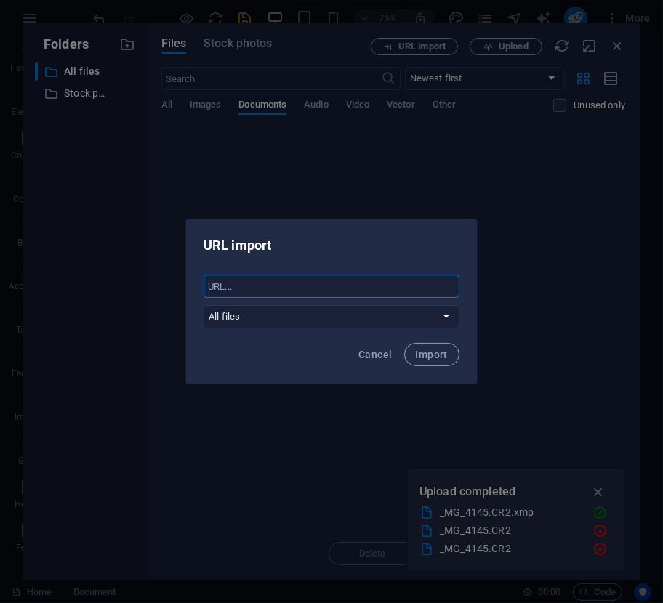
scroll to position [9633, 0]
paste input "[URL][PERSON_NAME][DOMAIN_NAME]"
type input "[URL][PERSON_NAME][DOMAIN_NAME]"
click at [436, 355] on span "Import" at bounding box center [432, 355] width 32 height 12
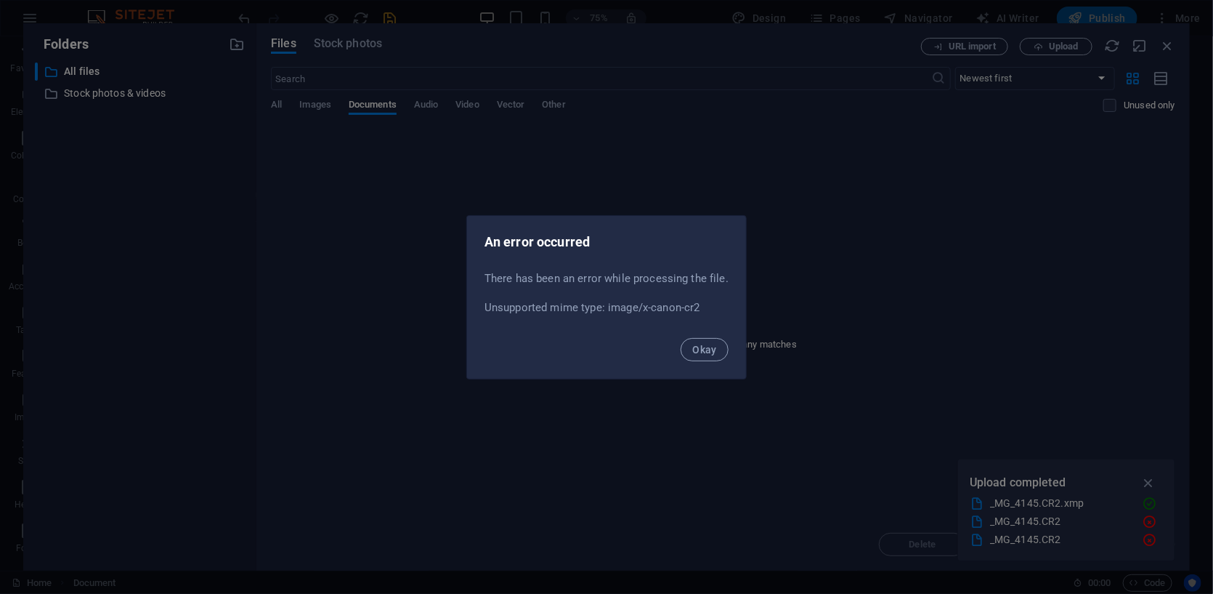
scroll to position [1965, 0]
click at [662, 344] on span "Okay" at bounding box center [704, 350] width 25 height 12
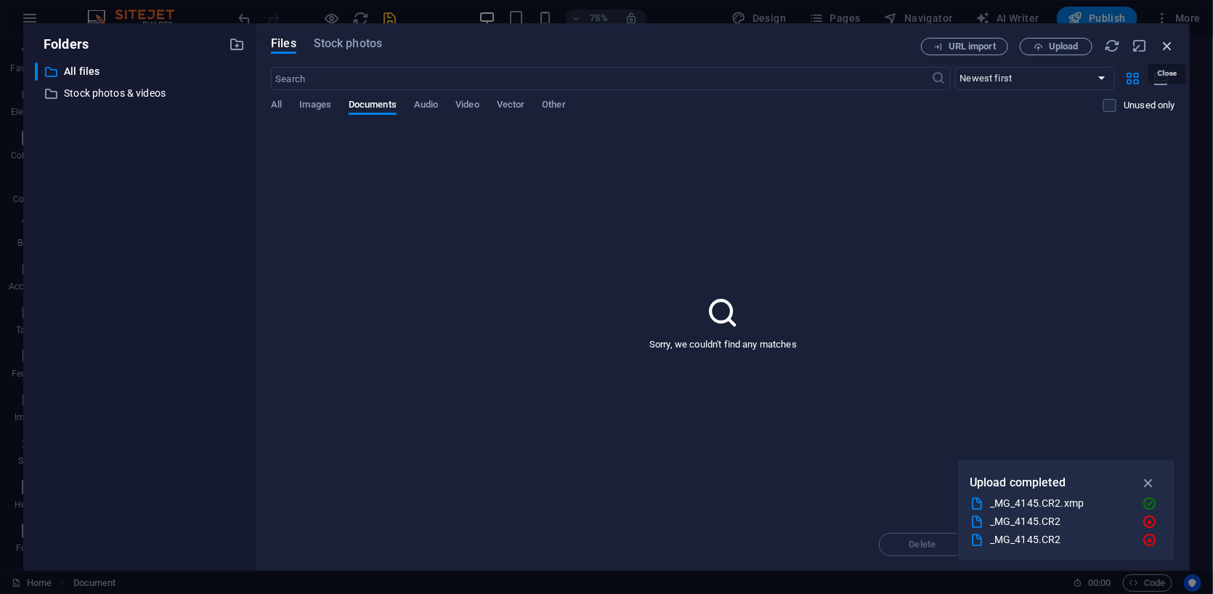
click at [662, 43] on icon "button" at bounding box center [1168, 46] width 16 height 16
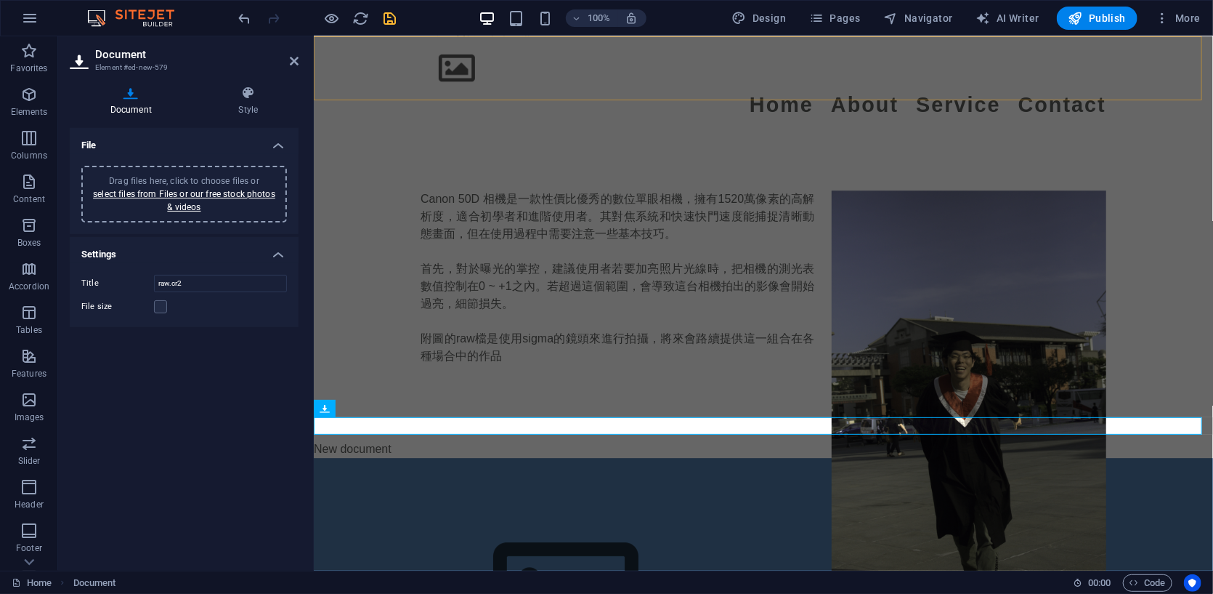
scroll to position [1804, 0]
click at [388, 411] on icon at bounding box center [391, 407] width 8 height 15
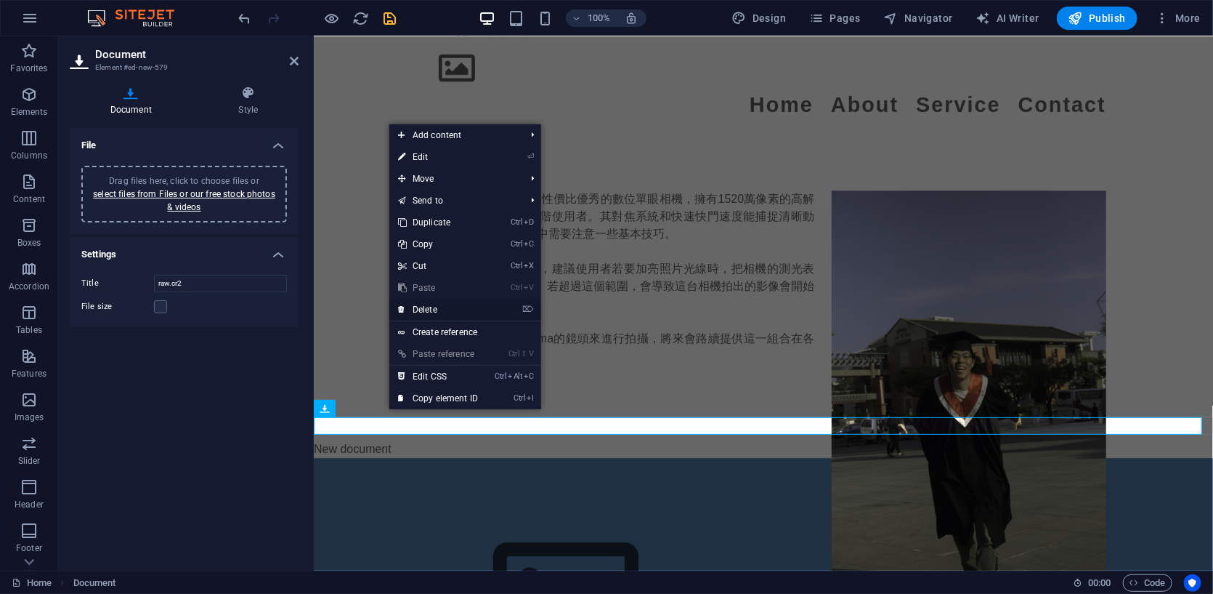
click at [426, 306] on link "⌦ Delete" at bounding box center [437, 310] width 97 height 22
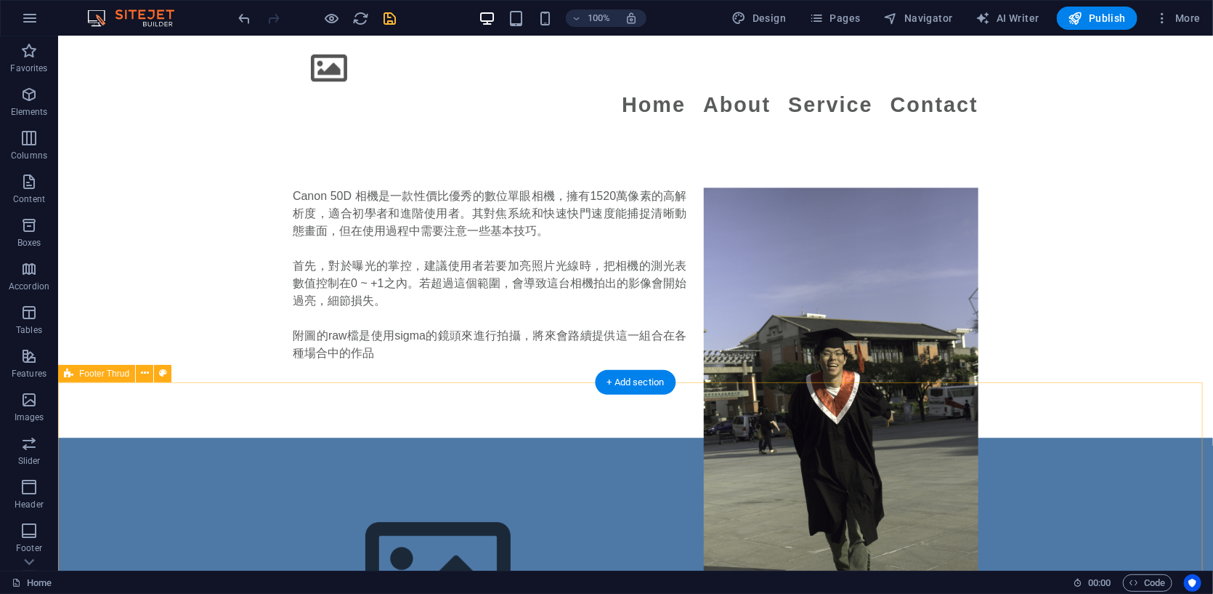
scroll to position [1844, 0]
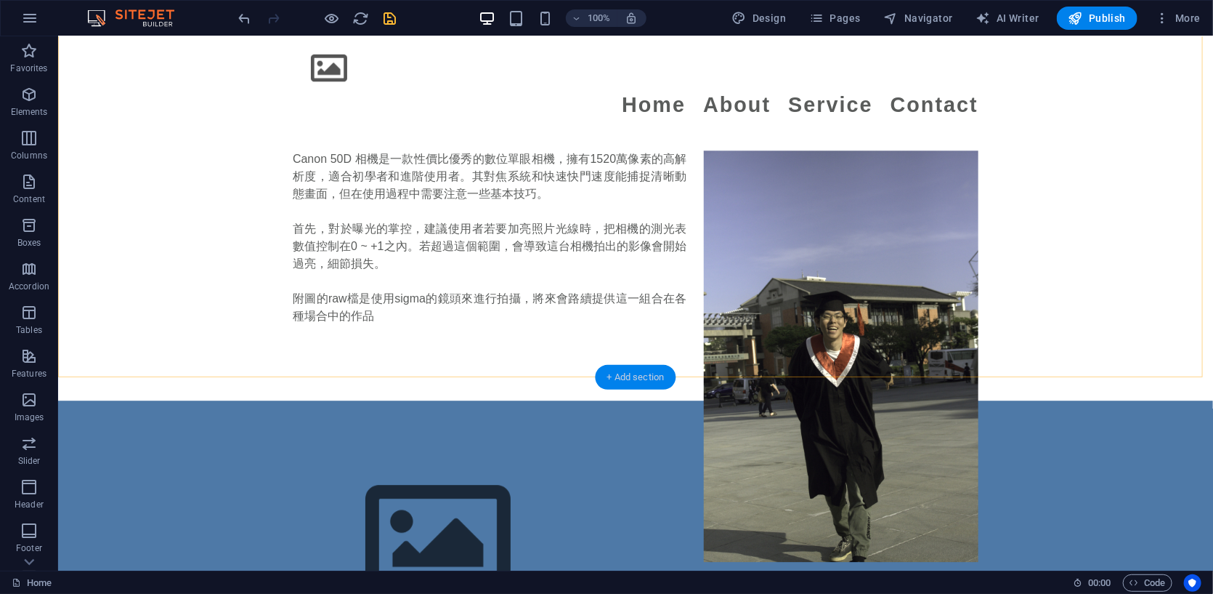
click at [620, 373] on div "+ Add section" at bounding box center [636, 377] width 81 height 25
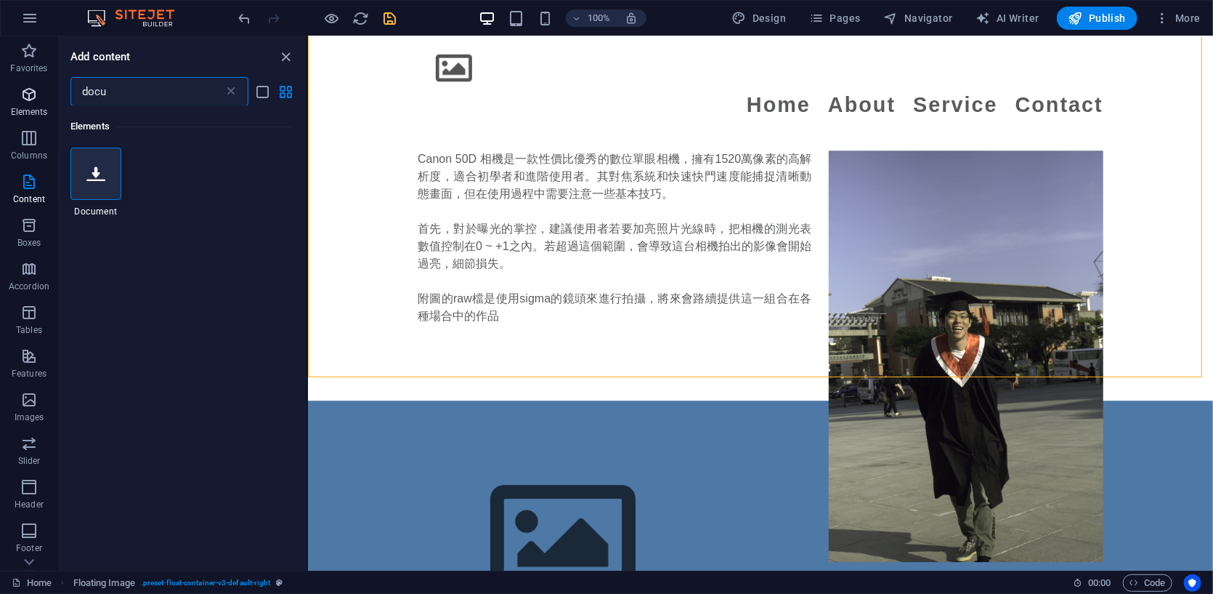
drag, startPoint x: 141, startPoint y: 89, endPoint x: 4, endPoint y: 86, distance: 137.4
click at [4, 86] on div "Favorites Elements Columns Content Boxes Accordion Tables Features Images Slide…" at bounding box center [154, 303] width 308 height 534
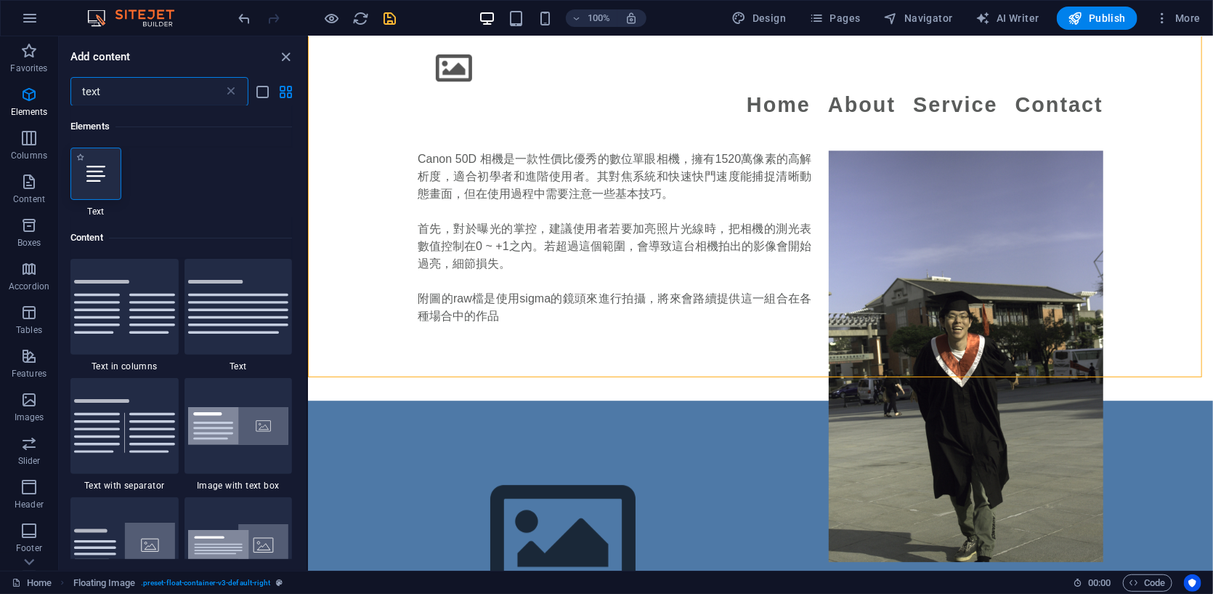
type input "text"
click at [94, 191] on div at bounding box center [95, 173] width 51 height 52
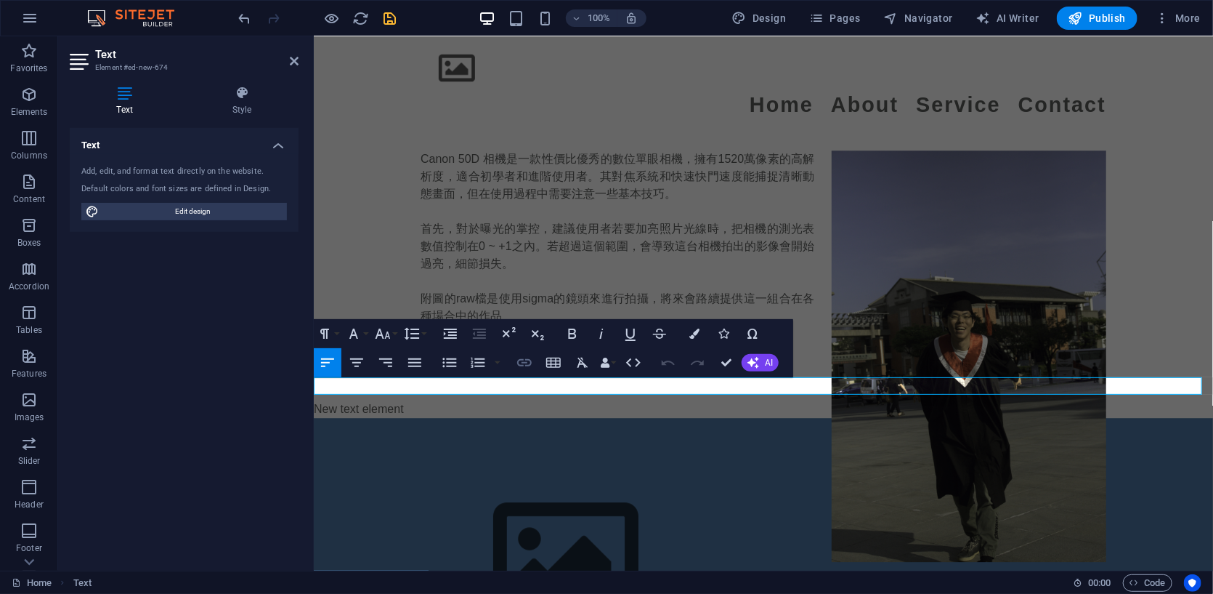
click at [522, 357] on icon "button" at bounding box center [524, 362] width 17 height 17
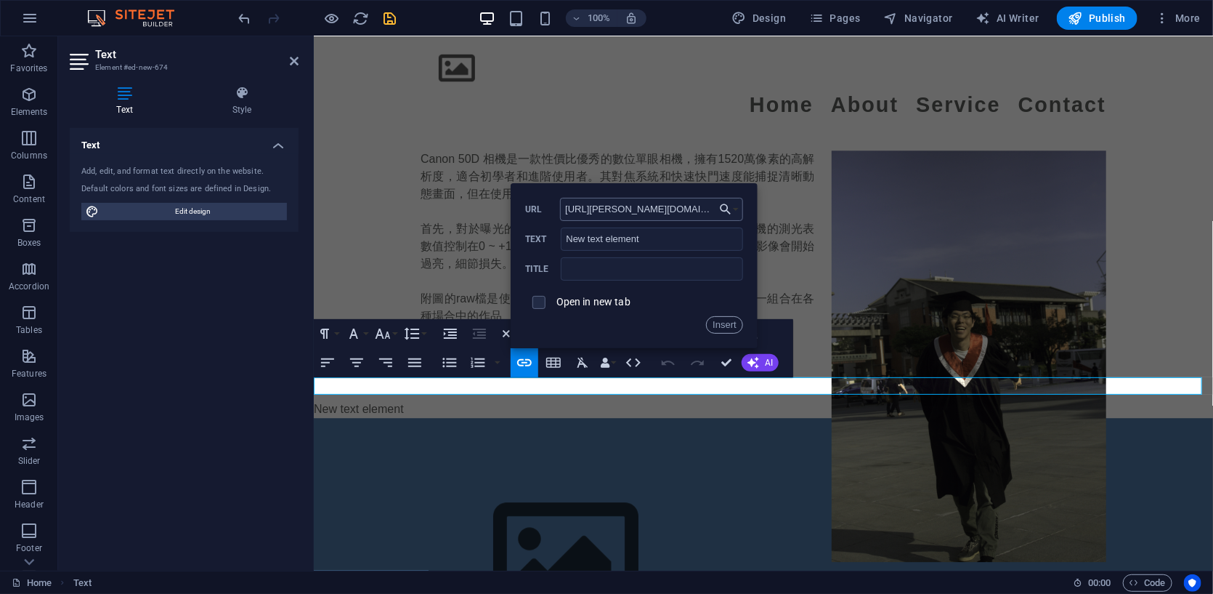
scroll to position [0, 73]
type input "[URL][PERSON_NAME][DOMAIN_NAME]"
drag, startPoint x: 968, startPoint y: 280, endPoint x: 432, endPoint y: 209, distance: 540.1
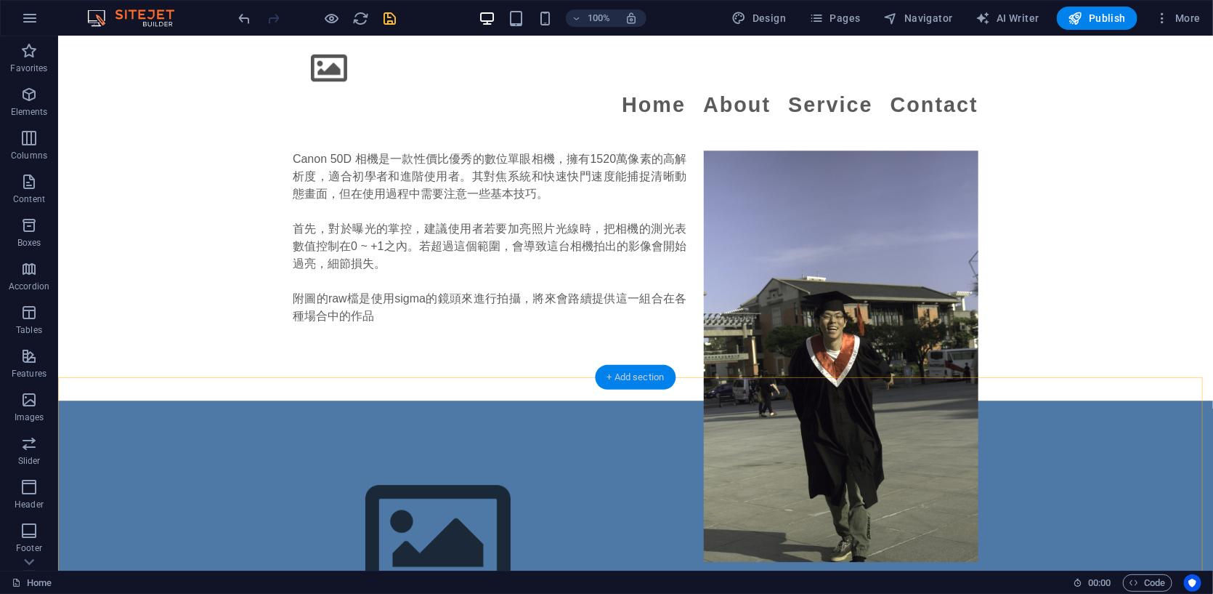
click at [651, 374] on div "+ Add section" at bounding box center [636, 377] width 81 height 25
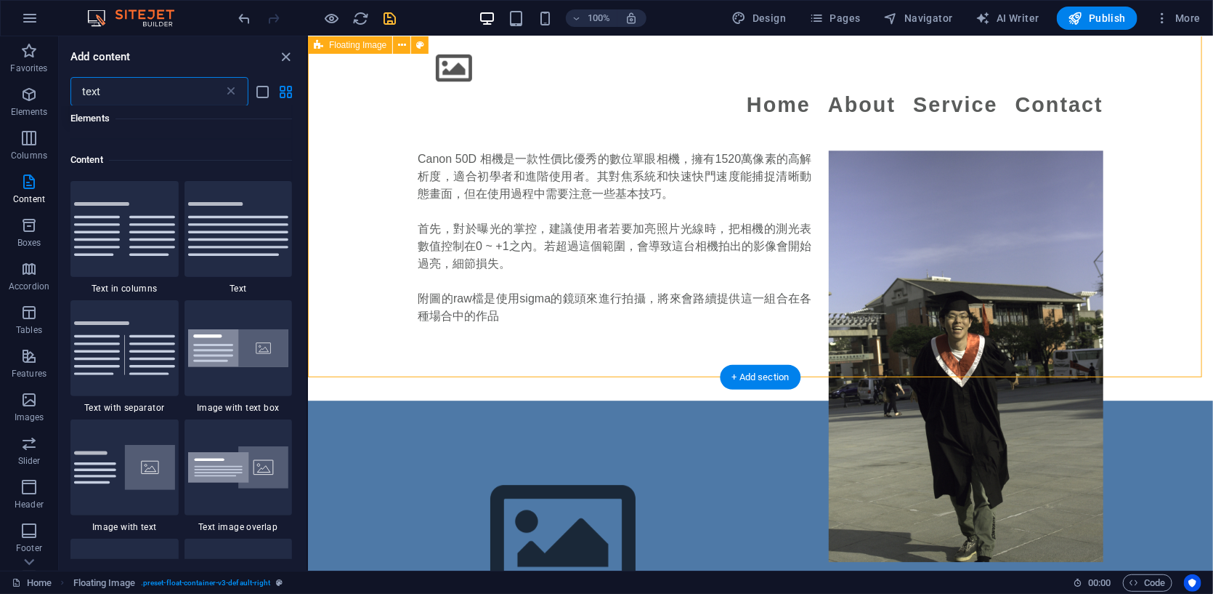
scroll to position [111, 0]
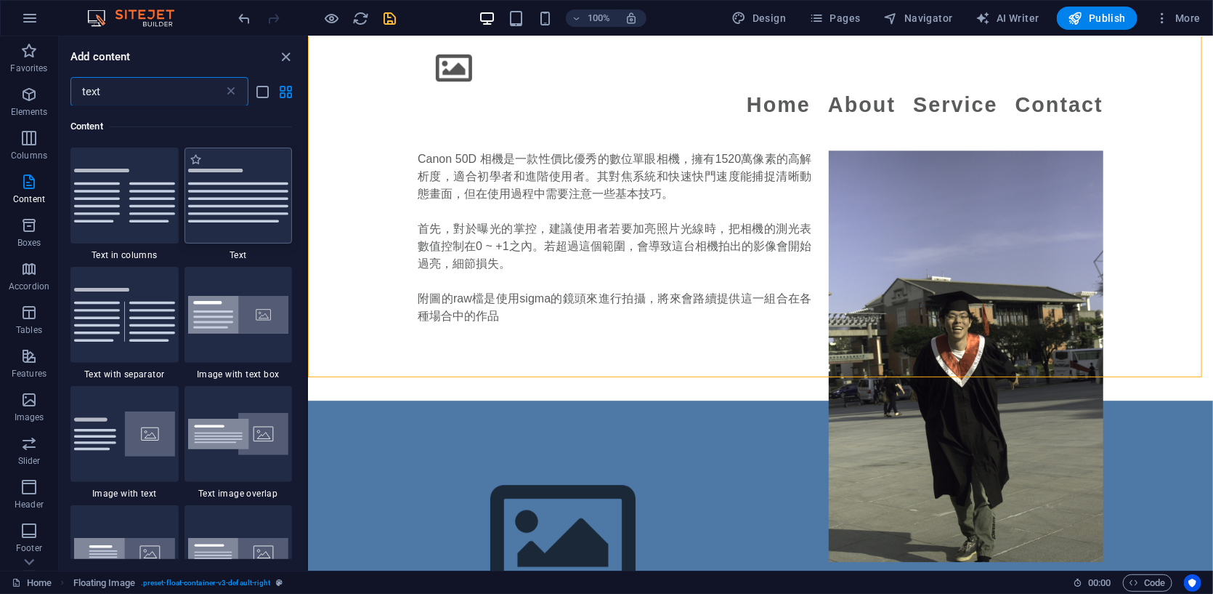
click at [248, 192] on img at bounding box center [238, 196] width 101 height 54
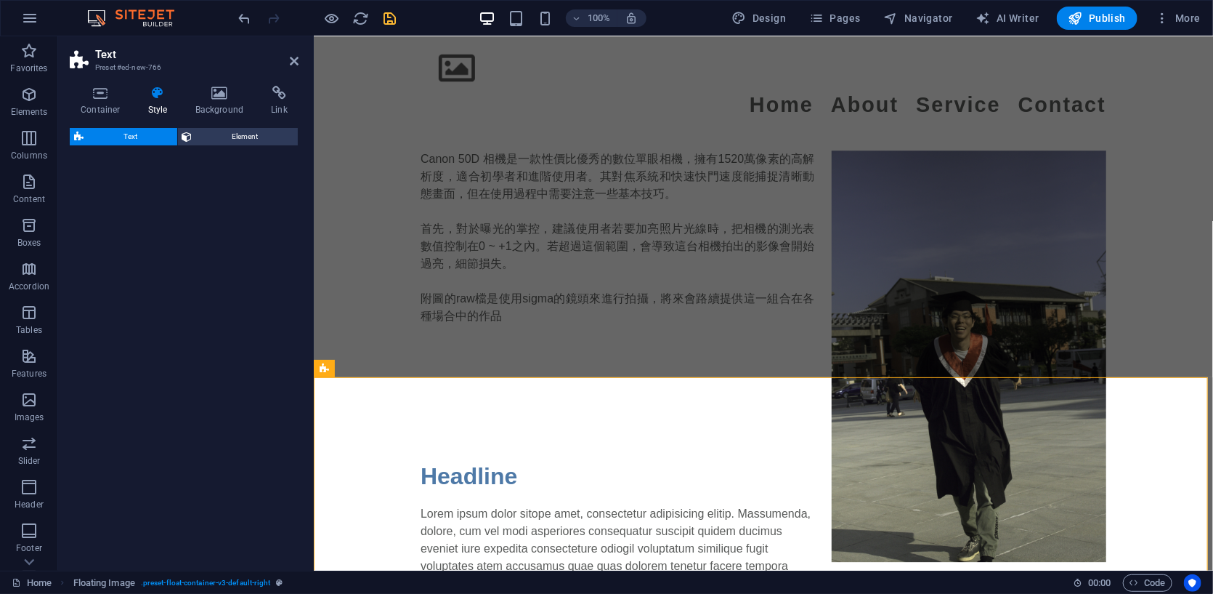
select select "preset-text-v2-default"
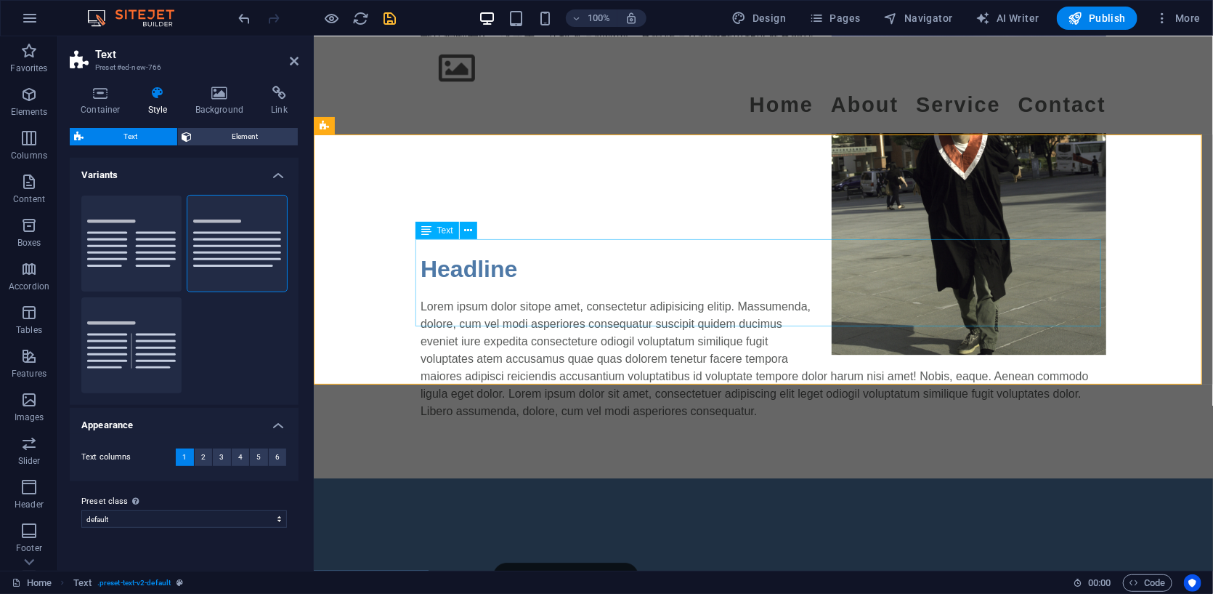
scroll to position [1844, 0]
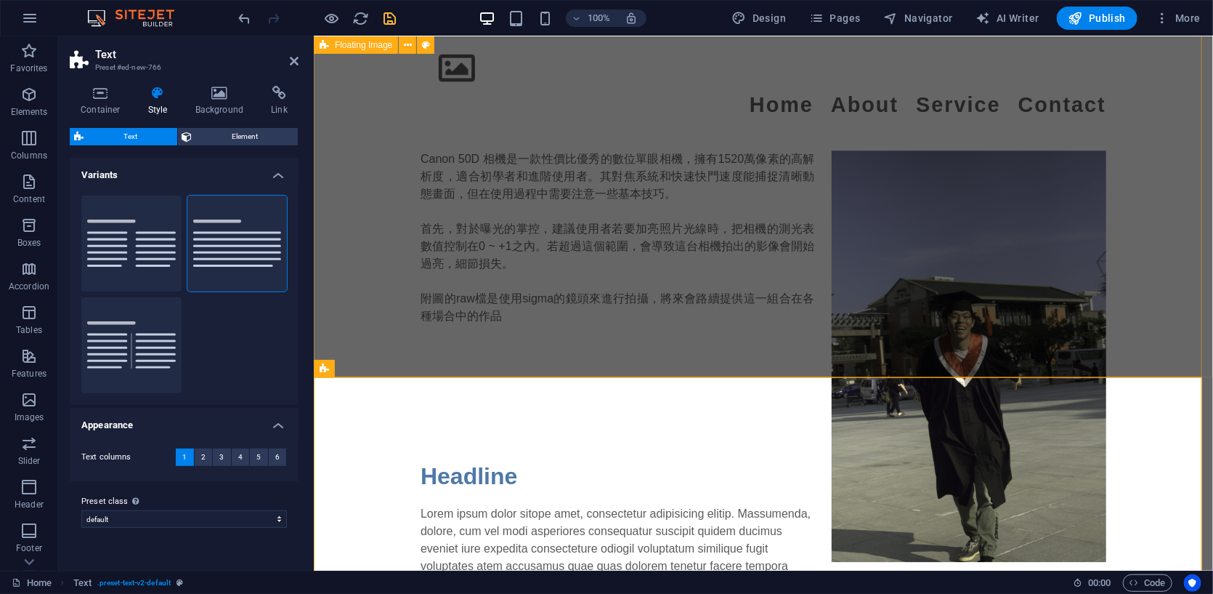
click at [498, 291] on div "Canon 50D 相機是一款性價比優秀的數位單眼相機，擁有1520萬像素的高解析度，適合初學者和進階使用者。其對焦系統和快速快門速度能捕捉清晰動態畫面，但在…" at bounding box center [762, 246] width 899 height 308
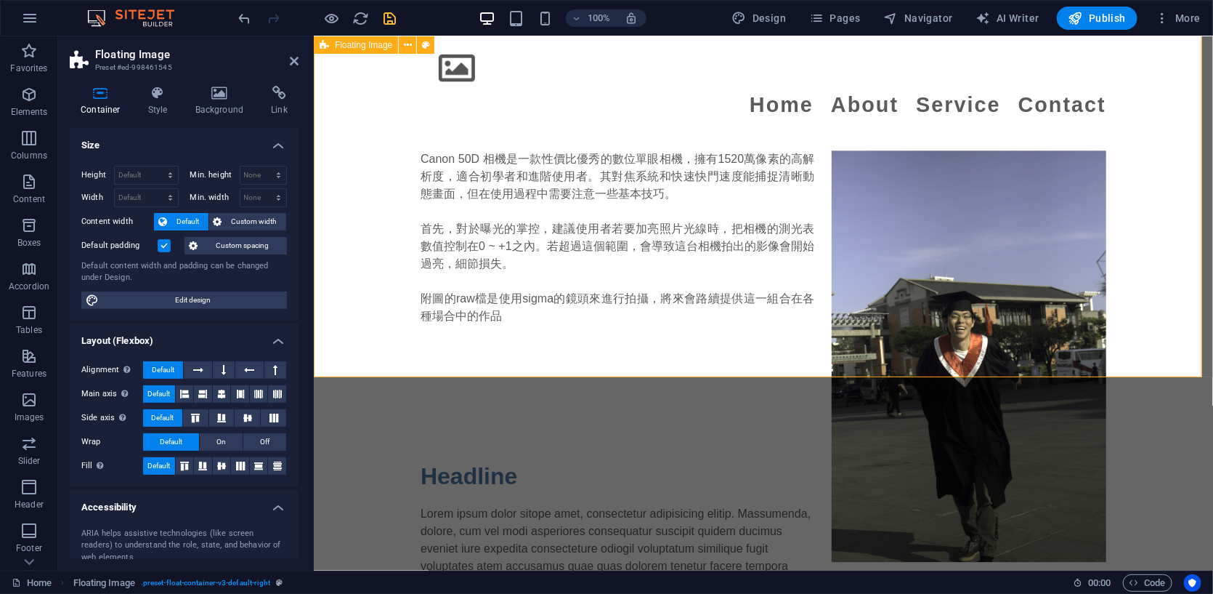
click at [662, 325] on div "Canon 50D 相機是一款性價比優秀的數位單眼相機，擁有1520萬像素的高解析度，適合初學者和進階使用者。其對焦系統和快速快門速度能捕捉清晰動態畫面，但在…" at bounding box center [762, 246] width 899 height 308
click at [628, 265] on div "Canon 50D 相機是一款性價比優秀的數位單眼相機，擁有1520萬像素的高解析度，適合初學者和進階使用者。其對焦系統和快速快門速度能捕捉清晰動態畫面，但在…" at bounding box center [762, 246] width 899 height 308
click at [293, 59] on icon at bounding box center [294, 61] width 9 height 12
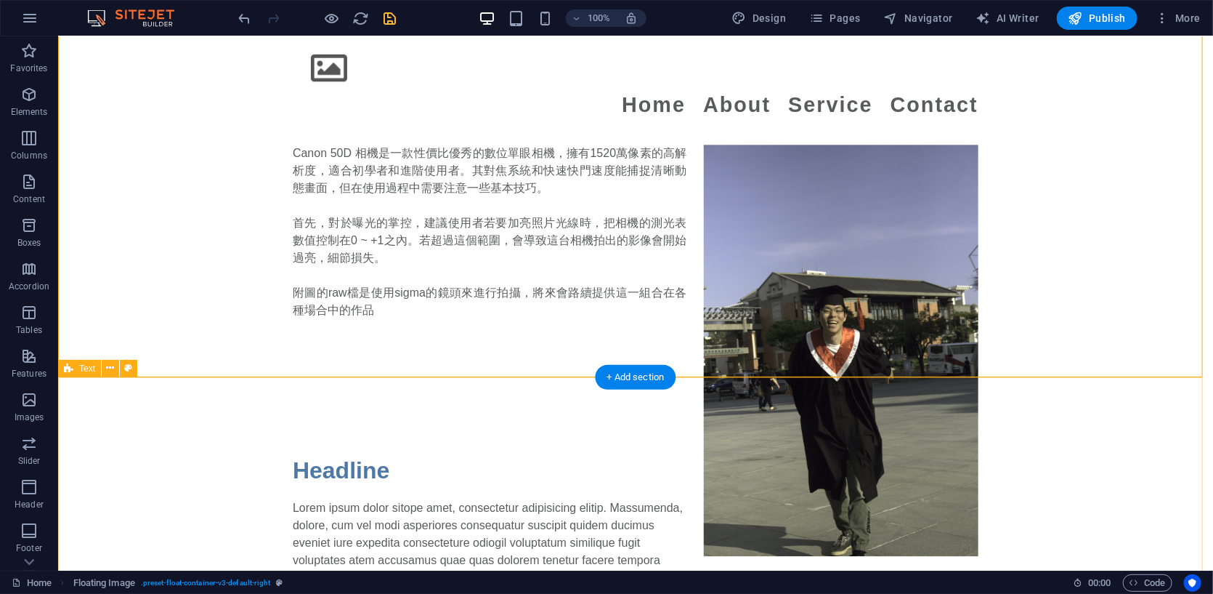
scroll to position [1965, 0]
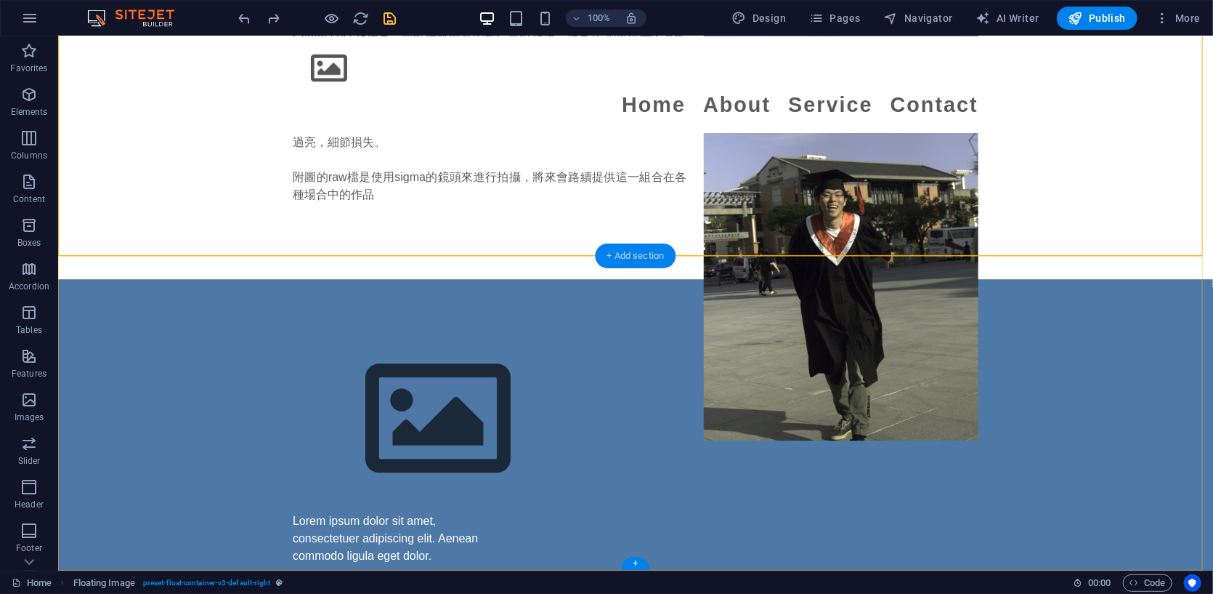
click at [636, 251] on div "+ Add section" at bounding box center [636, 255] width 81 height 25
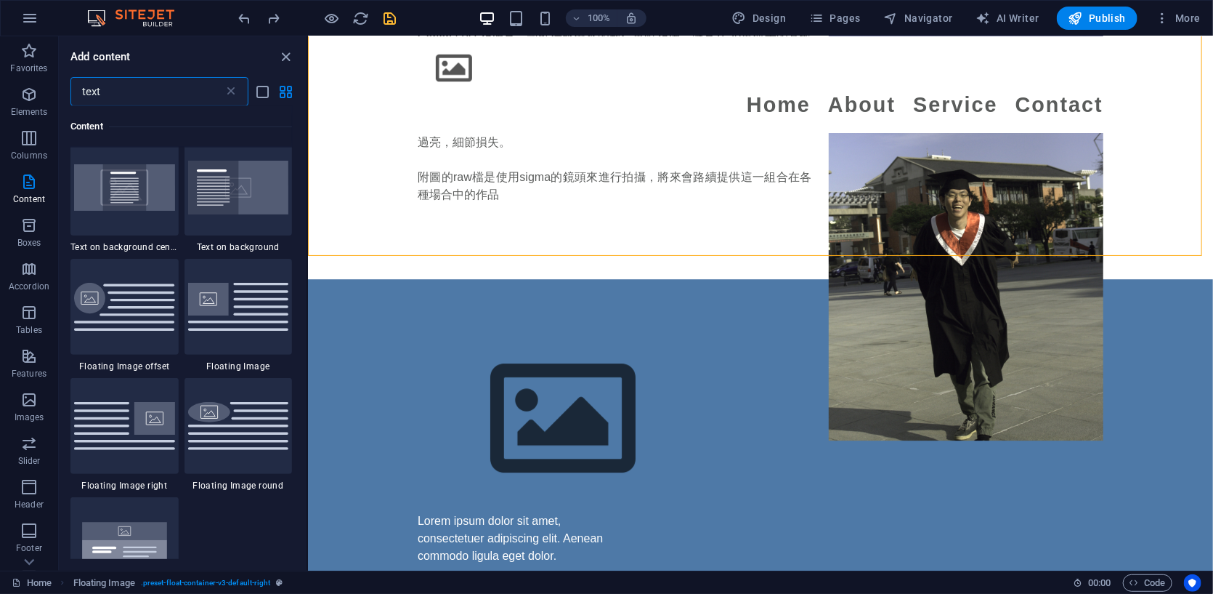
scroll to position [474, 0]
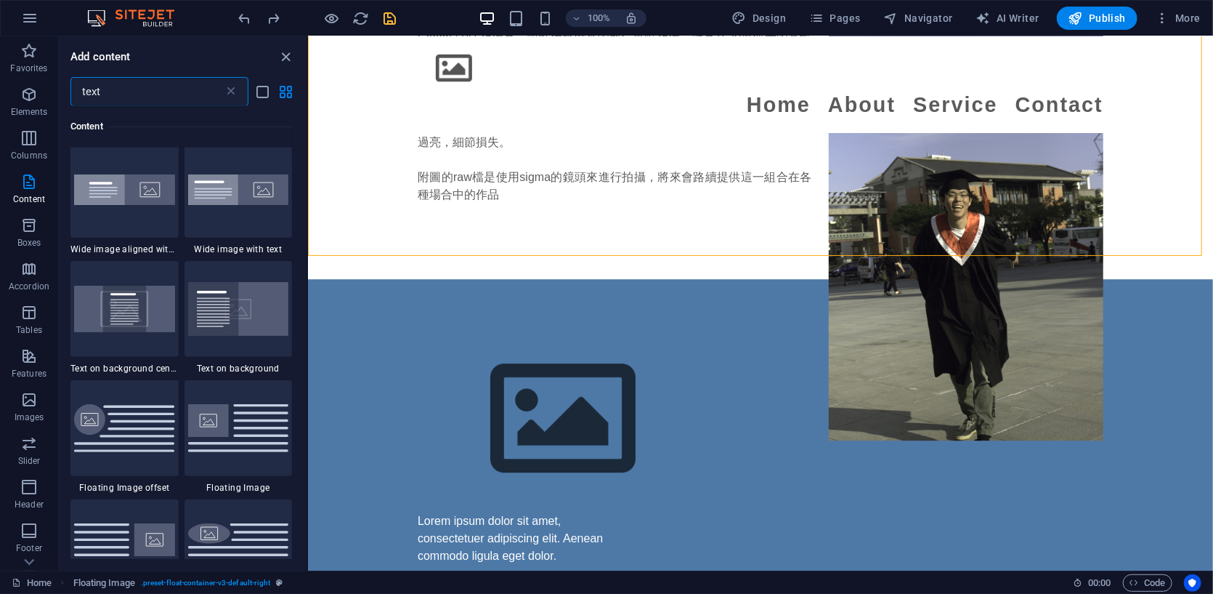
click at [150, 91] on input "text" at bounding box center [146, 91] width 153 height 29
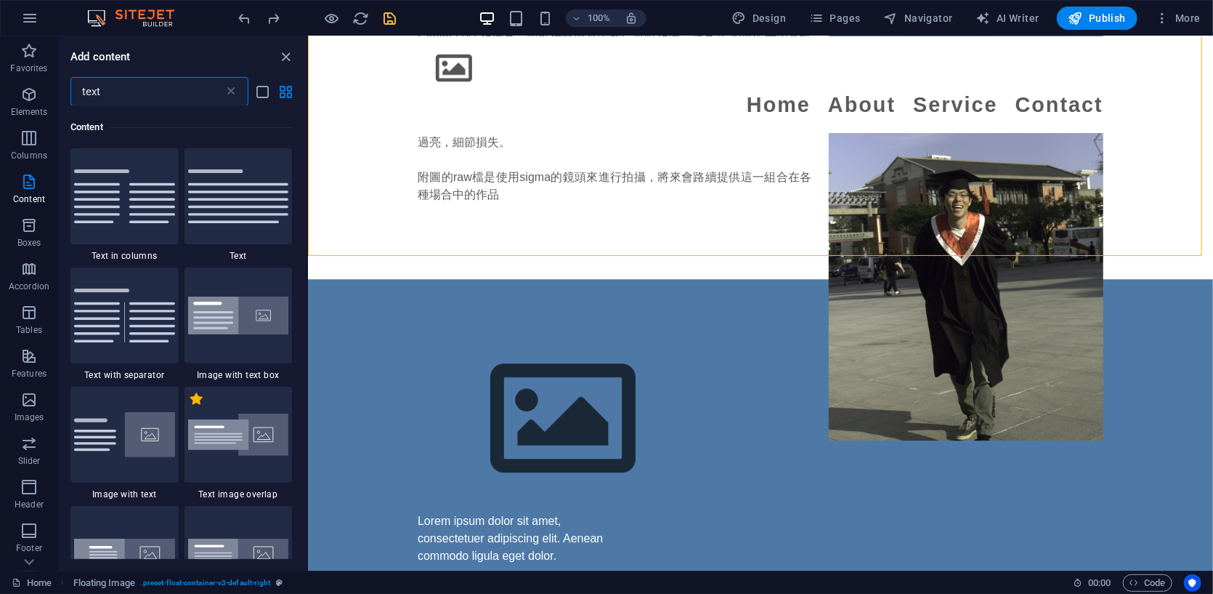
scroll to position [0, 0]
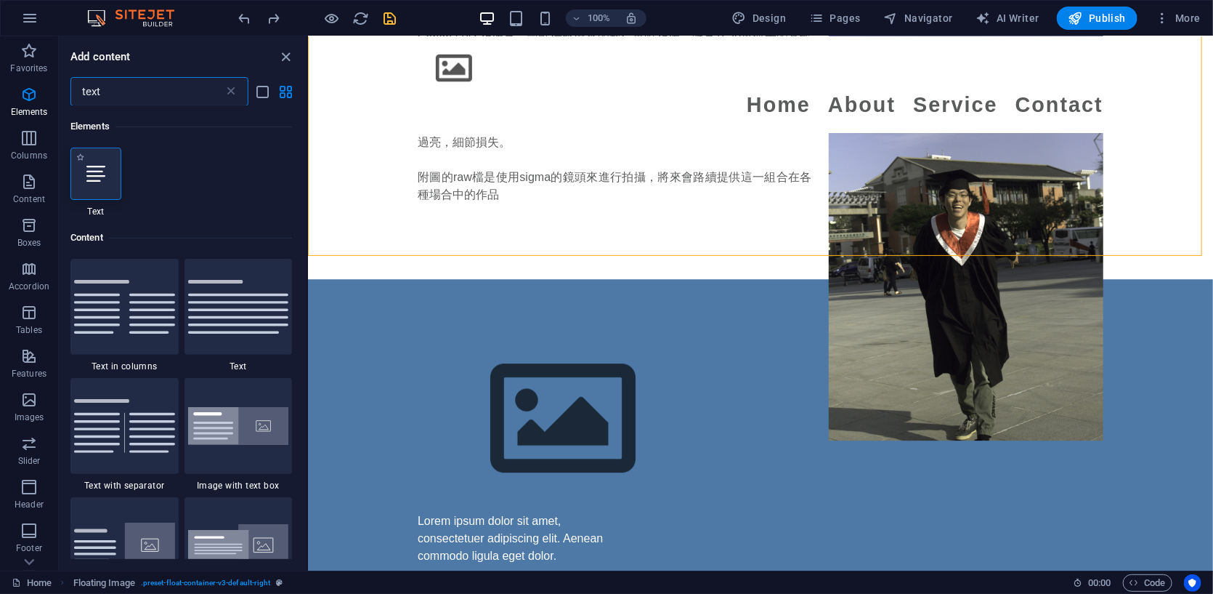
click at [108, 183] on div at bounding box center [95, 173] width 51 height 52
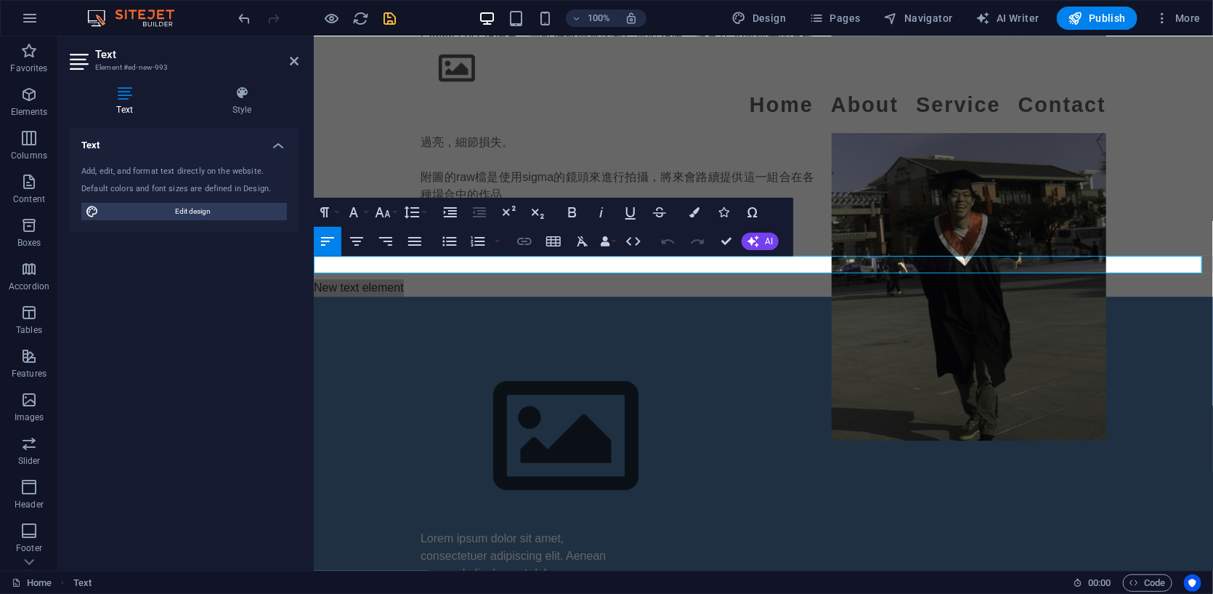
click at [522, 237] on icon "button" at bounding box center [524, 240] width 17 height 17
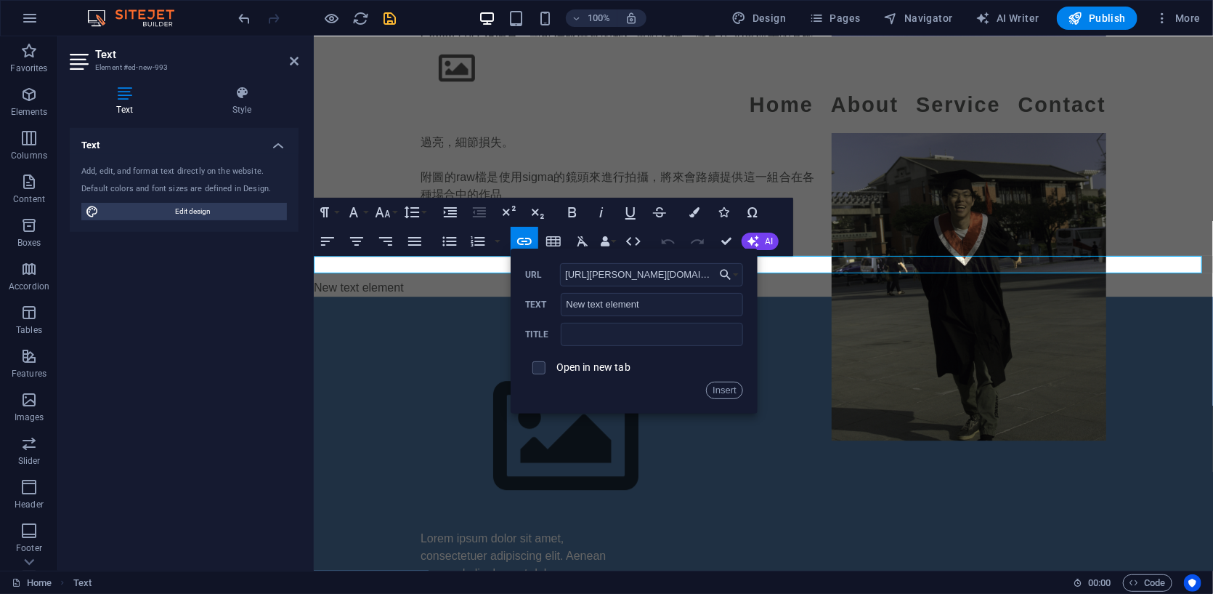
scroll to position [0, 73]
type input "[URL][PERSON_NAME][DOMAIN_NAME]"
click at [584, 338] on input "text" at bounding box center [652, 334] width 182 height 23
type input "x"
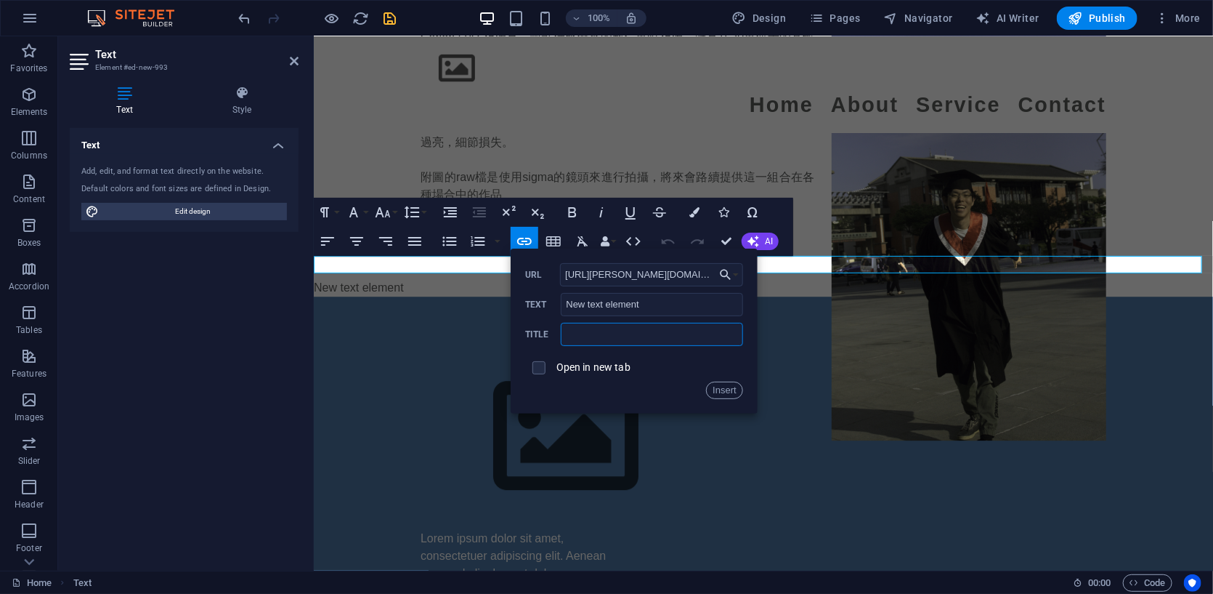
type input "t"
type input "rawfil"
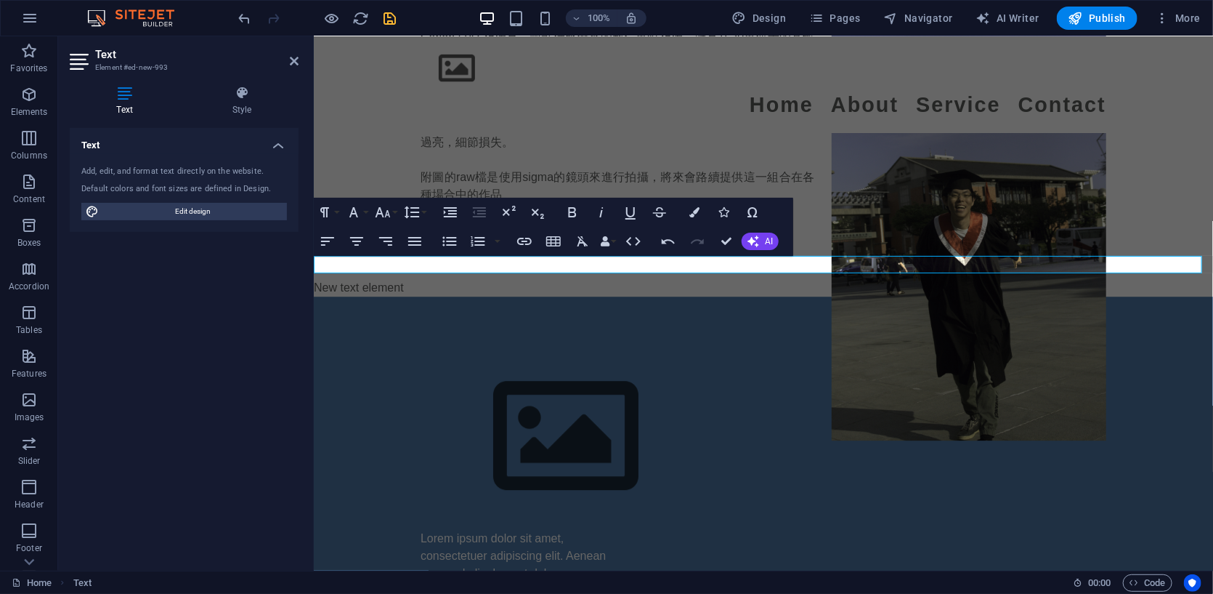
click at [485, 278] on p "New text element" at bounding box center [762, 286] width 899 height 17
drag, startPoint x: 470, startPoint y: 264, endPoint x: 666, endPoint y: 280, distance: 196.8
click at [638, 151] on div "Canon 50D 相機是一款性價比優秀的數位單眼相機，擁有1520萬像素的高解析度，適合初學者和進階使用者。其對焦系統和快速快門速度能捕捉清晰動態畫面，但在…" at bounding box center [762, 124] width 899 height 308
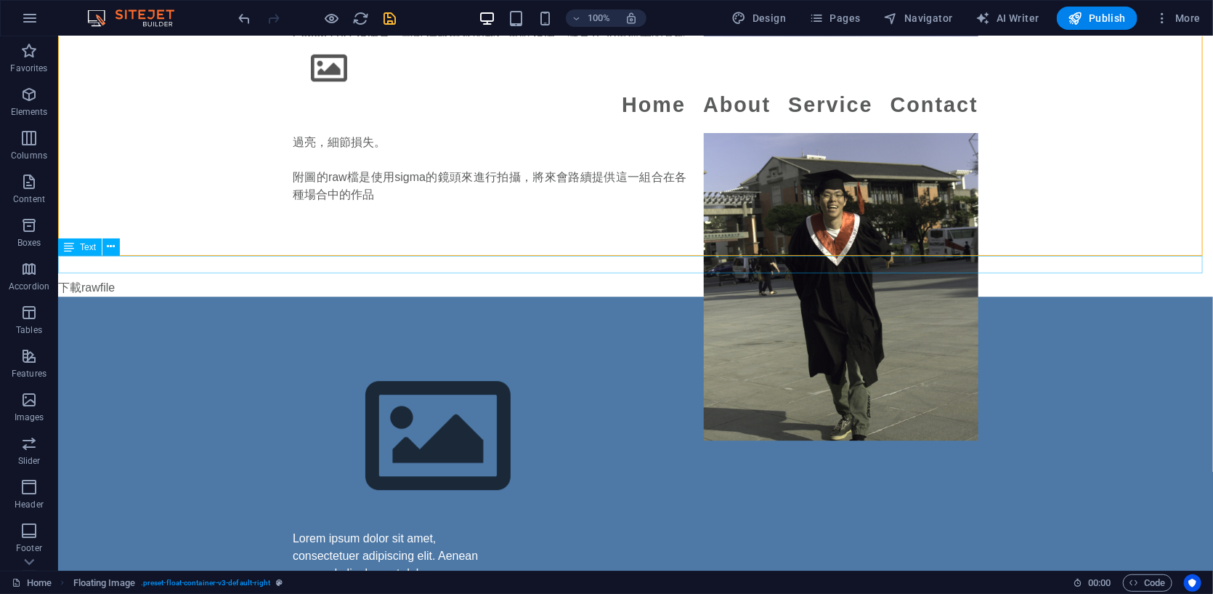
click at [73, 278] on div "下載rawfile" at bounding box center [634, 286] width 1155 height 17
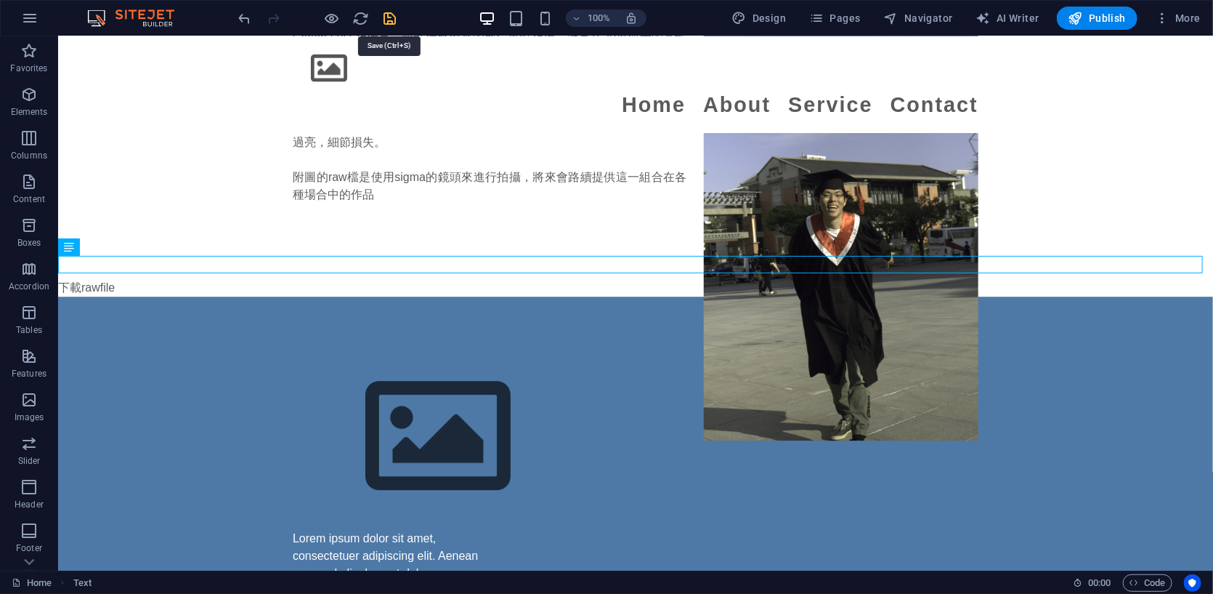
click at [382, 19] on icon "save" at bounding box center [390, 18] width 17 height 17
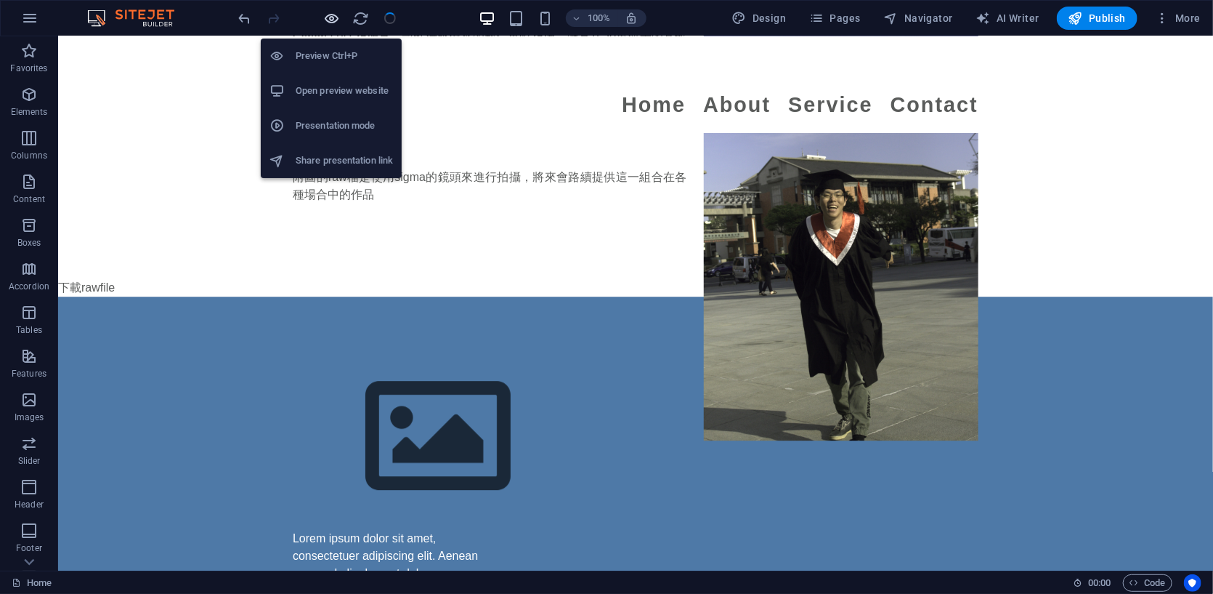
click at [331, 12] on icon "button" at bounding box center [332, 18] width 17 height 17
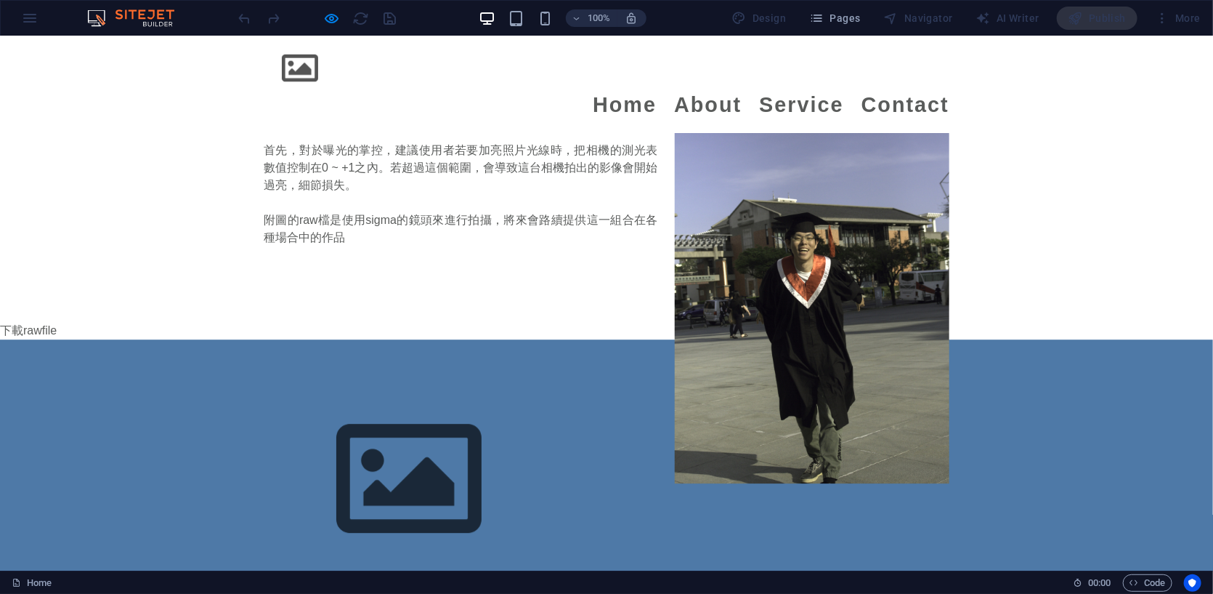
click at [39, 321] on p "下載rawfile" at bounding box center [606, 329] width 1213 height 17
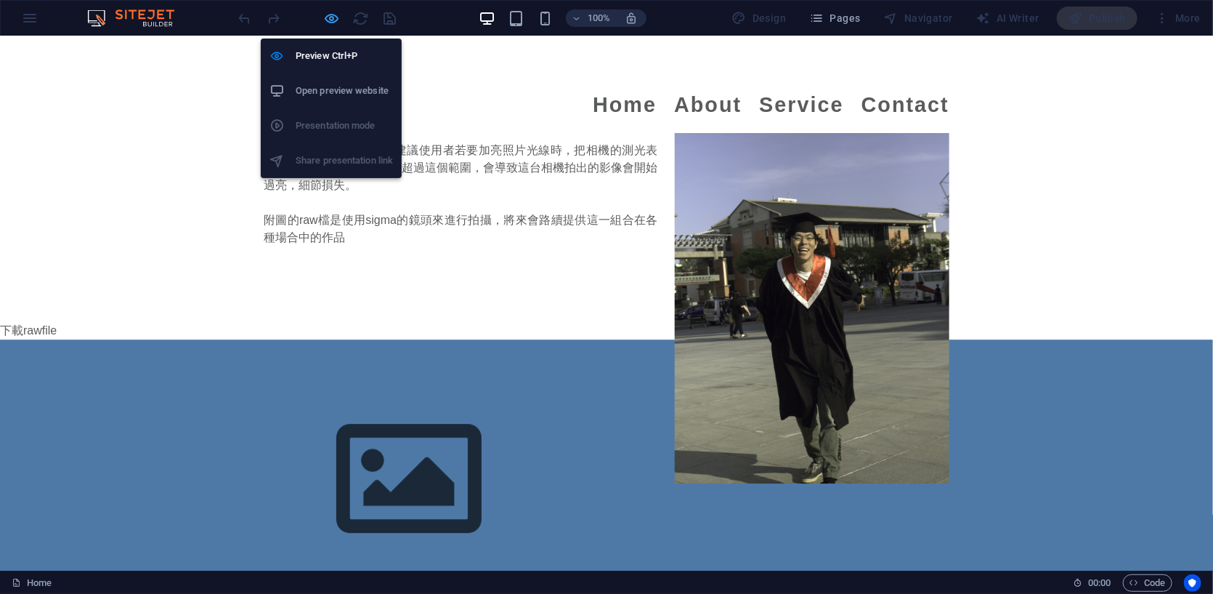
click at [337, 16] on icon "button" at bounding box center [332, 18] width 17 height 17
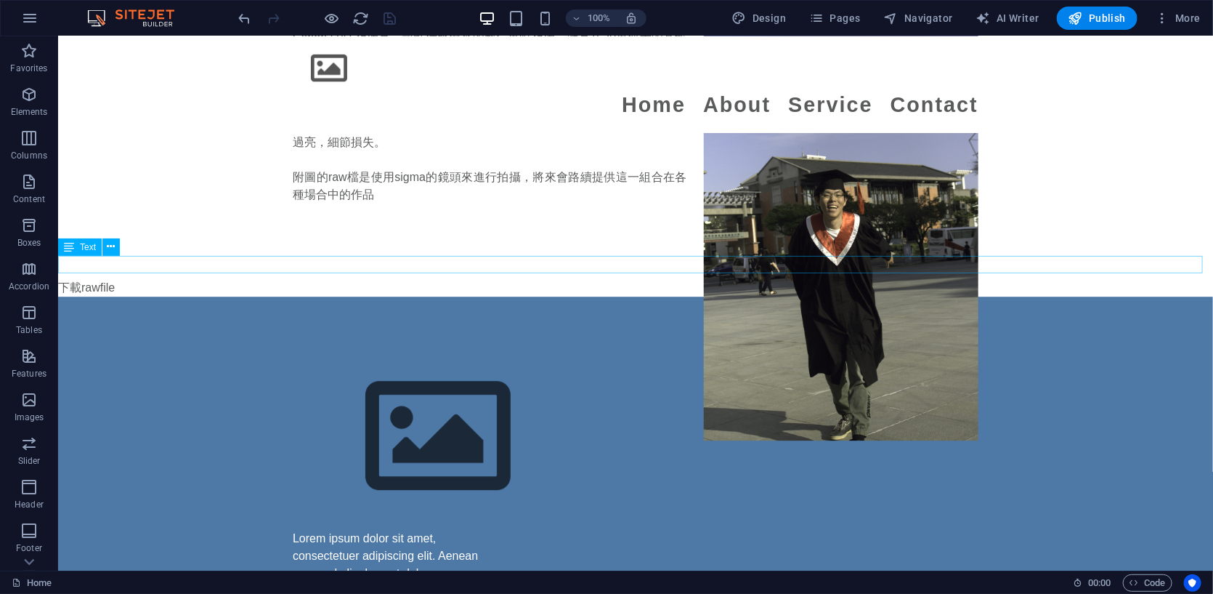
click at [88, 254] on div "Text" at bounding box center [80, 246] width 44 height 17
click at [87, 248] on span "Text" at bounding box center [88, 247] width 16 height 9
click at [87, 246] on span "Text" at bounding box center [88, 247] width 16 height 9
click at [81, 278] on div "下載rawfile" at bounding box center [634, 286] width 1155 height 17
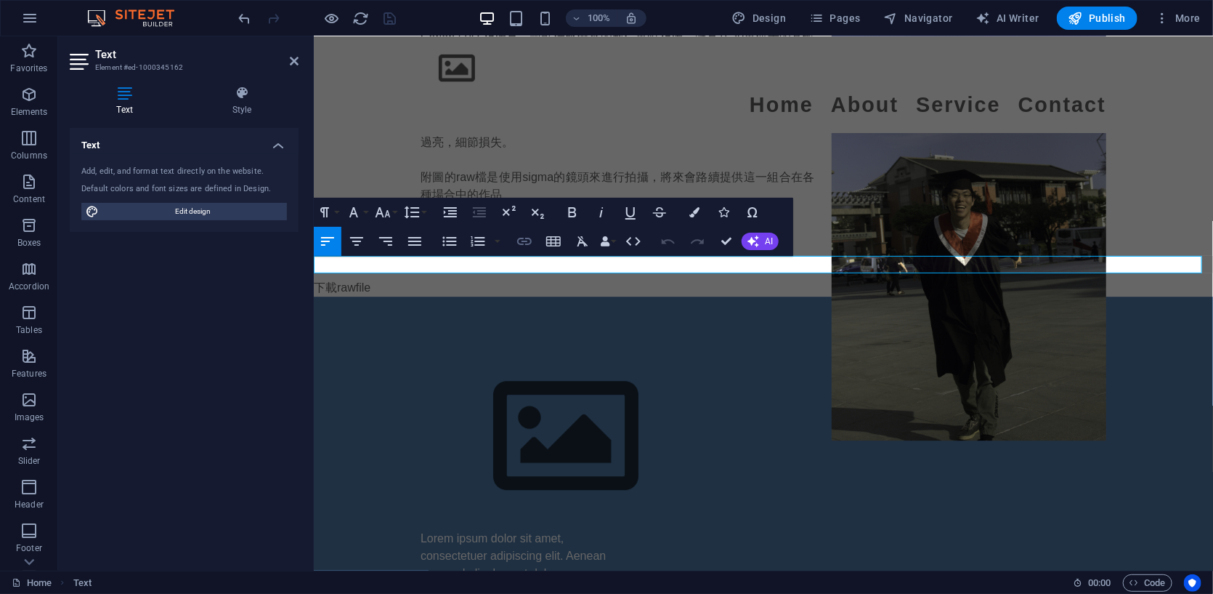
click at [523, 240] on icon "button" at bounding box center [524, 240] width 17 height 17
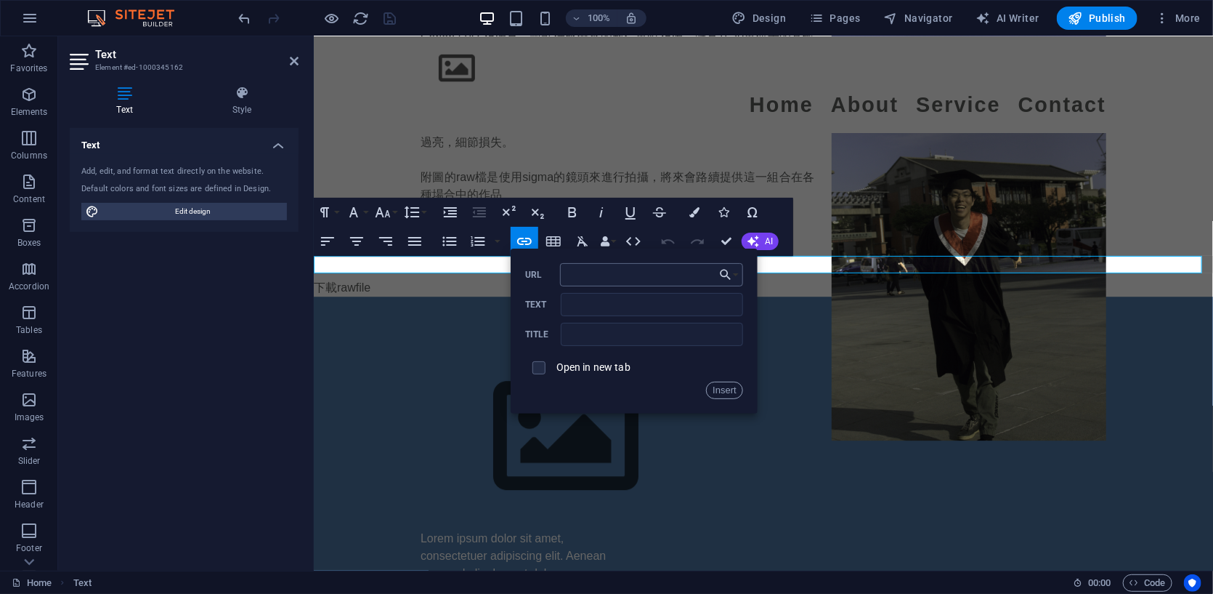
click at [582, 270] on input "URL" at bounding box center [651, 274] width 183 height 23
type input "[URL][PERSON_NAME][DOMAIN_NAME]"
click at [587, 306] on input "Text" at bounding box center [652, 304] width 182 height 23
type input "c"
type input "下載rawfile"
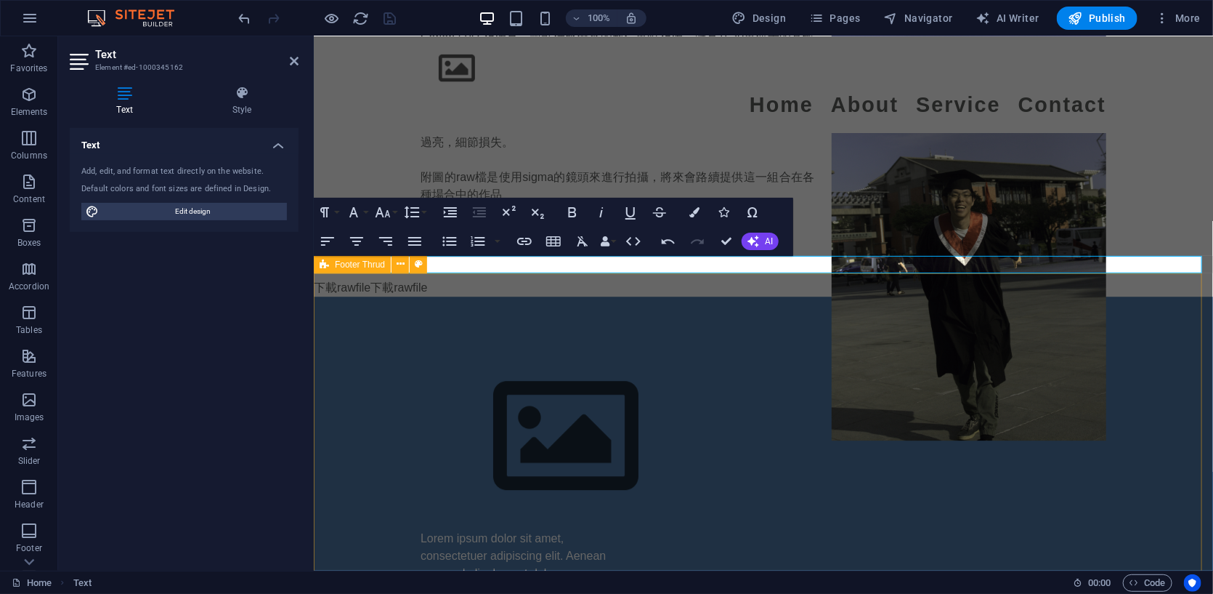
drag, startPoint x: 454, startPoint y: 262, endPoint x: 454, endPoint y: 271, distance: 8.7
click at [454, 278] on p "下載rawfile ​下載rawfile" at bounding box center [762, 286] width 899 height 17
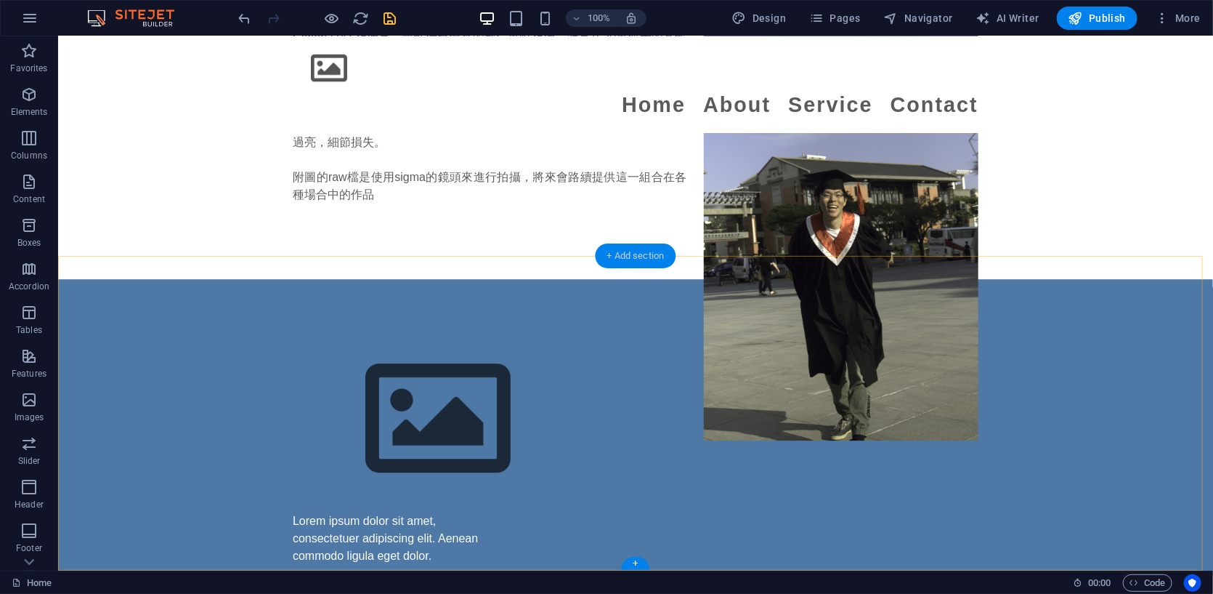
click at [659, 253] on div "+ Add section" at bounding box center [636, 255] width 81 height 25
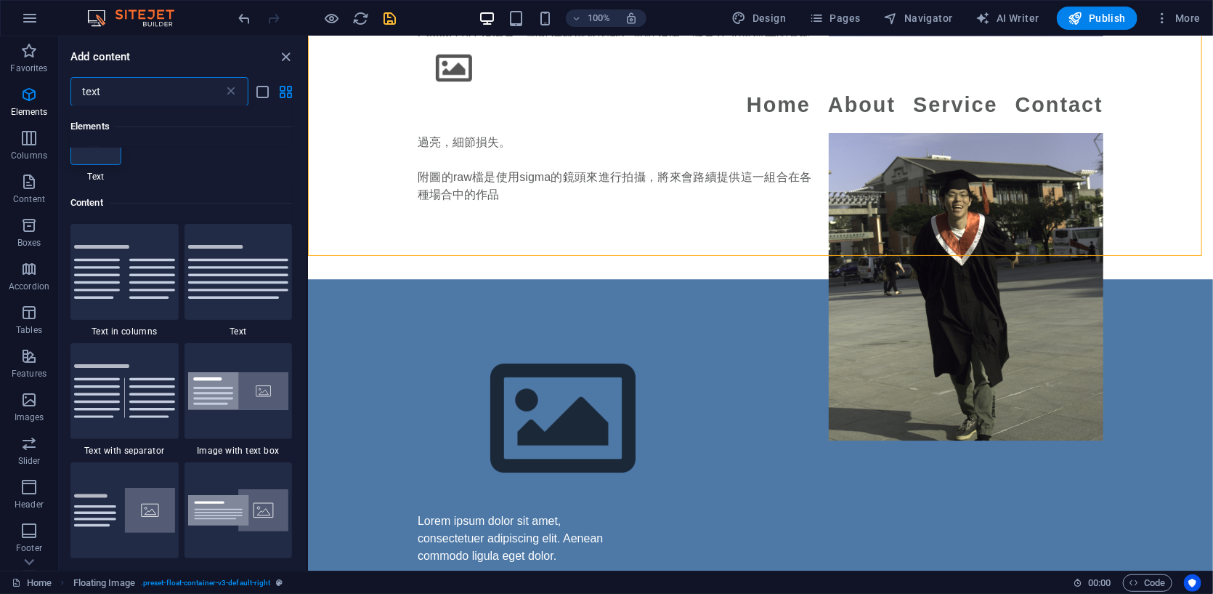
scroll to position [0, 0]
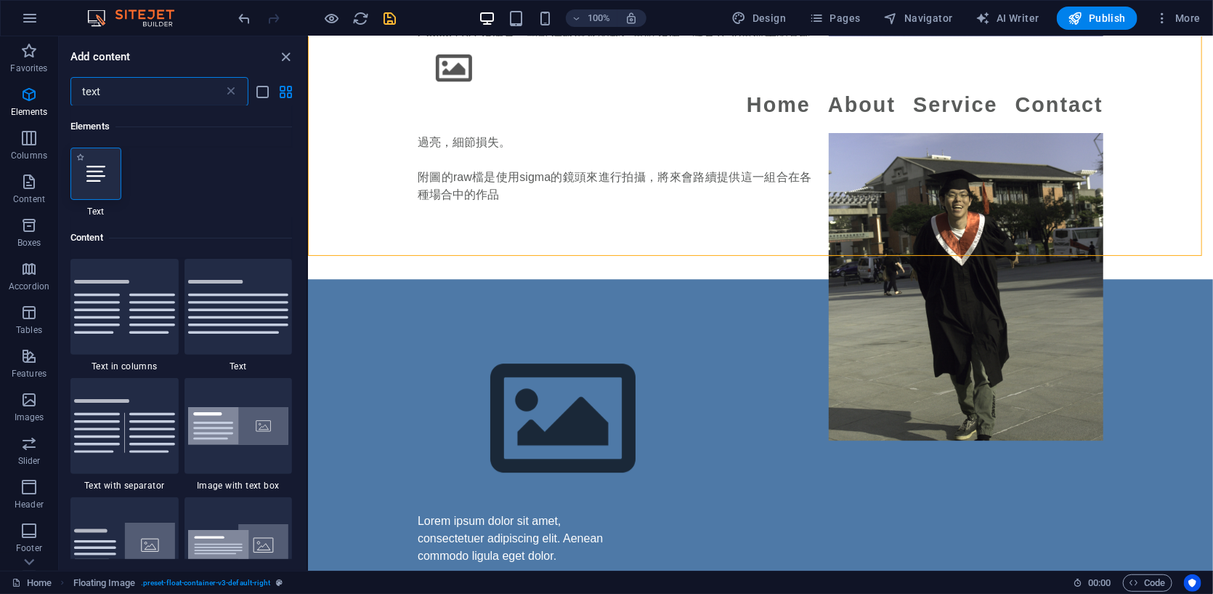
click at [114, 174] on div at bounding box center [95, 173] width 51 height 52
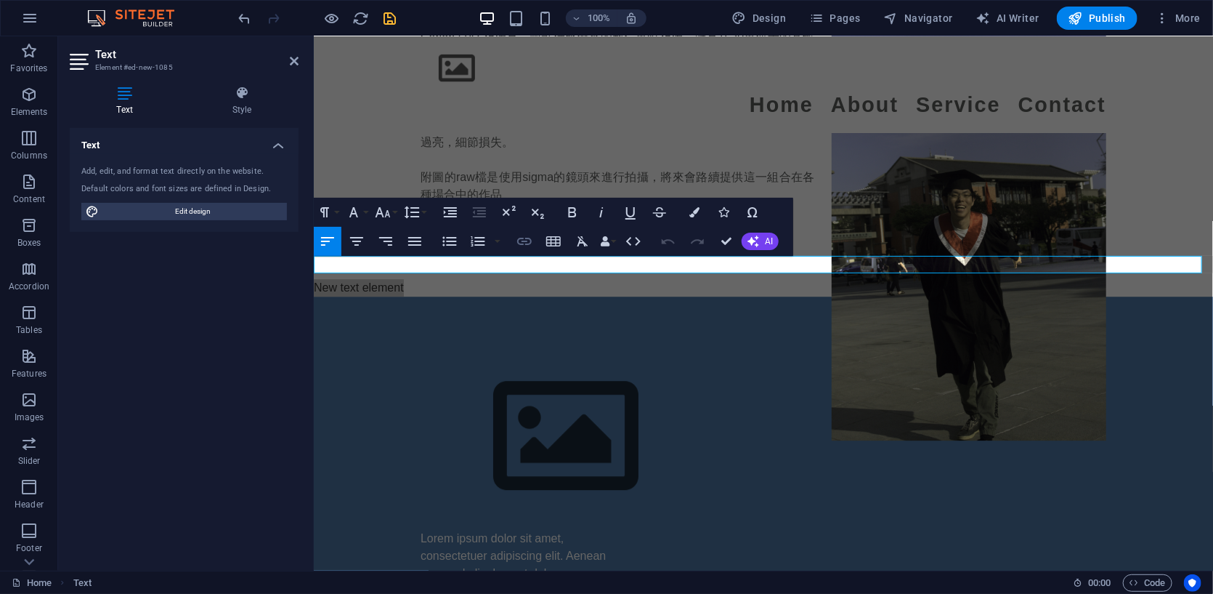
click at [527, 236] on icon "button" at bounding box center [524, 240] width 17 height 17
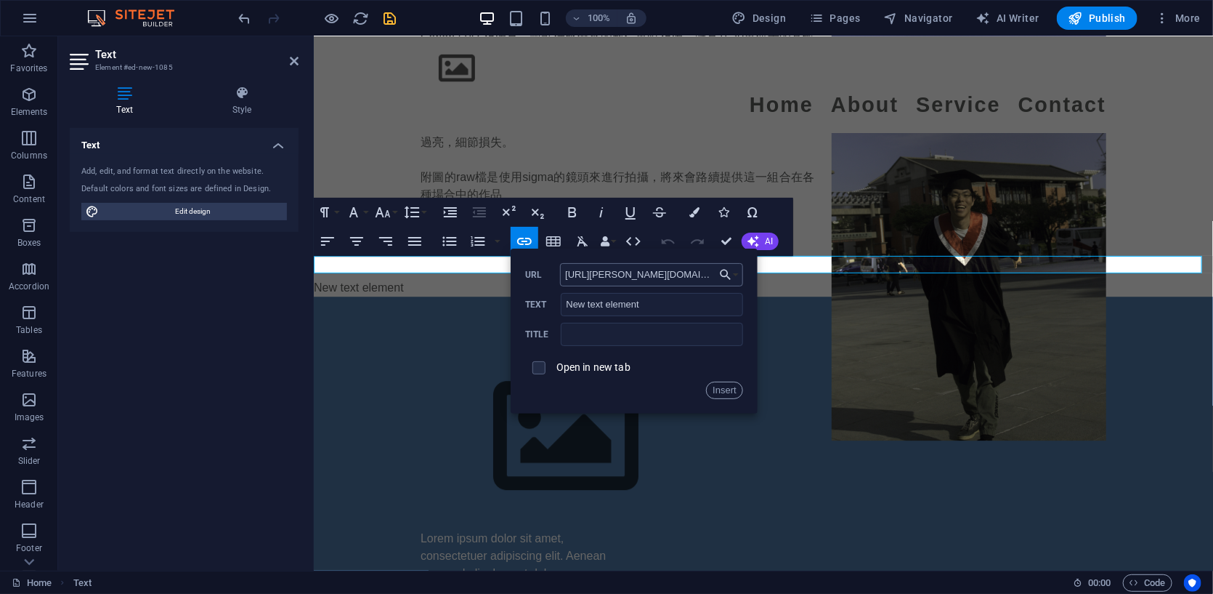
scroll to position [0, 73]
type input "[URL][PERSON_NAME][DOMAIN_NAME]"
click at [610, 309] on input "New text element" at bounding box center [652, 304] width 182 height 23
drag, startPoint x: 653, startPoint y: 313, endPoint x: 518, endPoint y: 280, distance: 139.2
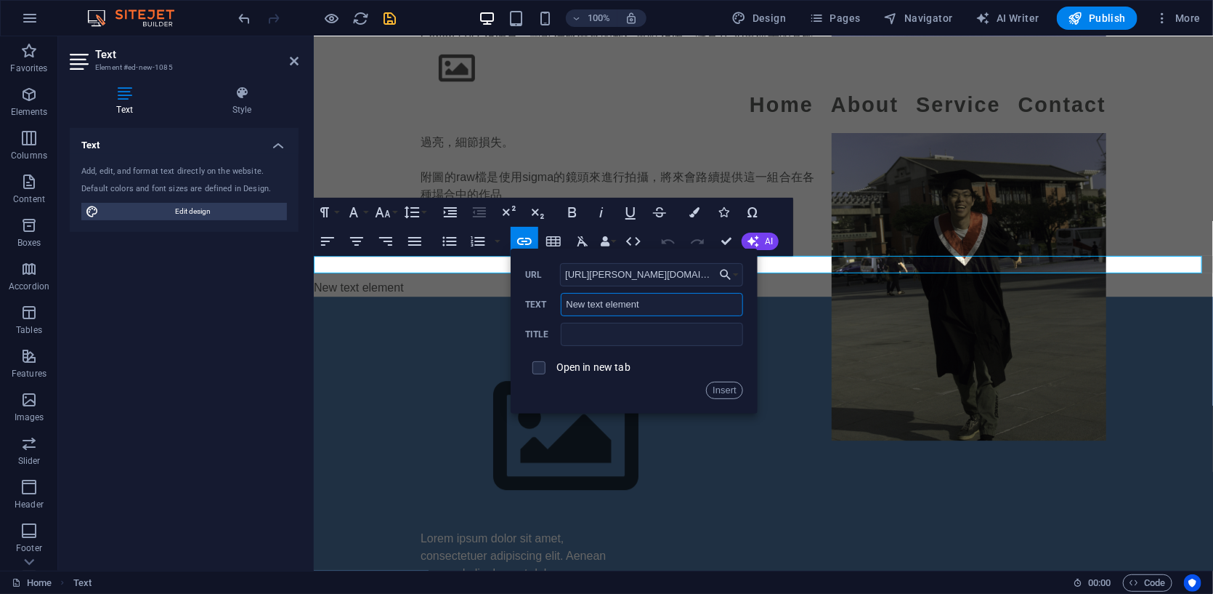
click at [518, 280] on div "Back Choose Link Home Legal Notice Privacy New page Choose file ... [URL][PERSO…" at bounding box center [634, 330] width 247 height 165
type input "c"
type input "z"
type input "下載rawfile"
click at [652, 330] on input "text" at bounding box center [652, 334] width 182 height 23
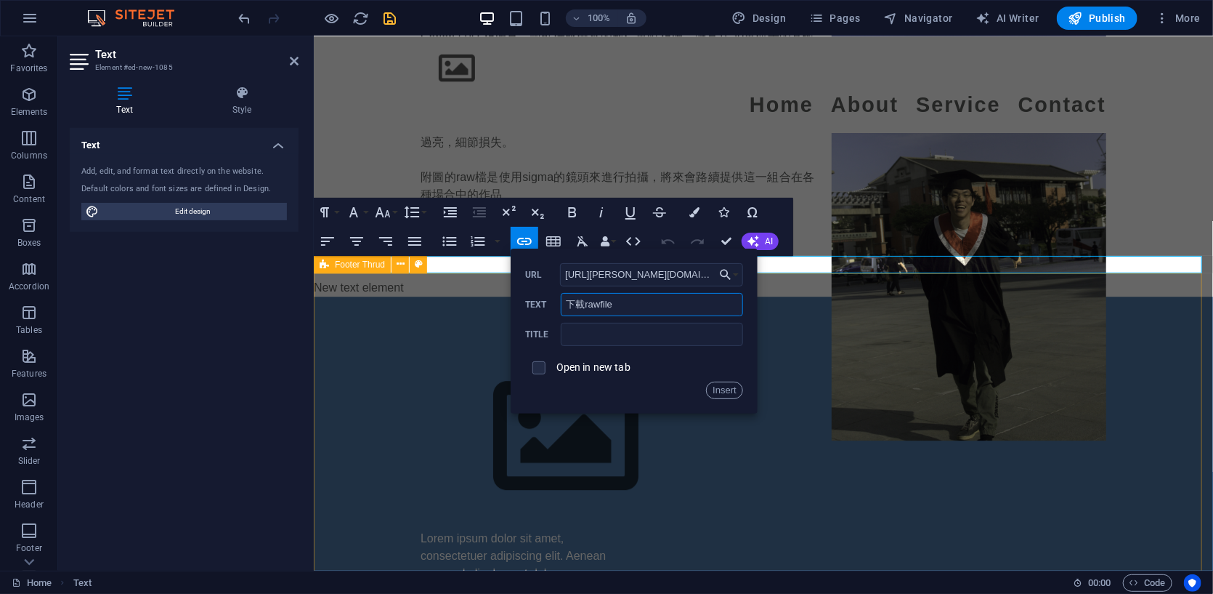
drag, startPoint x: 938, startPoint y: 337, endPoint x: 508, endPoint y: 299, distance: 431.8
click at [631, 343] on input "text" at bounding box center [652, 334] width 182 height 23
paste input "[URL][PERSON_NAME][DOMAIN_NAME]"
type input "[URL][PERSON_NAME][DOMAIN_NAME]"
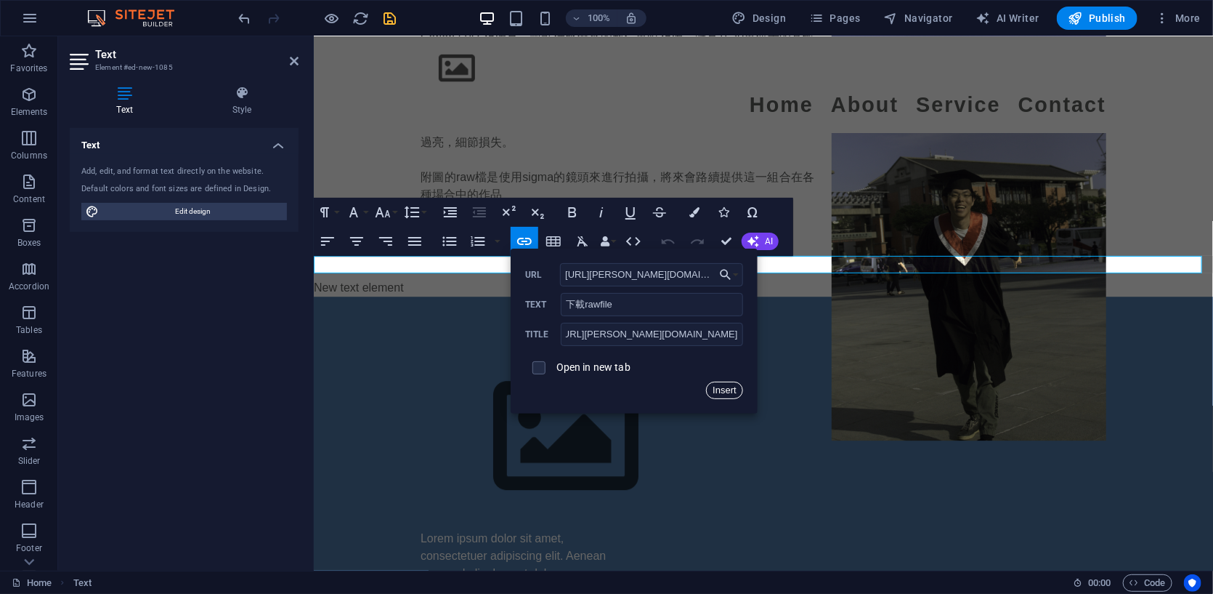
click at [662, 384] on button "Insert" at bounding box center [724, 389] width 37 height 17
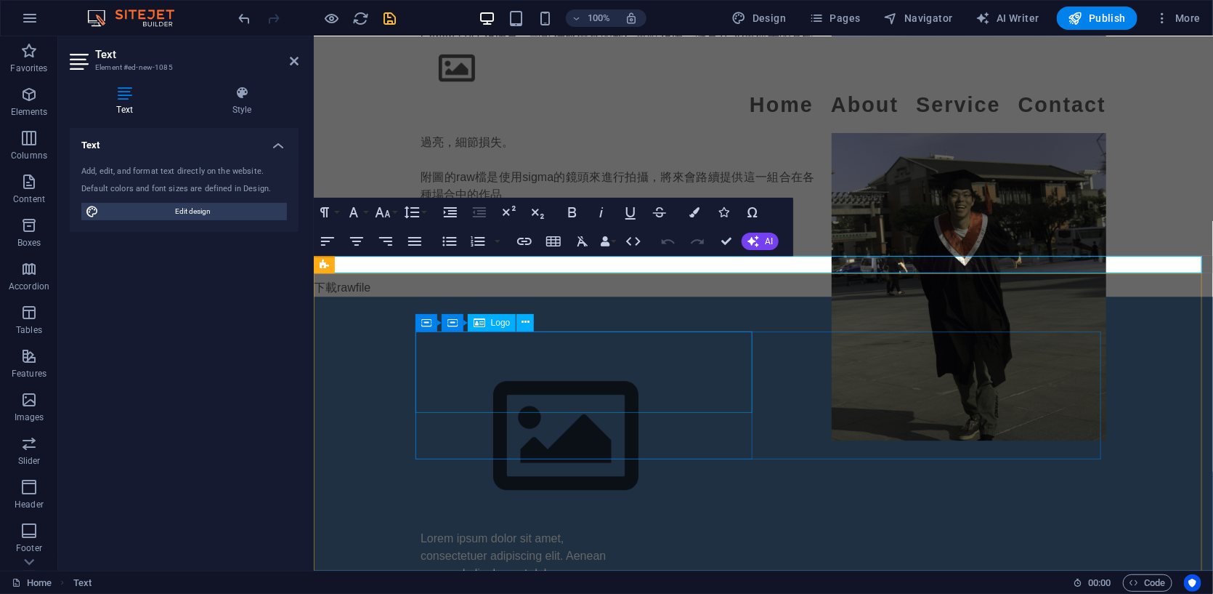
scroll to position [0, 0]
click at [458, 278] on p "下載rawfile" at bounding box center [762, 286] width 899 height 17
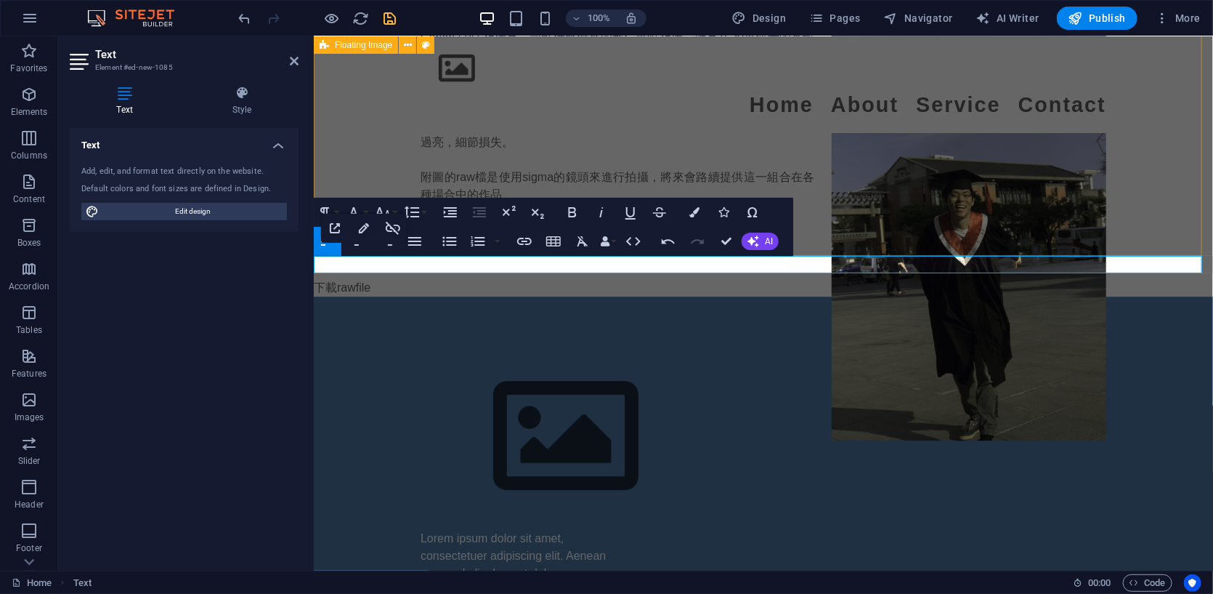
click at [466, 158] on div "Canon 50D 相機是一款性價比優秀的數位單眼相機，擁有1520萬像素的高解析度，適合初學者和進階使用者。其對焦系統和快速快門速度能捕捉清晰動態畫面，但在…" at bounding box center [762, 124] width 899 height 308
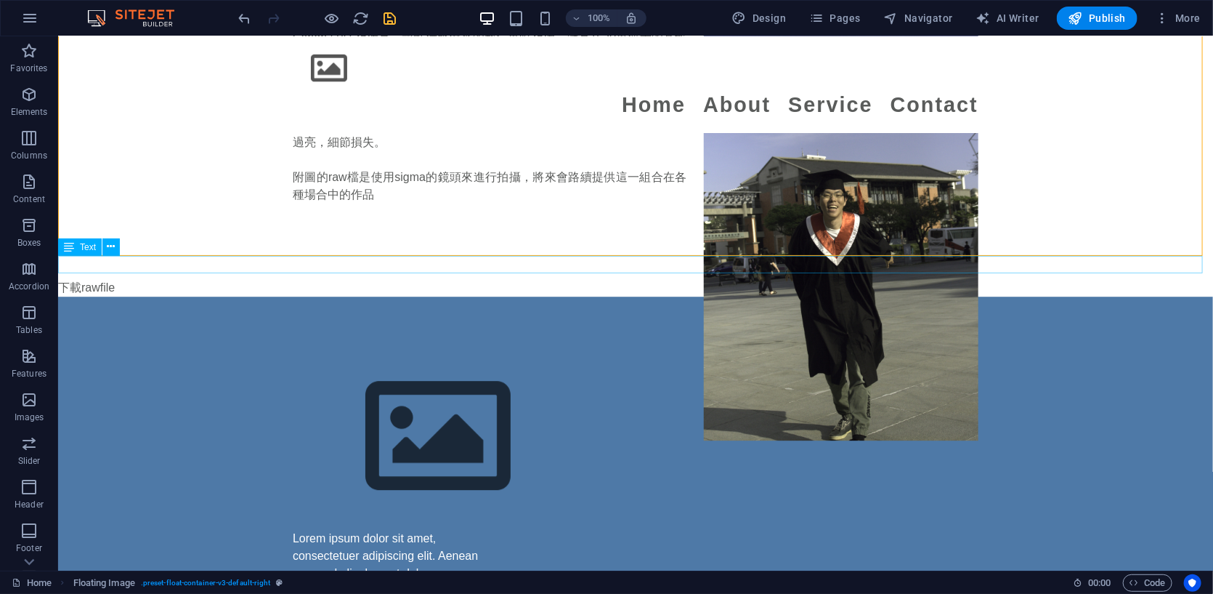
click at [96, 278] on div "下載rawfile" at bounding box center [634, 286] width 1155 height 17
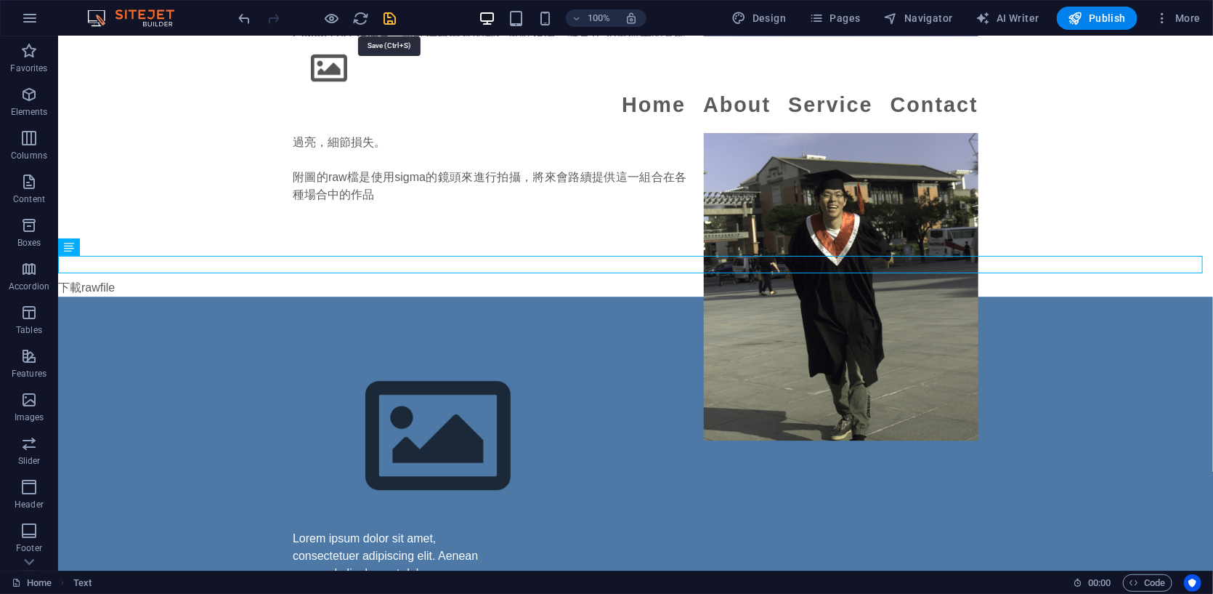
click at [389, 17] on icon "save" at bounding box center [390, 18] width 17 height 17
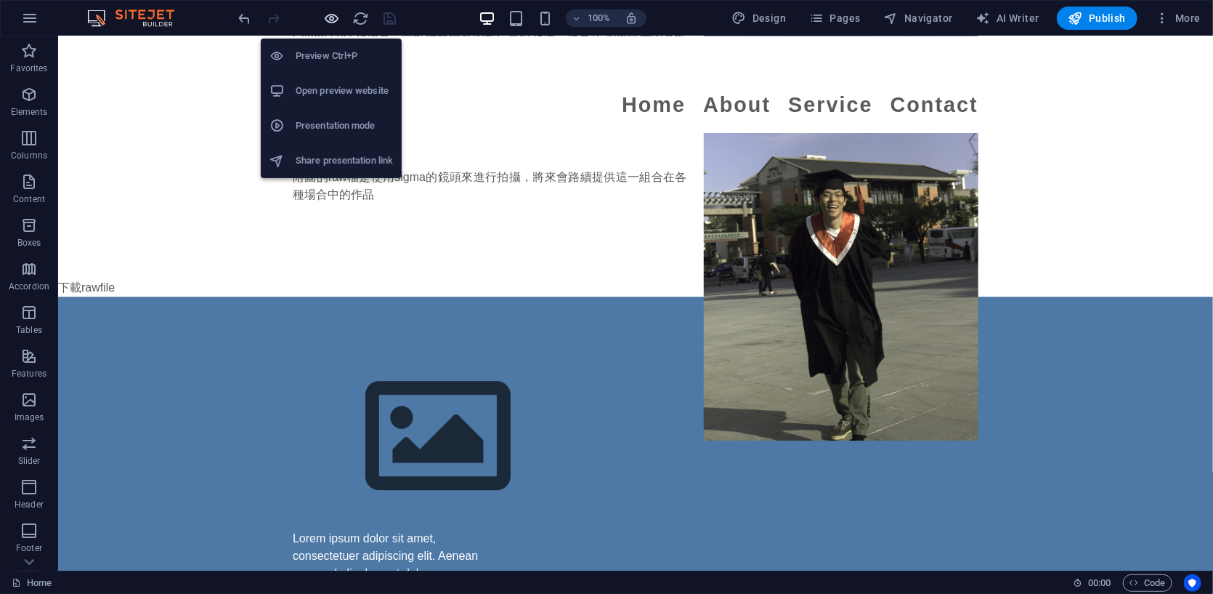
click at [334, 16] on icon "button" at bounding box center [332, 18] width 17 height 17
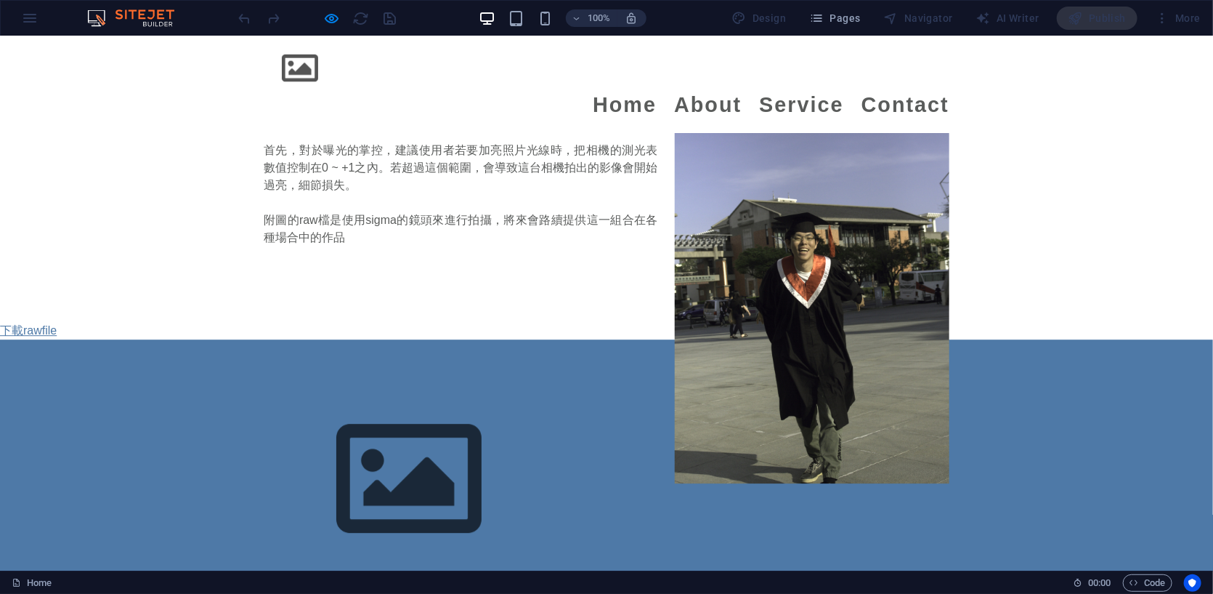
click at [43, 323] on link "下載rawfile" at bounding box center [28, 329] width 57 height 12
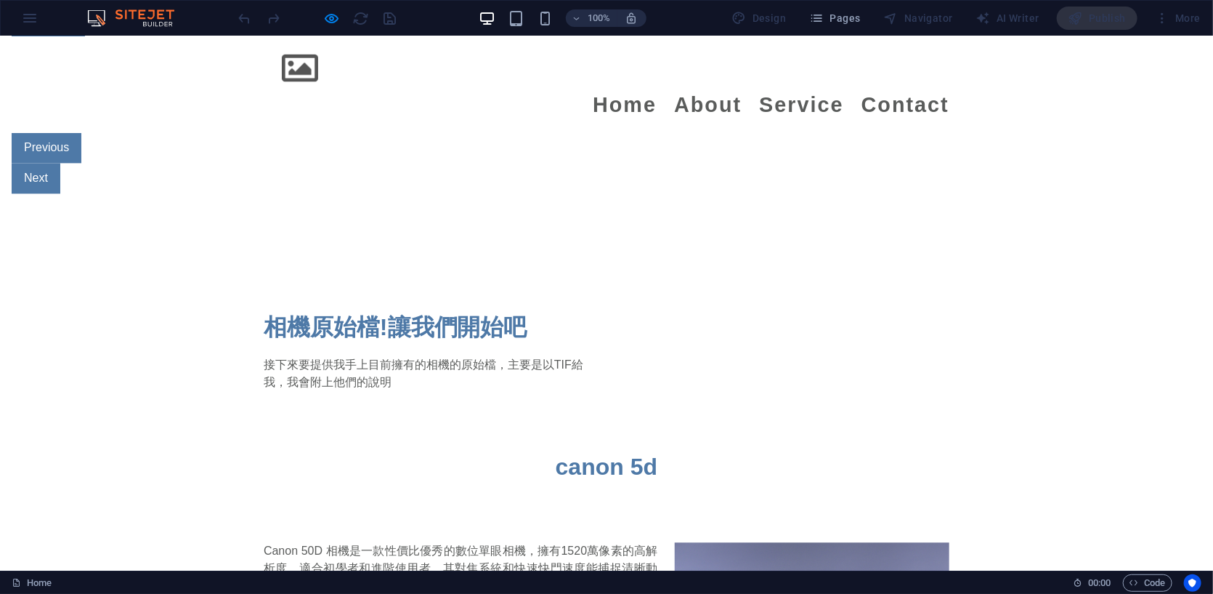
scroll to position [1559, 0]
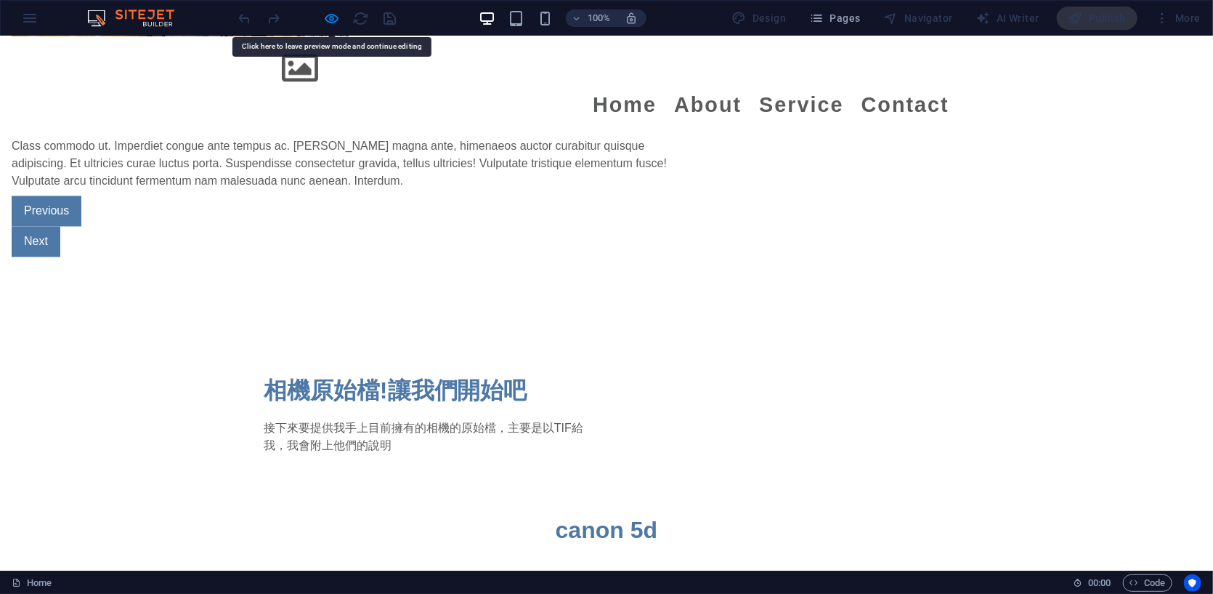
scroll to position [1681, 0]
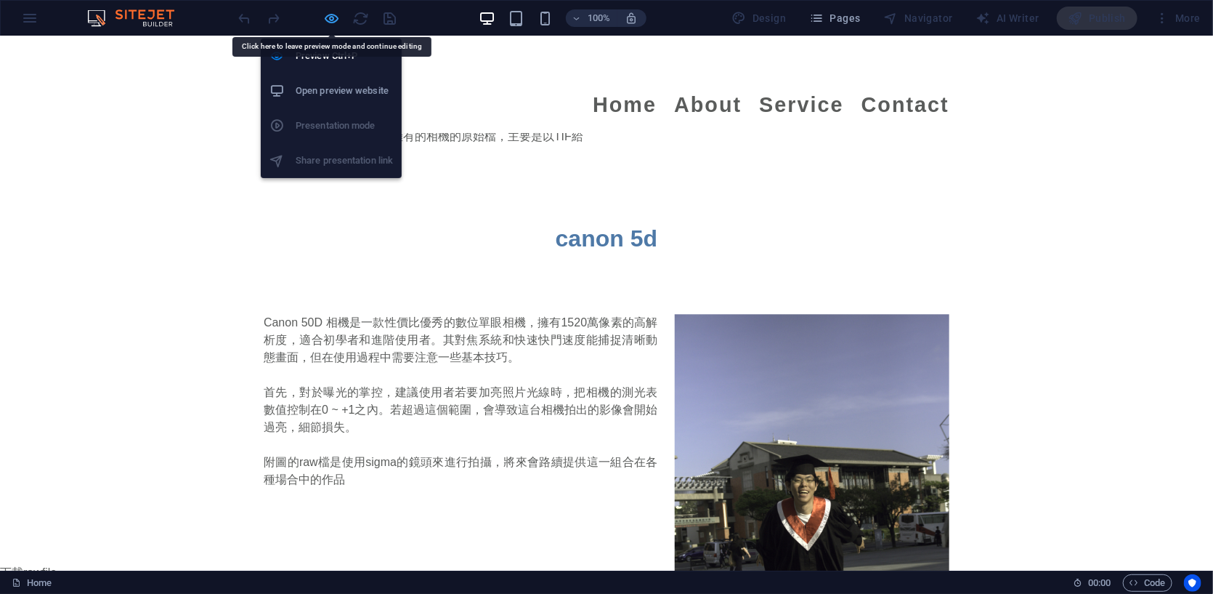
click at [334, 14] on icon "button" at bounding box center [332, 18] width 17 height 17
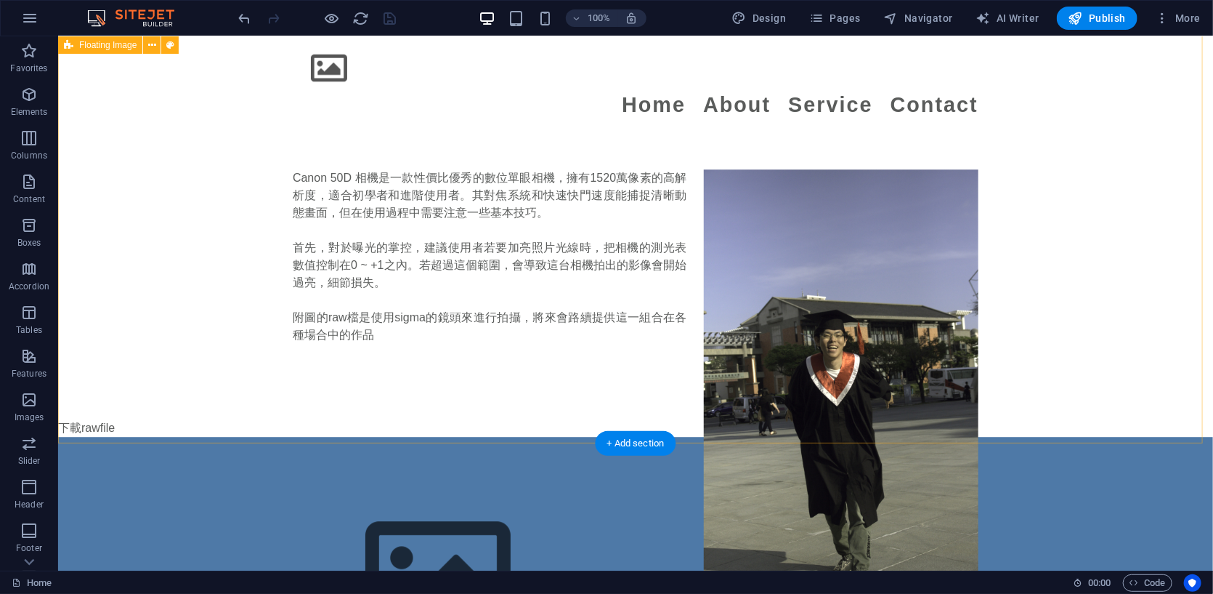
scroll to position [1861, 0]
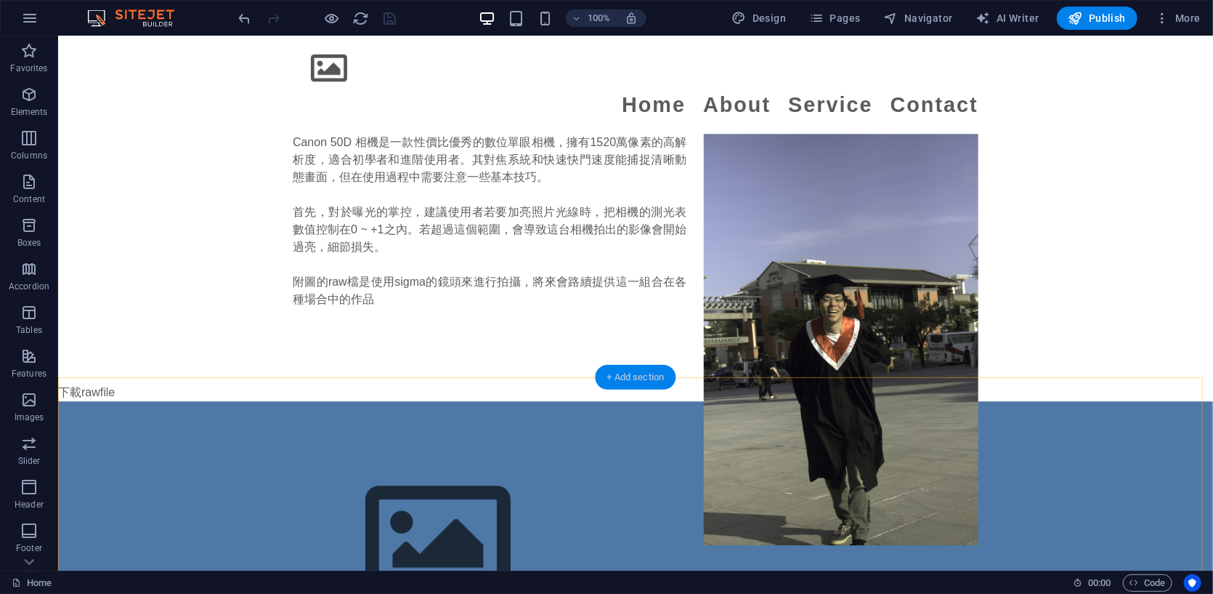
click at [627, 382] on div "+ Add section" at bounding box center [636, 377] width 81 height 25
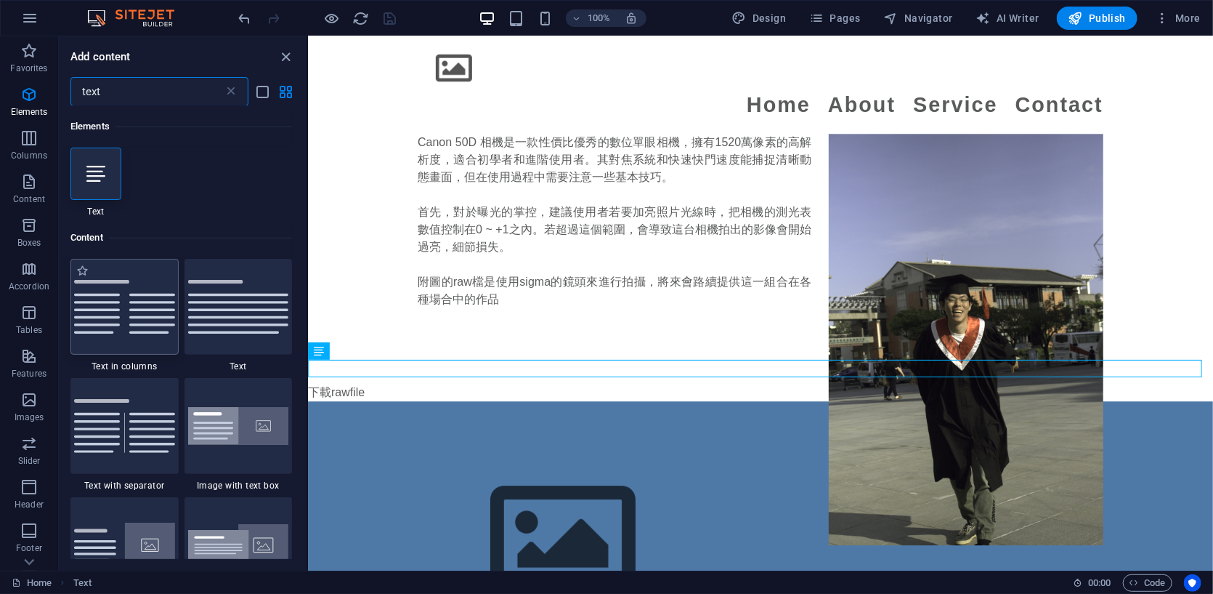
scroll to position [0, 0]
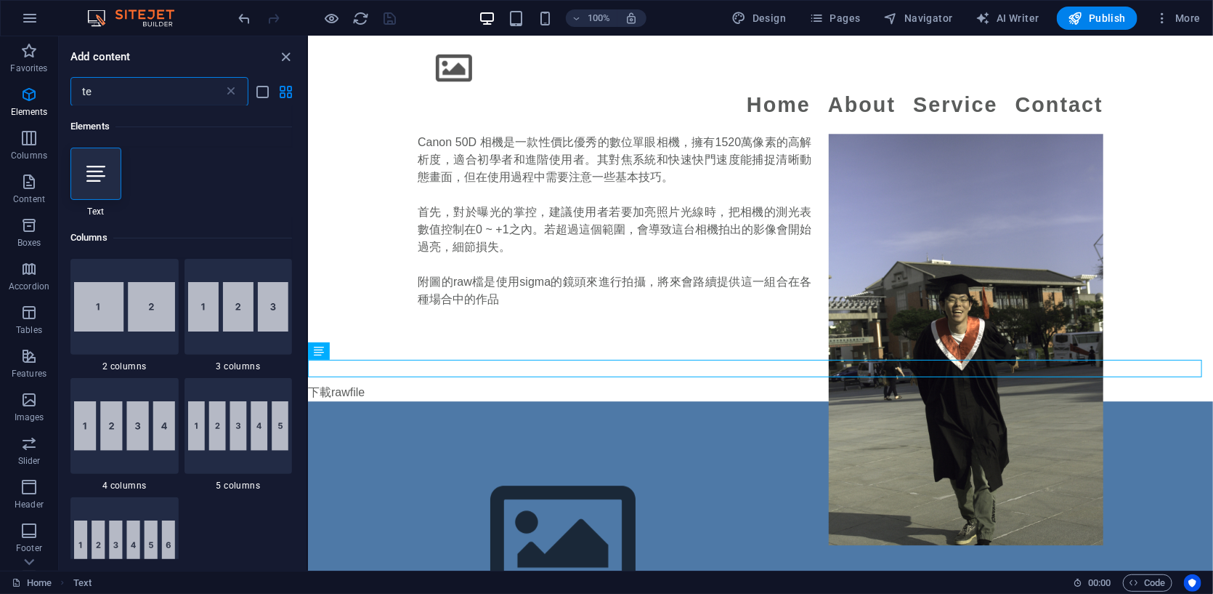
type input "t"
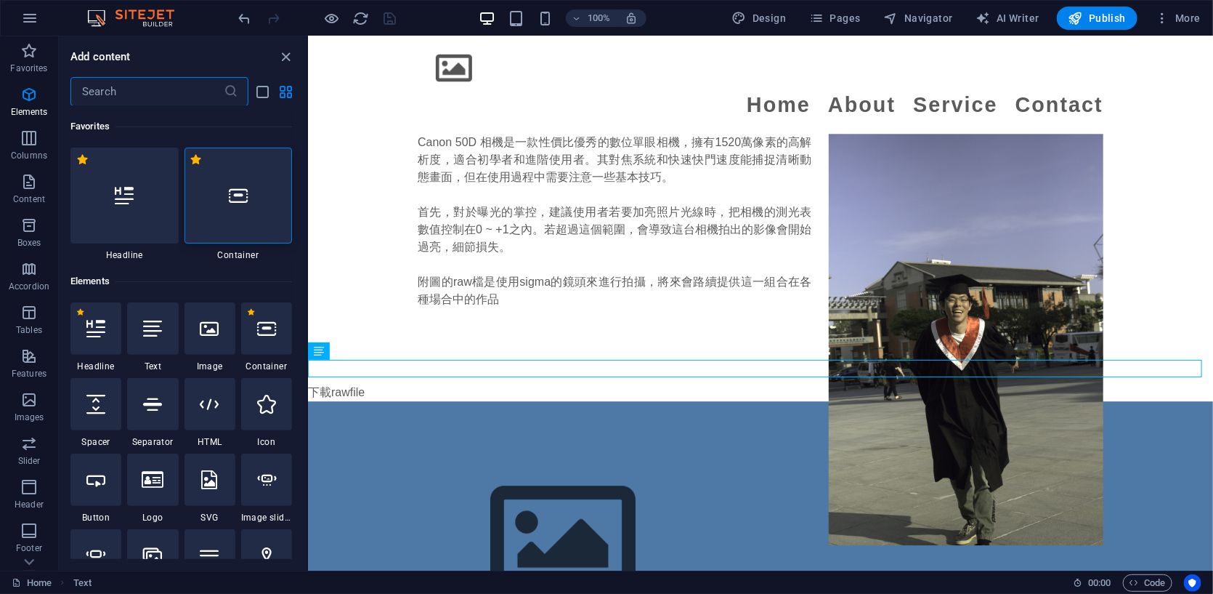
type input "ㄘ"
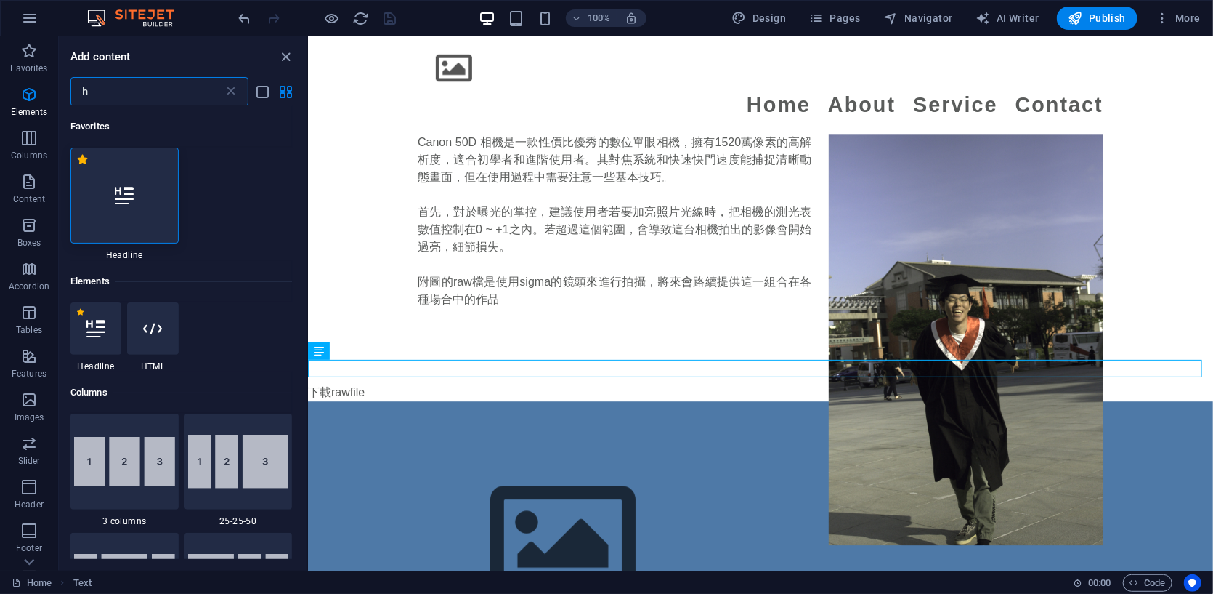
type input "h"
click at [151, 186] on div at bounding box center [124, 195] width 108 height 96
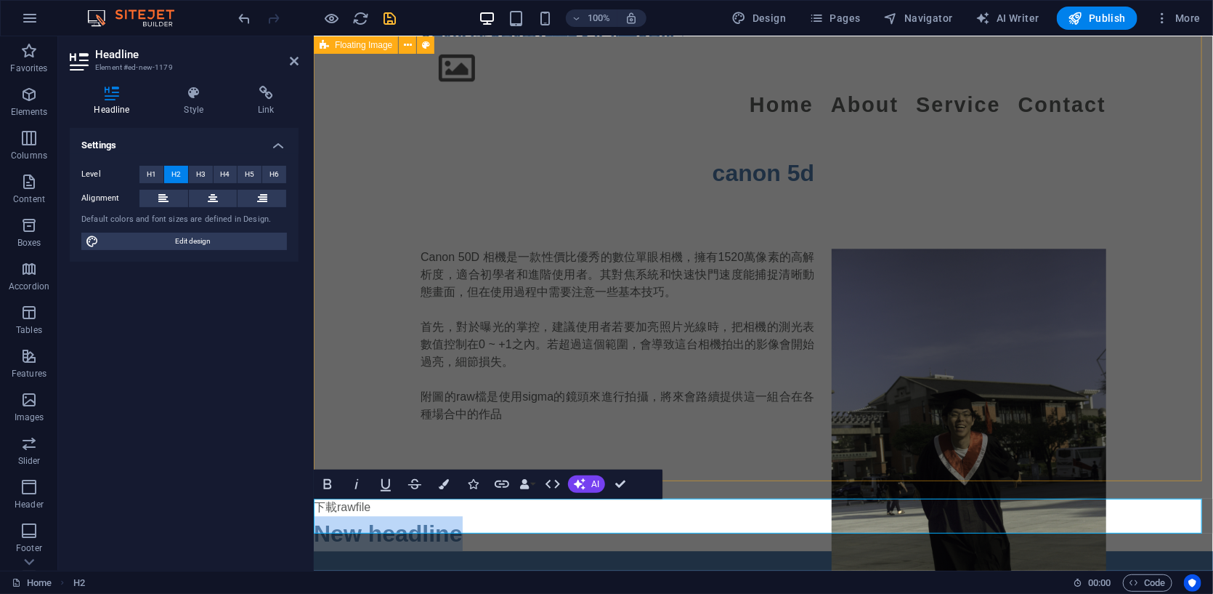
scroll to position [1982, 0]
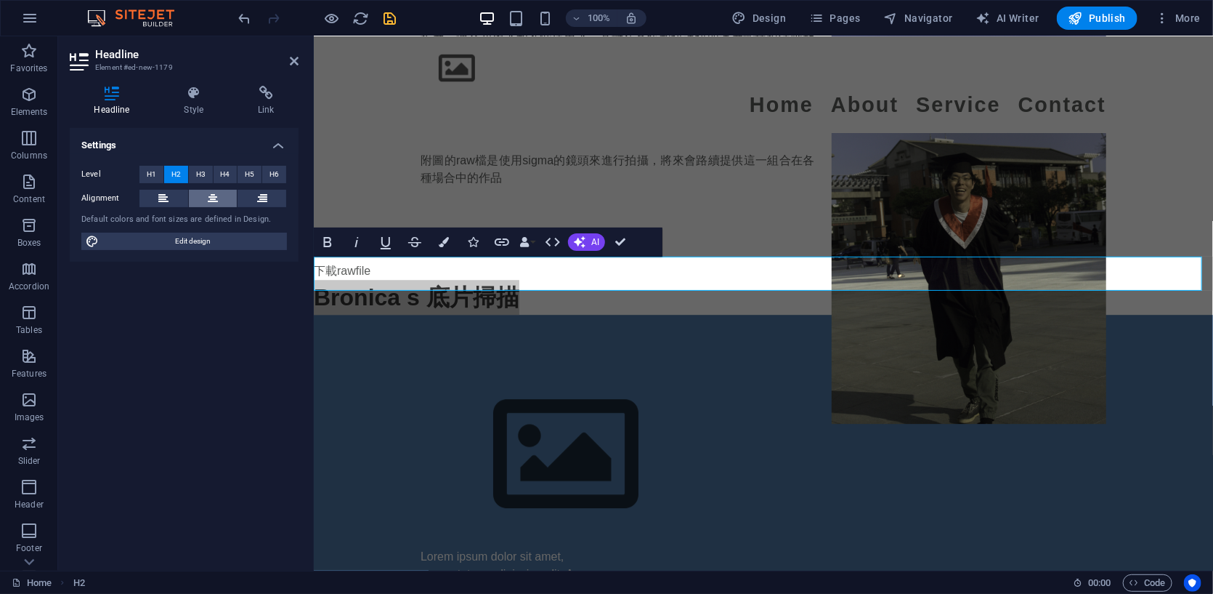
click at [205, 199] on button at bounding box center [213, 198] width 49 height 17
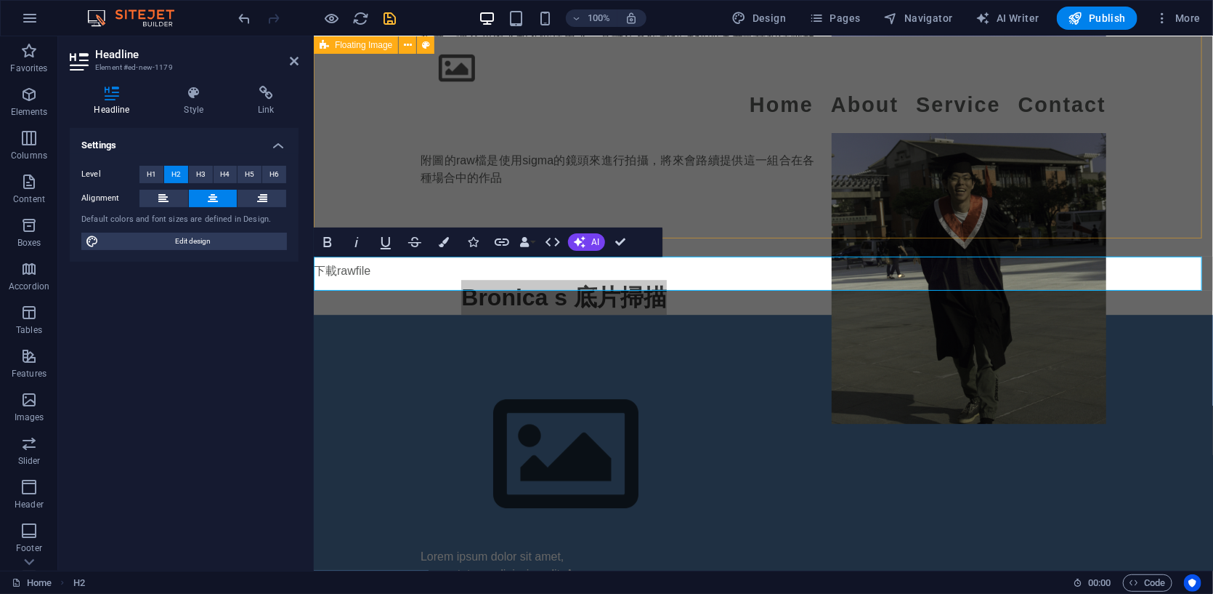
click at [533, 157] on div "Canon 50D 相機是一款性價比優秀的數位單眼相機，擁有1520萬像素的高解析度，適合初學者和進階使用者。其對焦系統和快速快門速度能捕捉清晰動態畫面，但在…" at bounding box center [762, 108] width 899 height 308
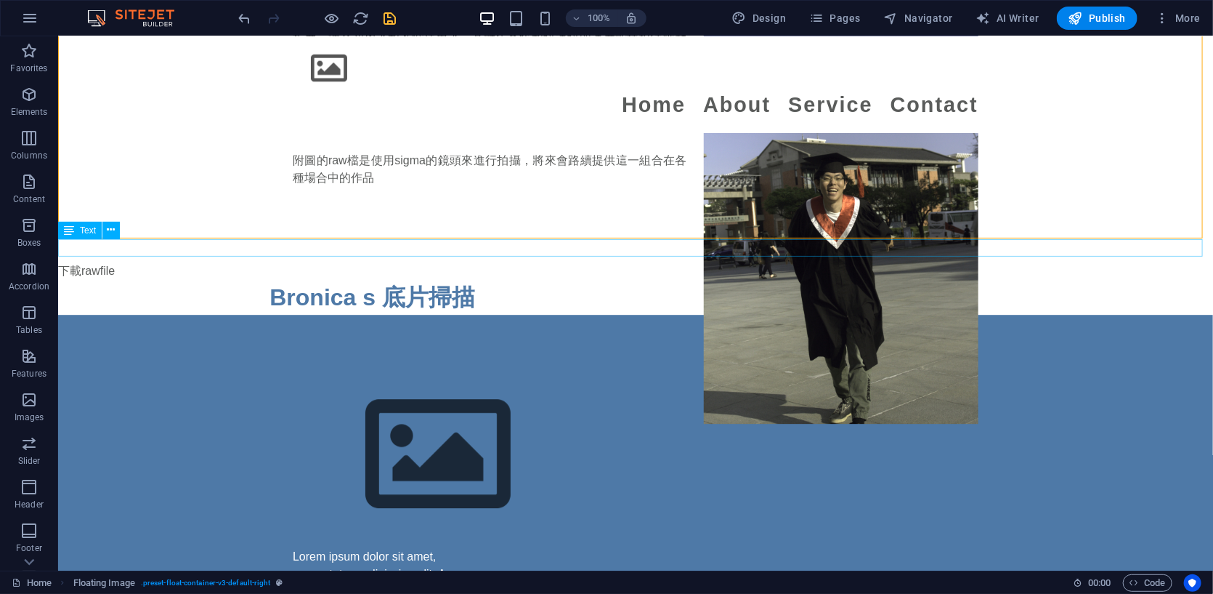
click at [137, 262] on div "下載rawfile" at bounding box center [634, 270] width 1155 height 17
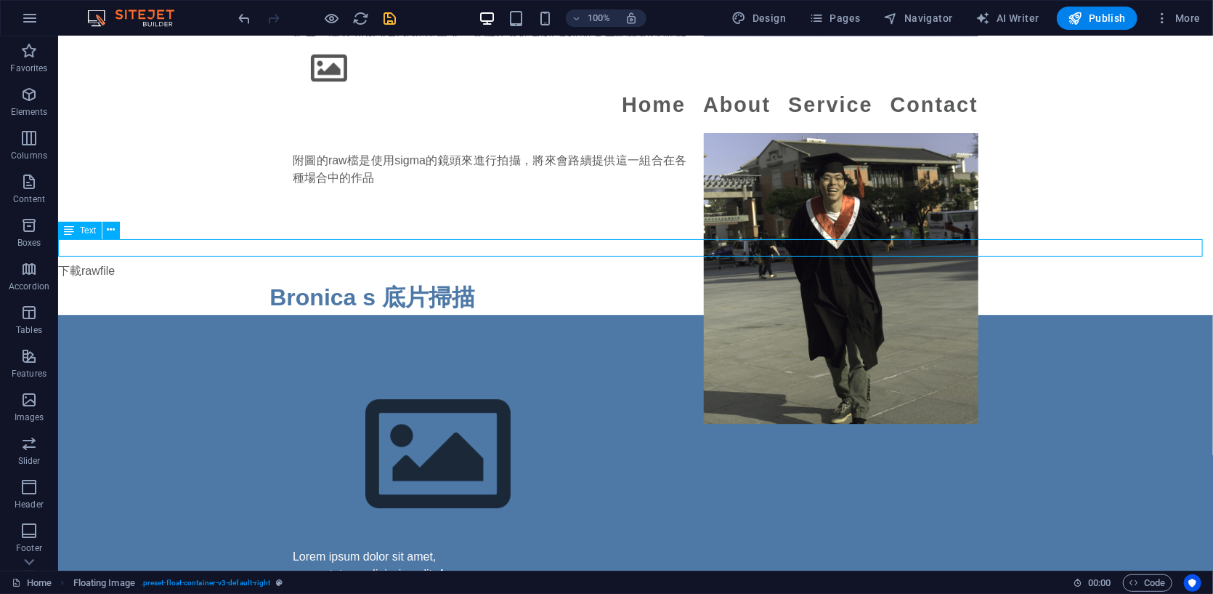
click at [137, 262] on div "下載rawfile" at bounding box center [634, 270] width 1155 height 17
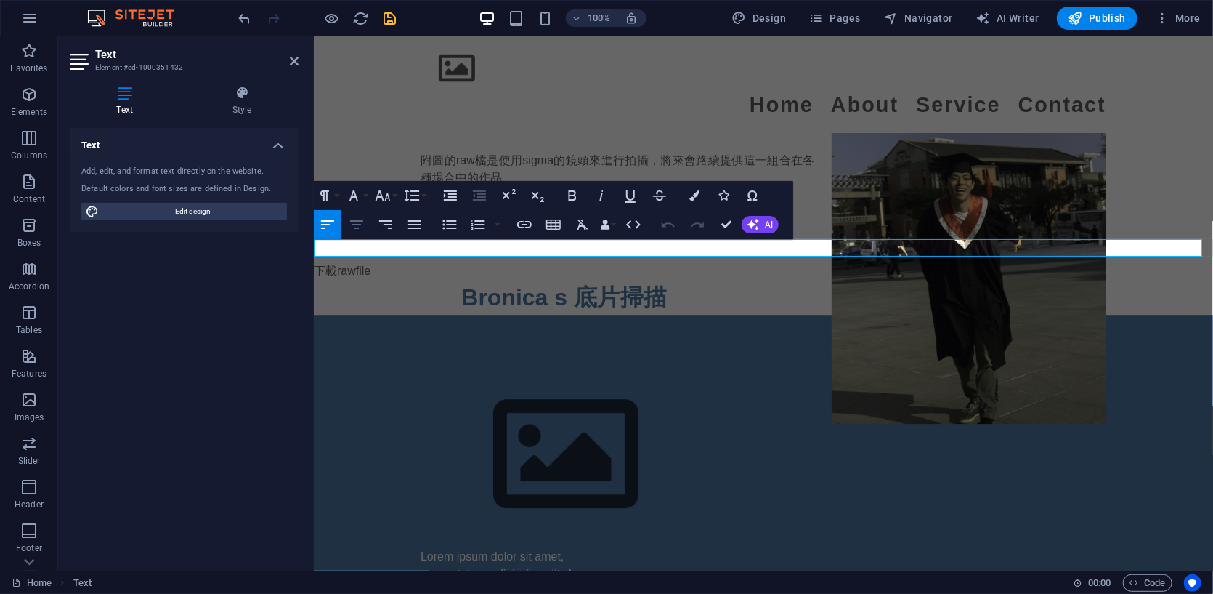
click at [365, 222] on button "Align Center" at bounding box center [357, 224] width 28 height 29
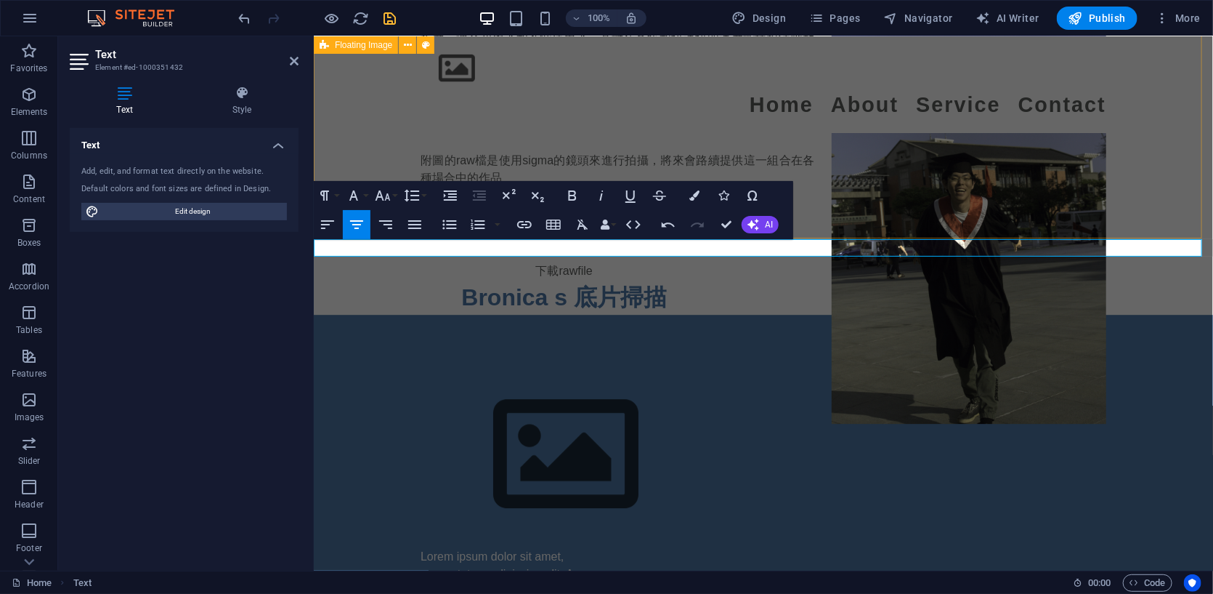
click at [442, 153] on div "Canon 50D 相機是一款性價比優秀的數位單眼相機，擁有1520萬像素的高解析度，適合初學者和進階使用者。其對焦系統和快速快門速度能捕捉清晰動態畫面，但在…" at bounding box center [762, 108] width 899 height 308
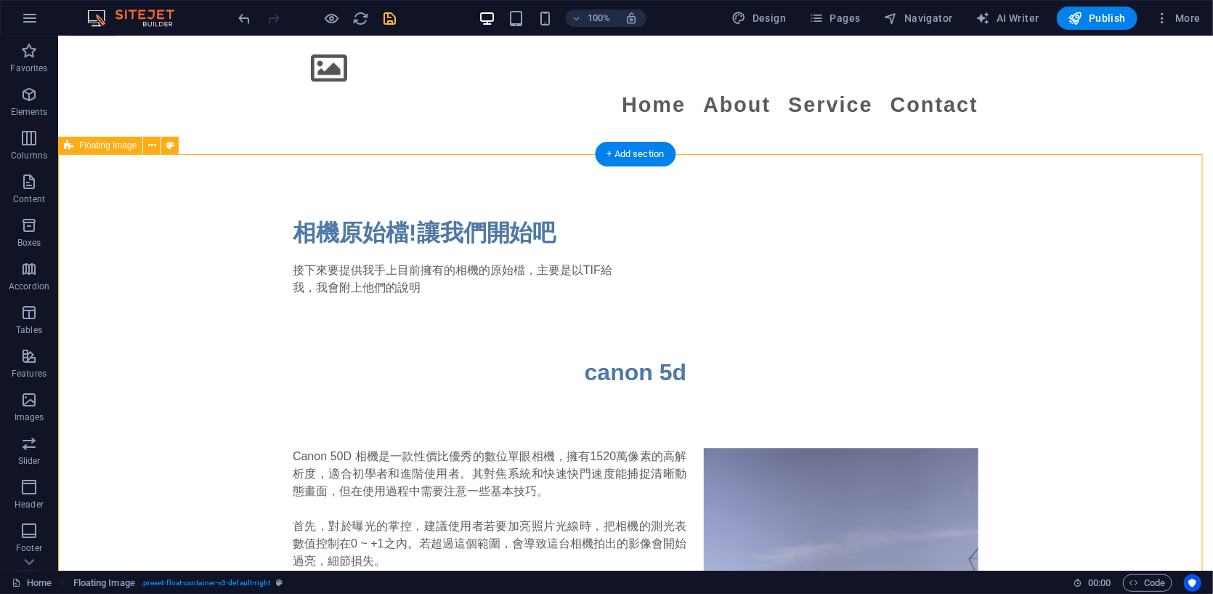
scroll to position [1654, 0]
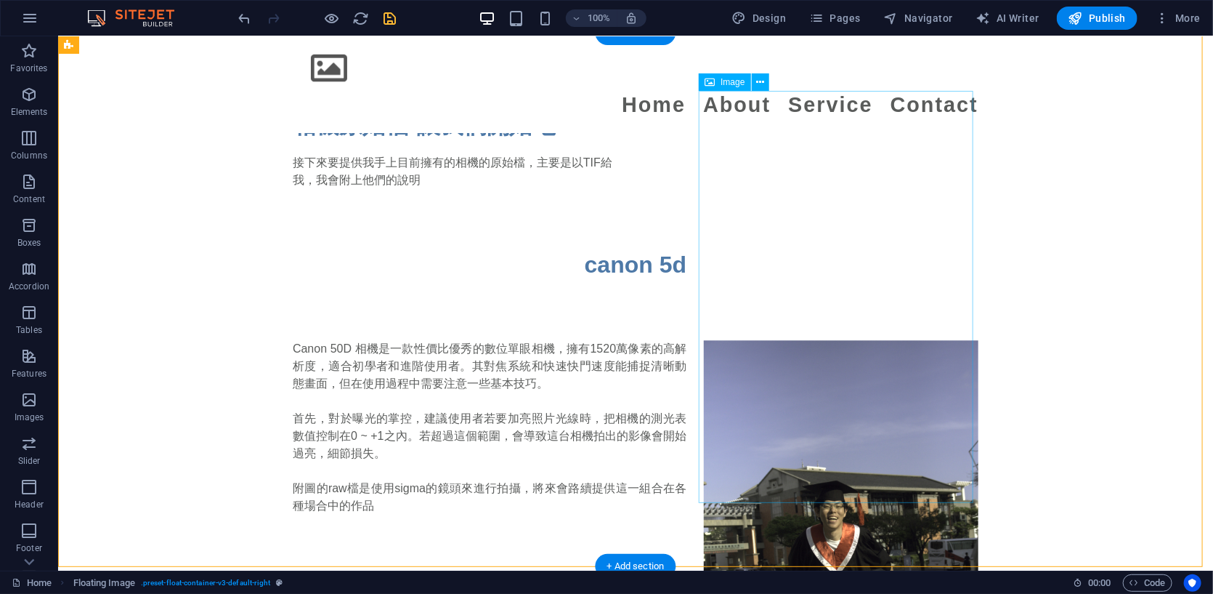
click at [662, 339] on figure at bounding box center [840, 544] width 275 height 411
select select "%"
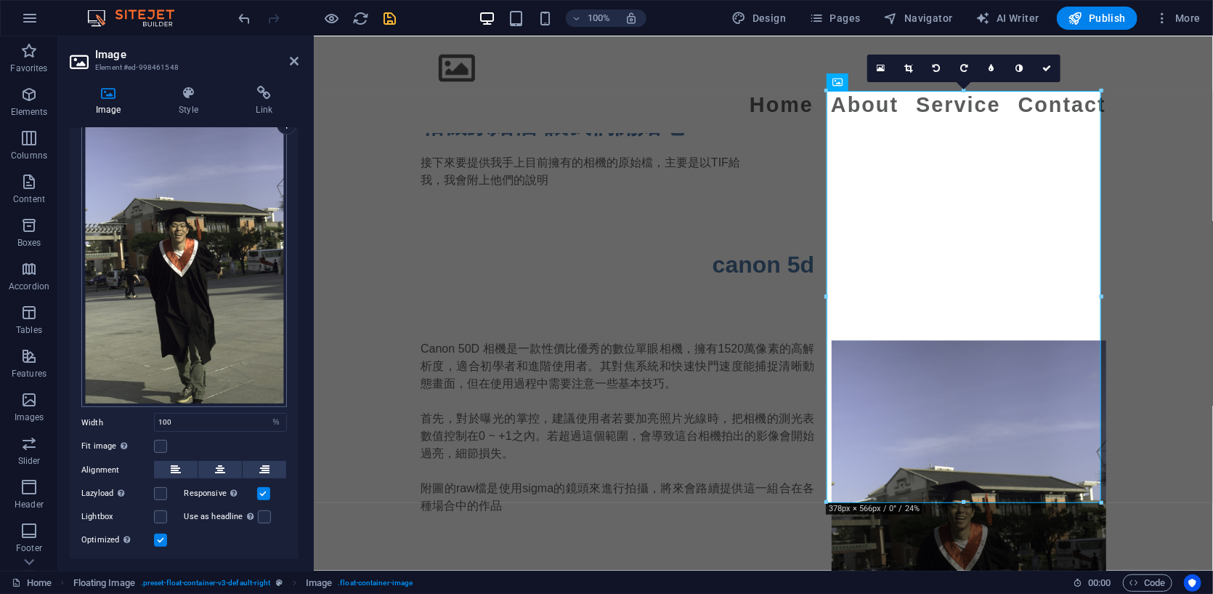
scroll to position [95, 0]
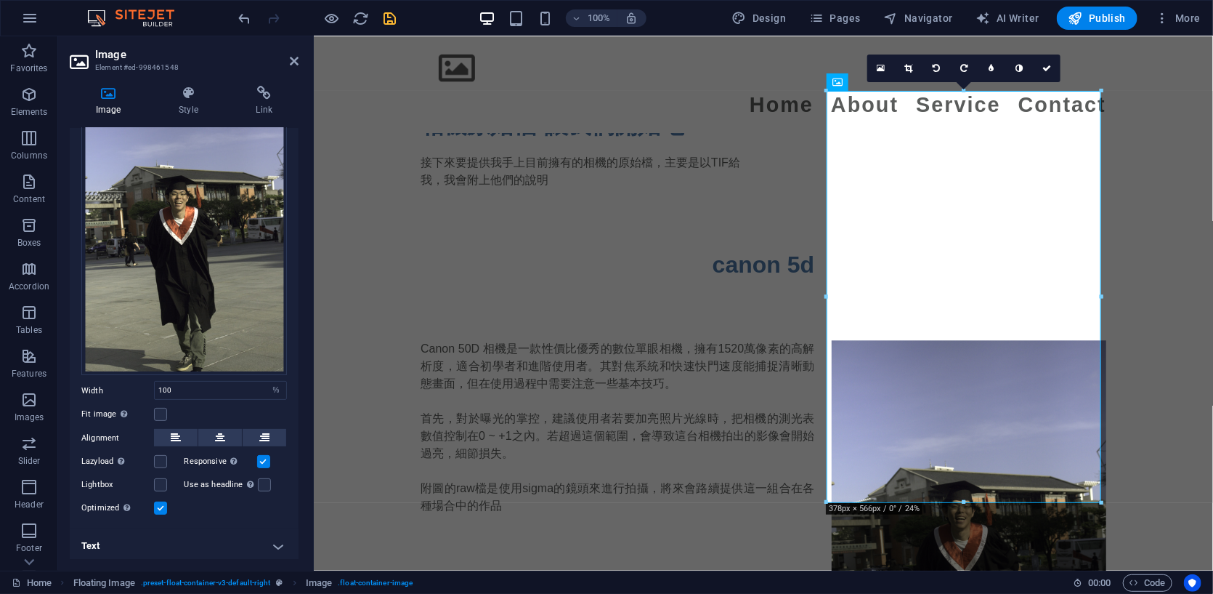
click at [160, 503] on label at bounding box center [160, 507] width 13 height 13
click at [0, 0] on input "Optimized Images are compressed to improve page speed." at bounding box center [0, 0] width 0 height 0
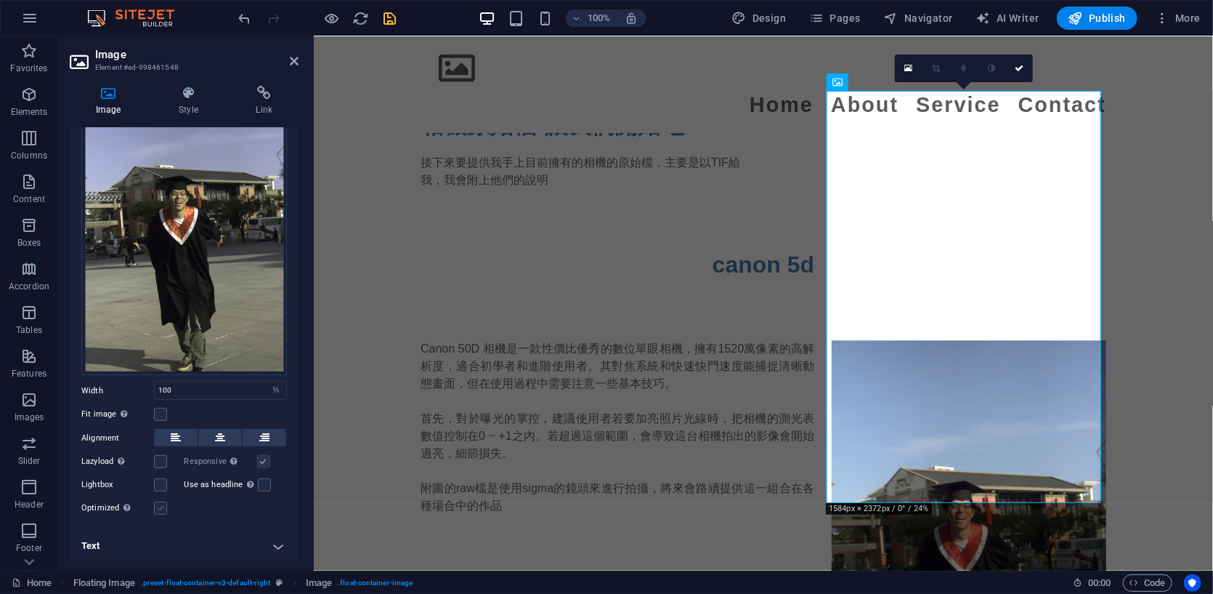
click at [160, 503] on label at bounding box center [160, 507] width 13 height 13
click at [0, 0] on input "Optimized Images are compressed to improve page speed." at bounding box center [0, 0] width 0 height 0
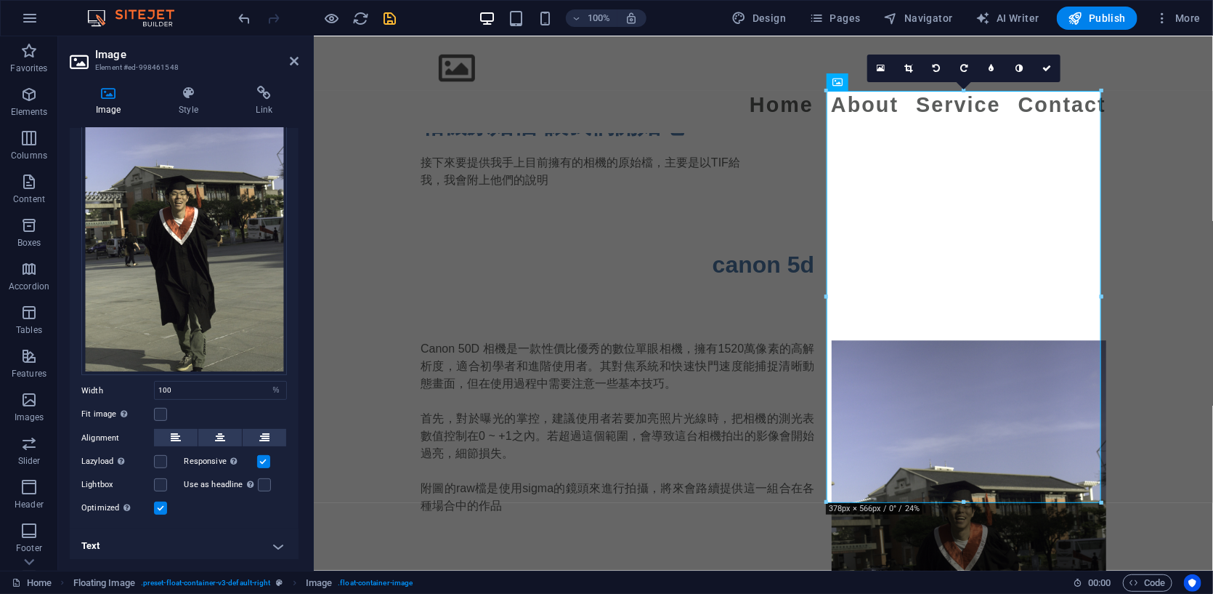
click at [264, 460] on label at bounding box center [263, 461] width 13 height 13
click at [0, 0] on input "Responsive Automatically load retina image and smartphone optimized sizes." at bounding box center [0, 0] width 0 height 0
click at [264, 460] on label at bounding box center [263, 461] width 13 height 13
click at [0, 0] on input "Responsive Automatically load retina image and smartphone optimized sizes." at bounding box center [0, 0] width 0 height 0
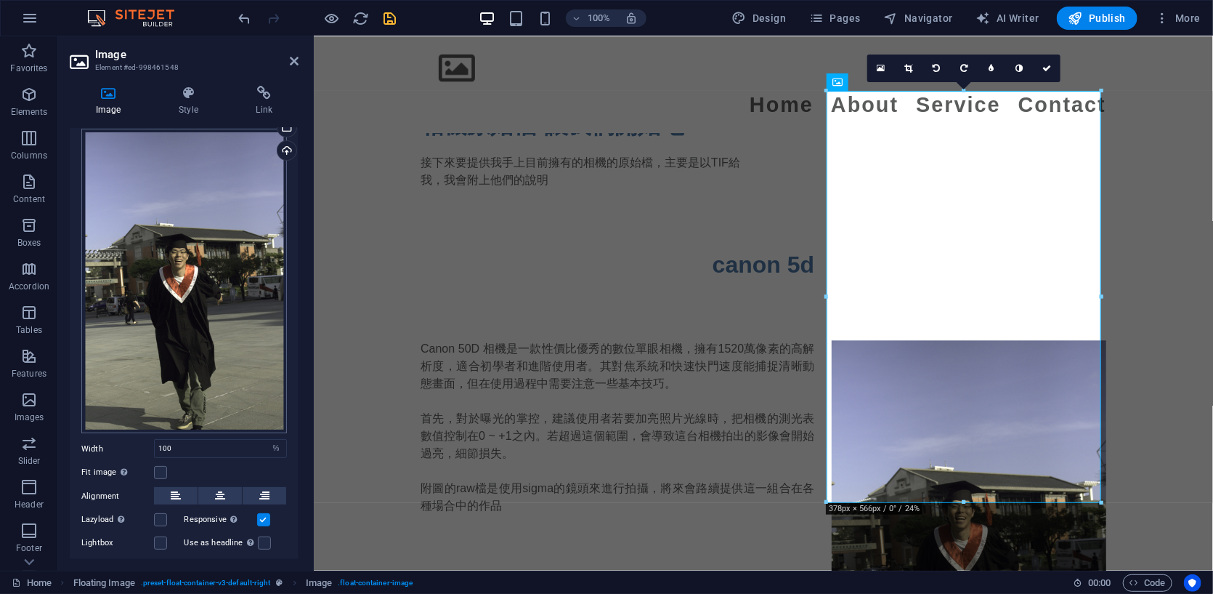
scroll to position [0, 0]
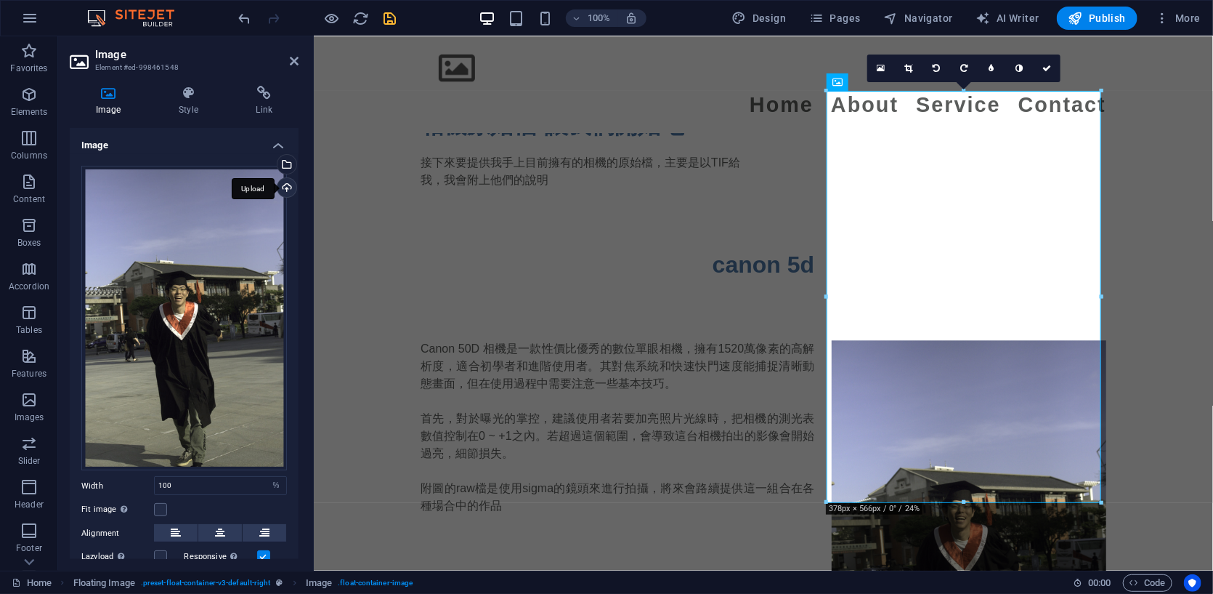
click at [283, 185] on div "Upload" at bounding box center [286, 189] width 22 height 22
click at [291, 57] on icon at bounding box center [294, 61] width 9 height 12
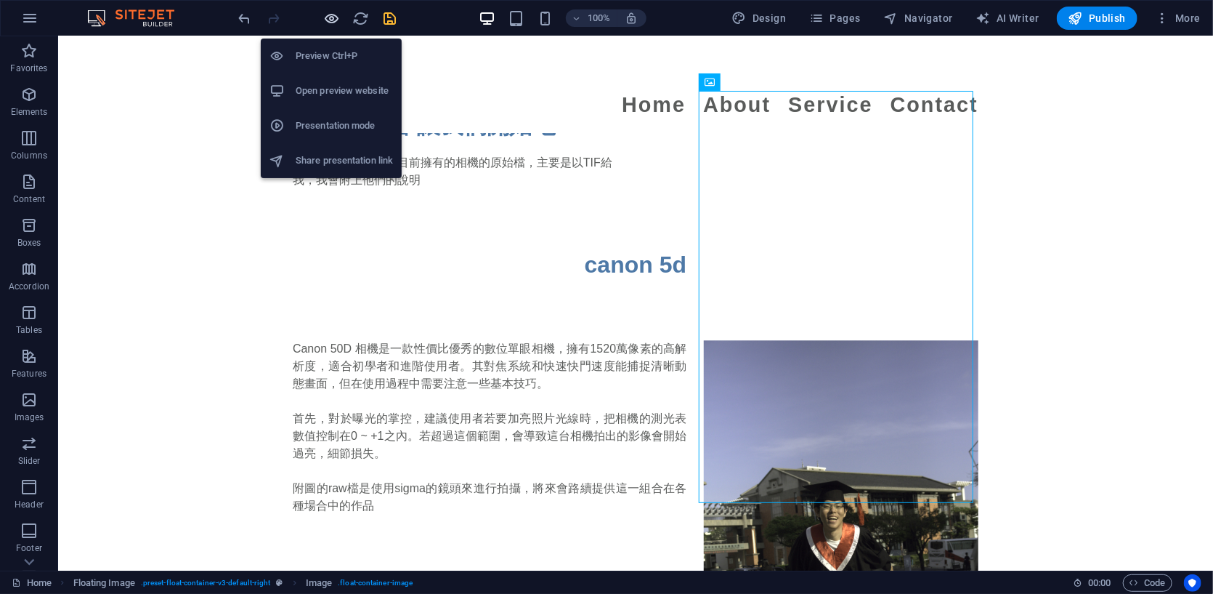
click at [334, 15] on icon "button" at bounding box center [332, 18] width 17 height 17
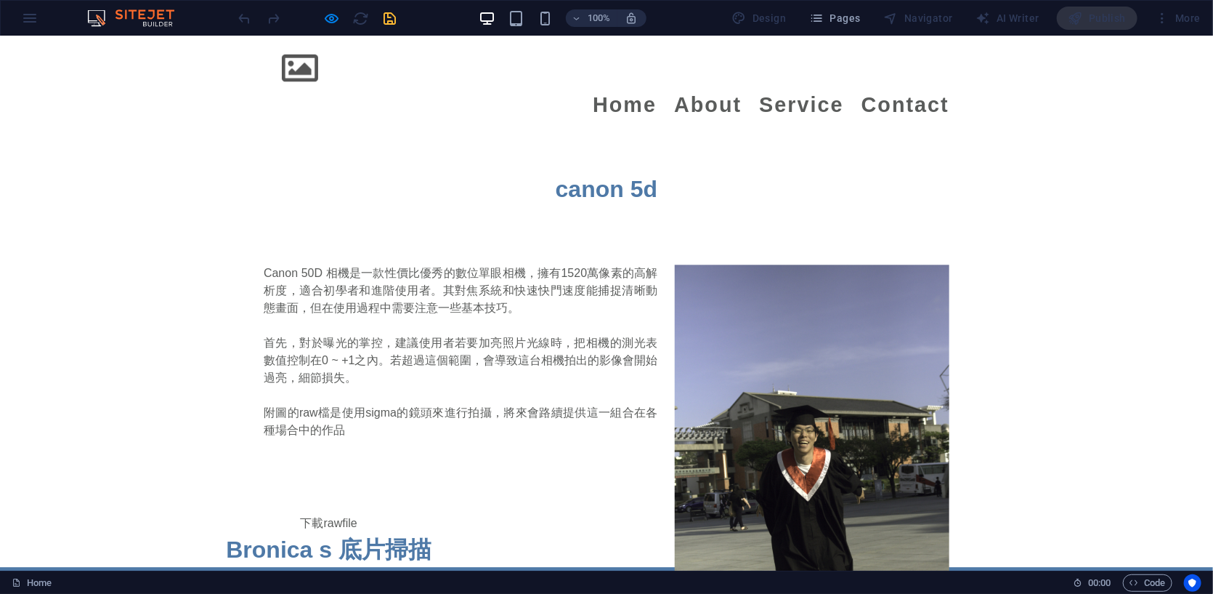
scroll to position [1734, 0]
